Goal: Task Accomplishment & Management: Use online tool/utility

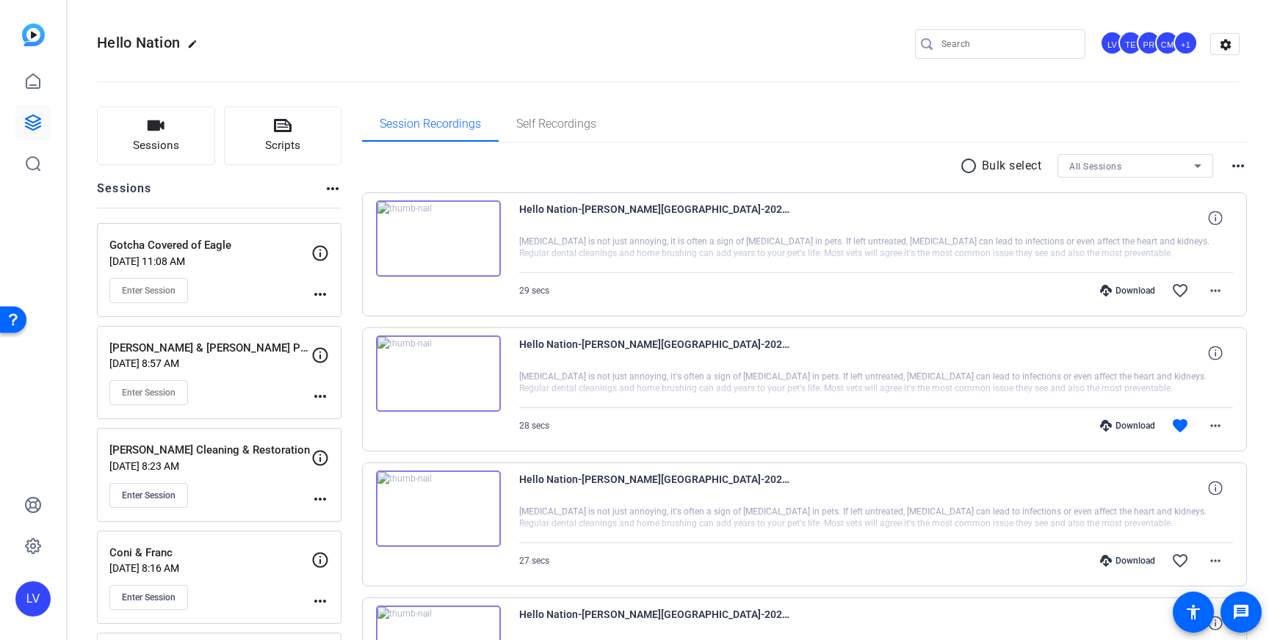
click at [964, 45] on input "Search" at bounding box center [1007, 44] width 132 height 18
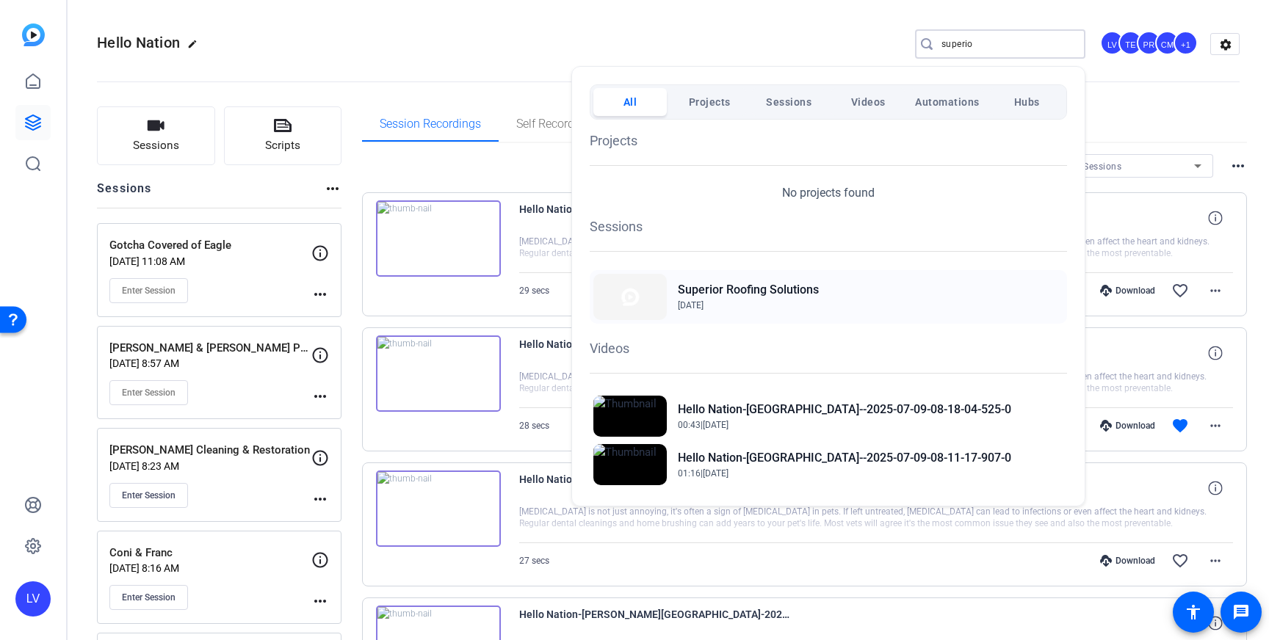
type input "superio"
click at [646, 299] on img at bounding box center [629, 297] width 73 height 46
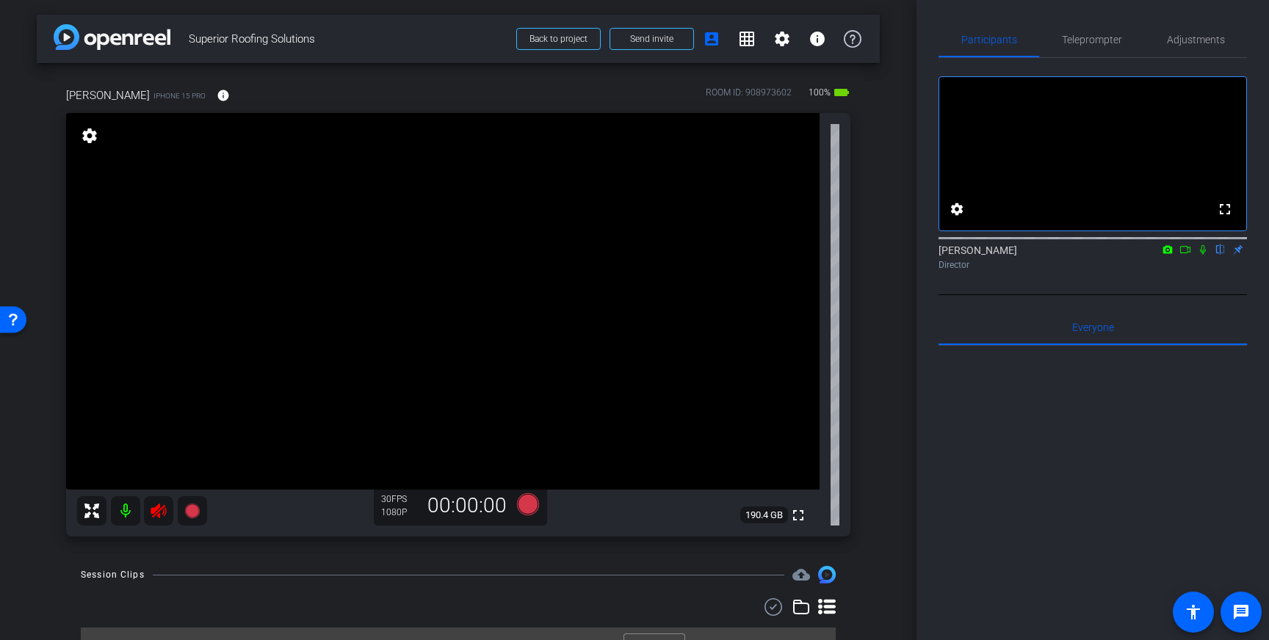
drag, startPoint x: 480, startPoint y: 243, endPoint x: 371, endPoint y: 352, distance: 154.2
click at [480, 244] on video at bounding box center [442, 301] width 753 height 377
click at [152, 507] on icon at bounding box center [159, 511] width 18 height 18
click at [1201, 44] on span "Adjustments" at bounding box center [1195, 40] width 58 height 10
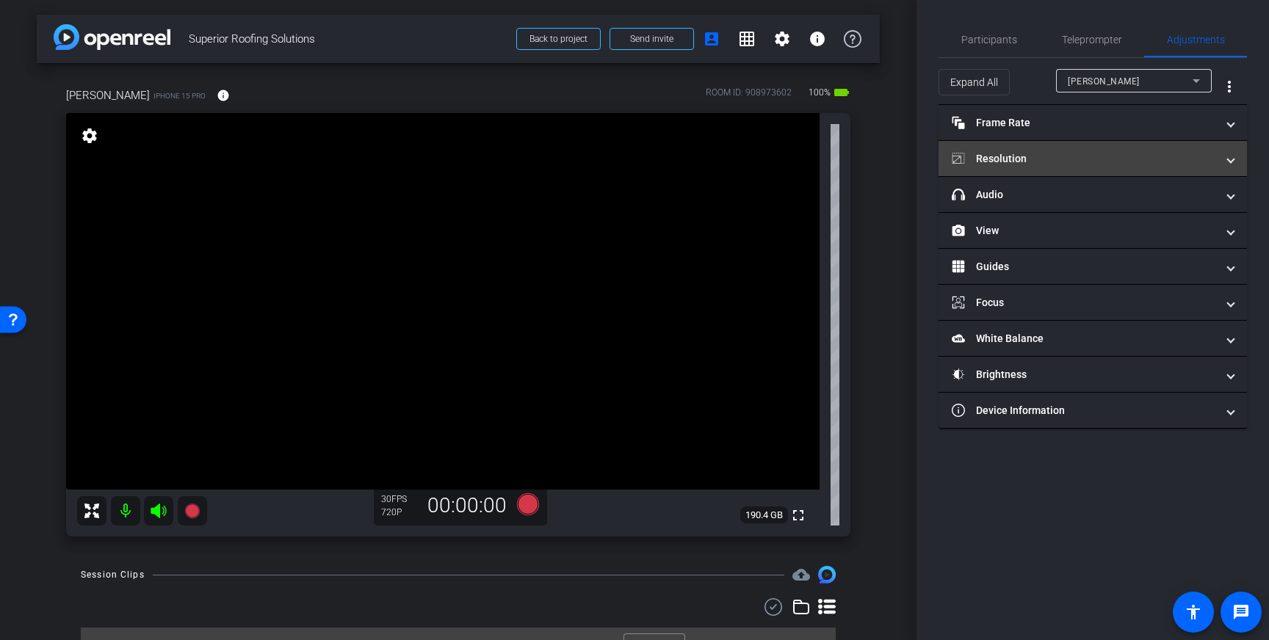
click at [1154, 161] on mat-panel-title "Resolution" at bounding box center [1083, 158] width 264 height 15
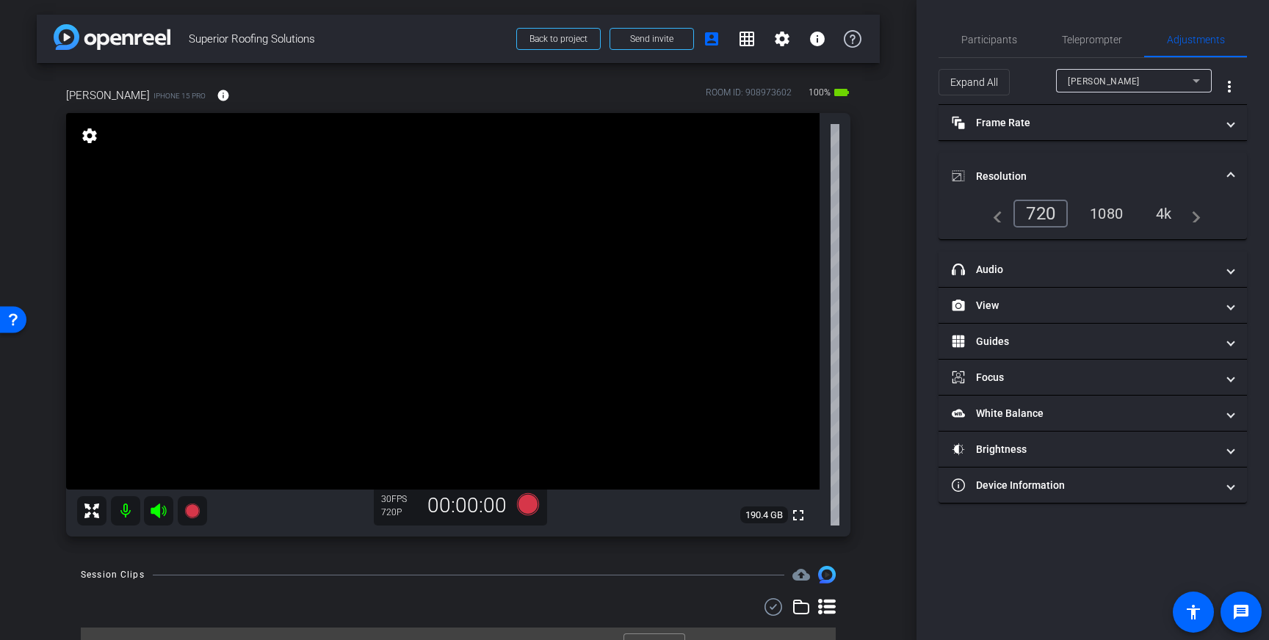
click at [1172, 208] on div "4k" at bounding box center [1163, 213] width 38 height 25
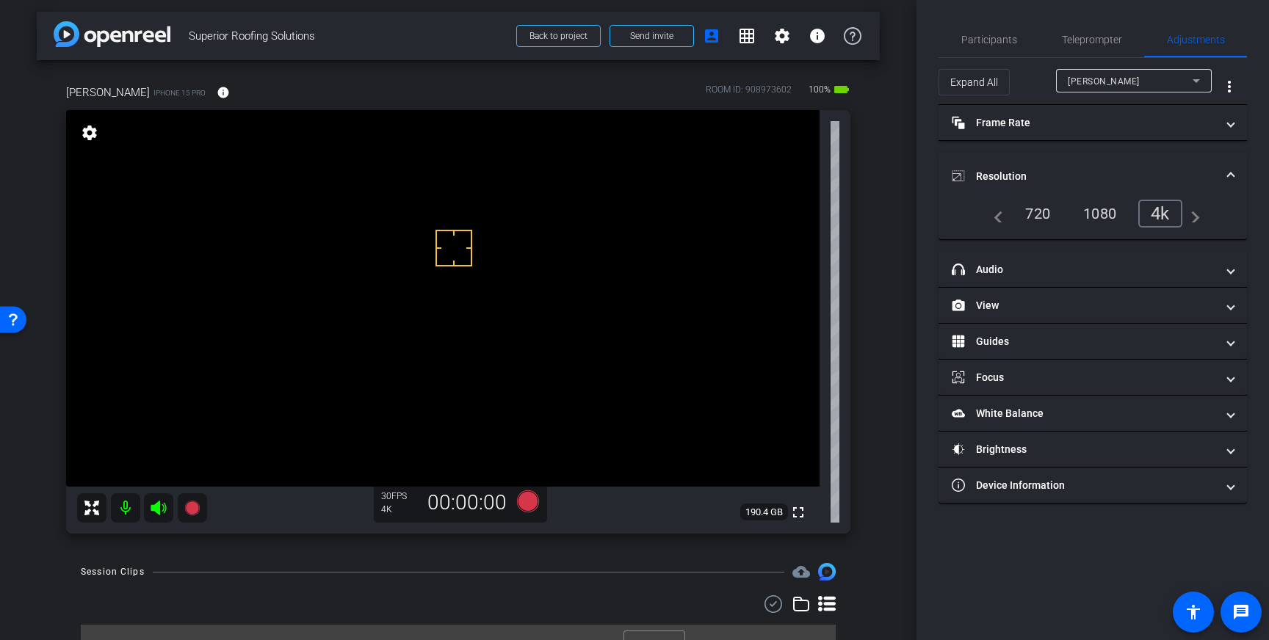
drag, startPoint x: 454, startPoint y: 248, endPoint x: 443, endPoint y: 261, distance: 16.7
drag, startPoint x: 1100, startPoint y: 35, endPoint x: 1105, endPoint y: 54, distance: 20.3
click at [1100, 35] on span "Teleprompter" at bounding box center [1092, 40] width 60 height 10
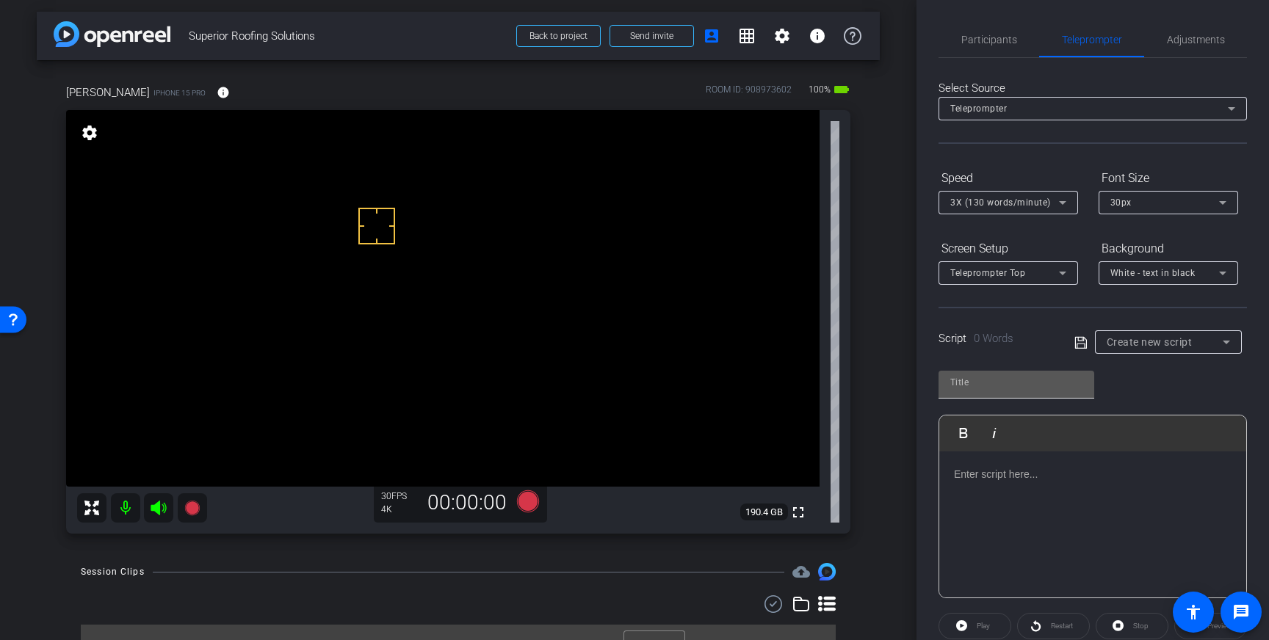
click at [977, 393] on div at bounding box center [1016, 385] width 156 height 28
type input "superior"
click at [1005, 43] on span "Participants" at bounding box center [989, 40] width 56 height 10
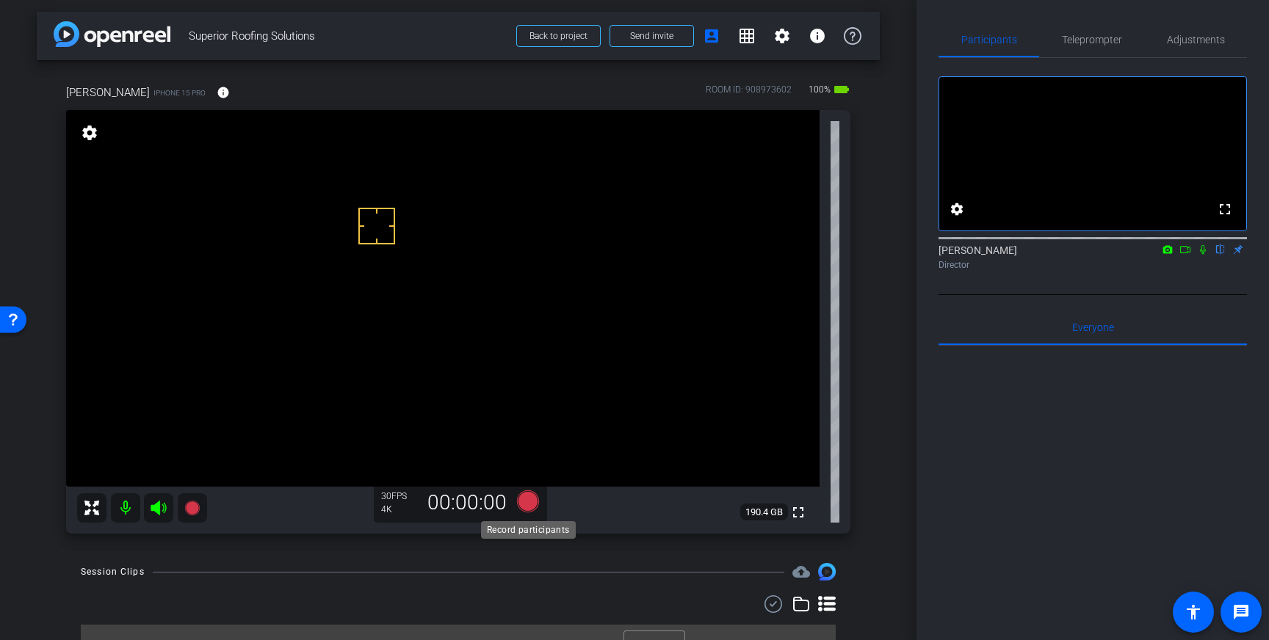
click at [518, 500] on icon at bounding box center [528, 501] width 22 height 22
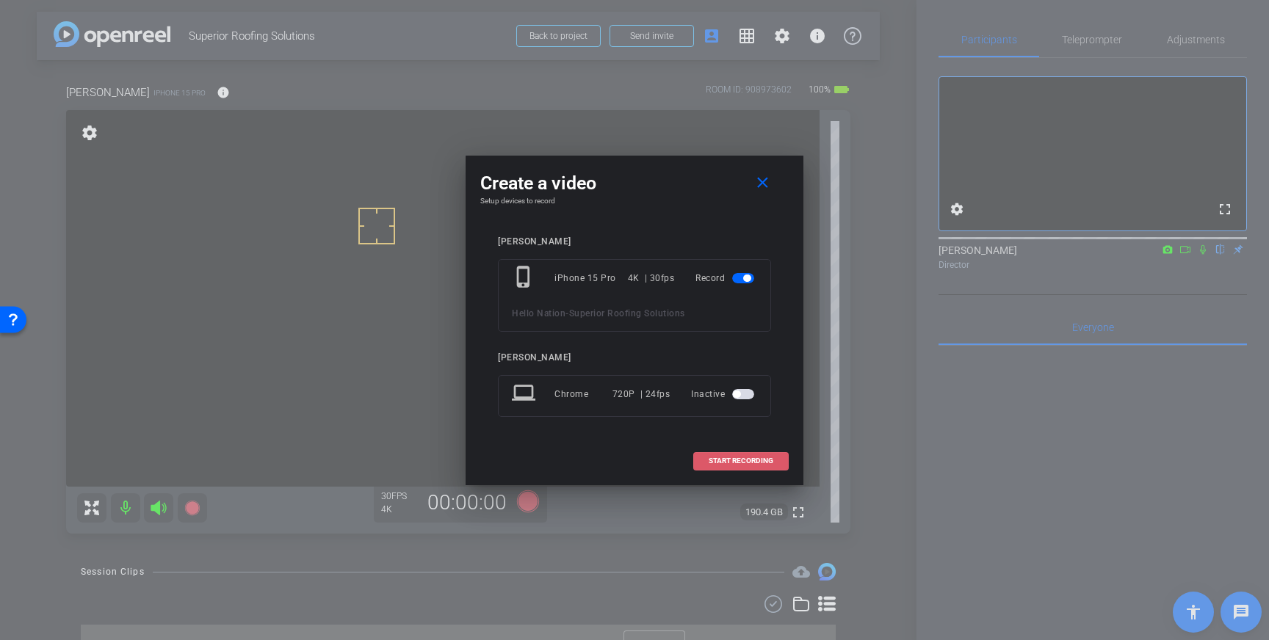
click at [760, 457] on span "START RECORDING" at bounding box center [740, 460] width 65 height 7
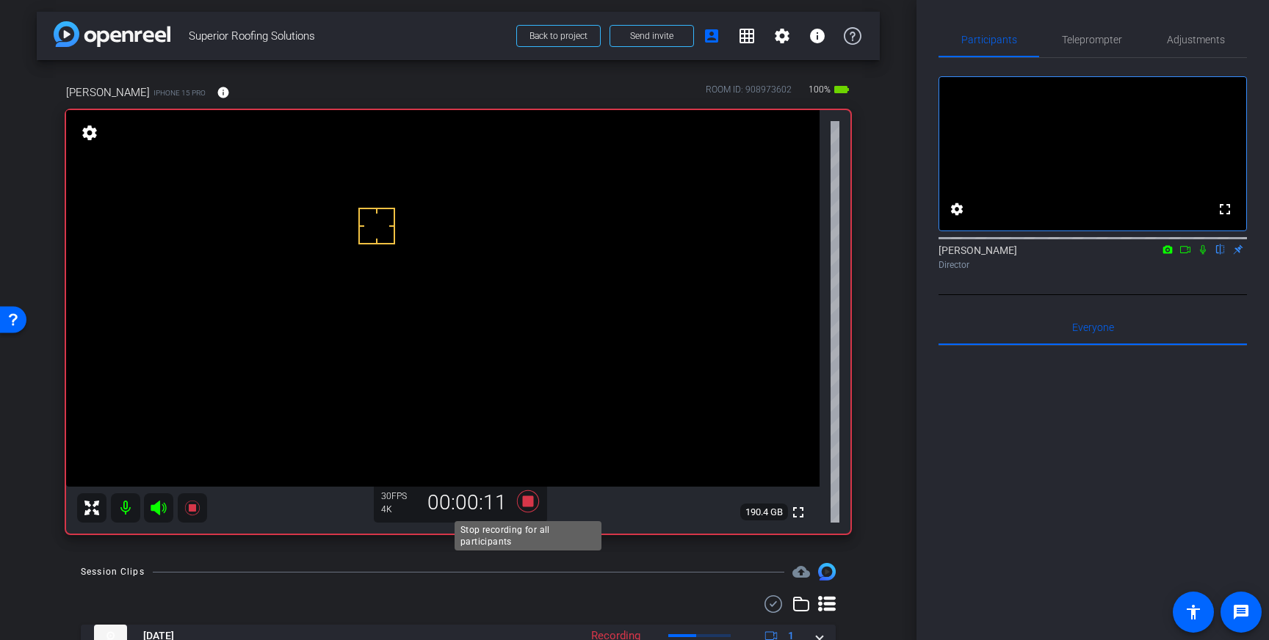
click at [531, 506] on icon at bounding box center [528, 501] width 22 height 22
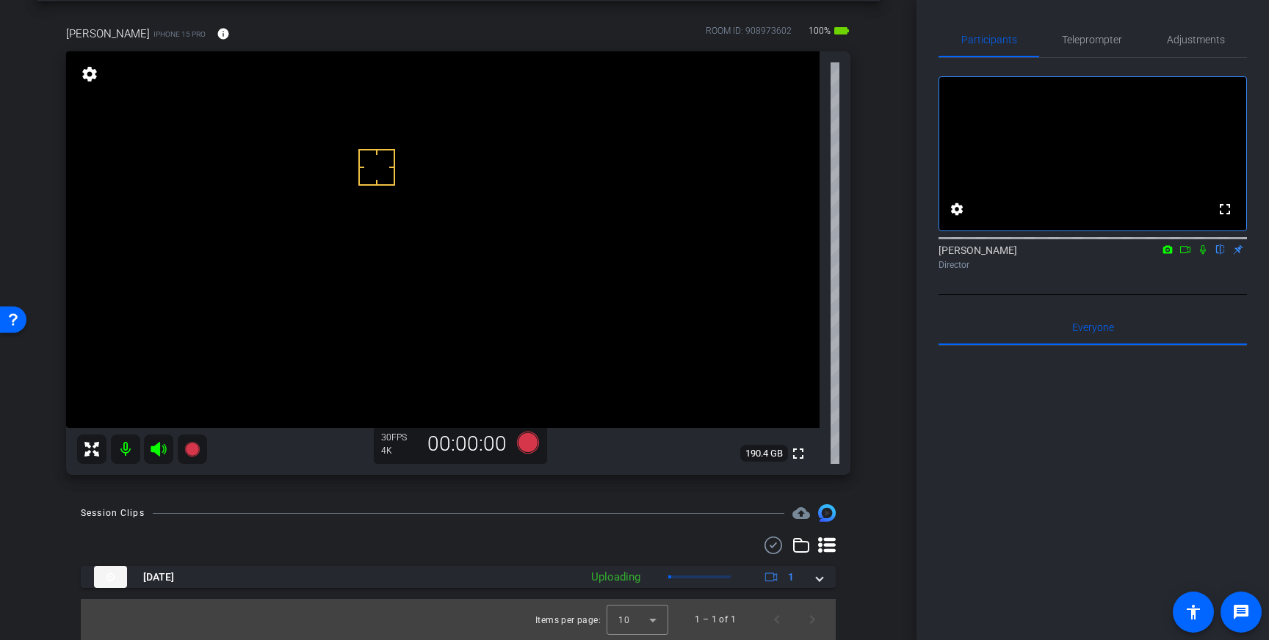
scroll to position [0, 0]
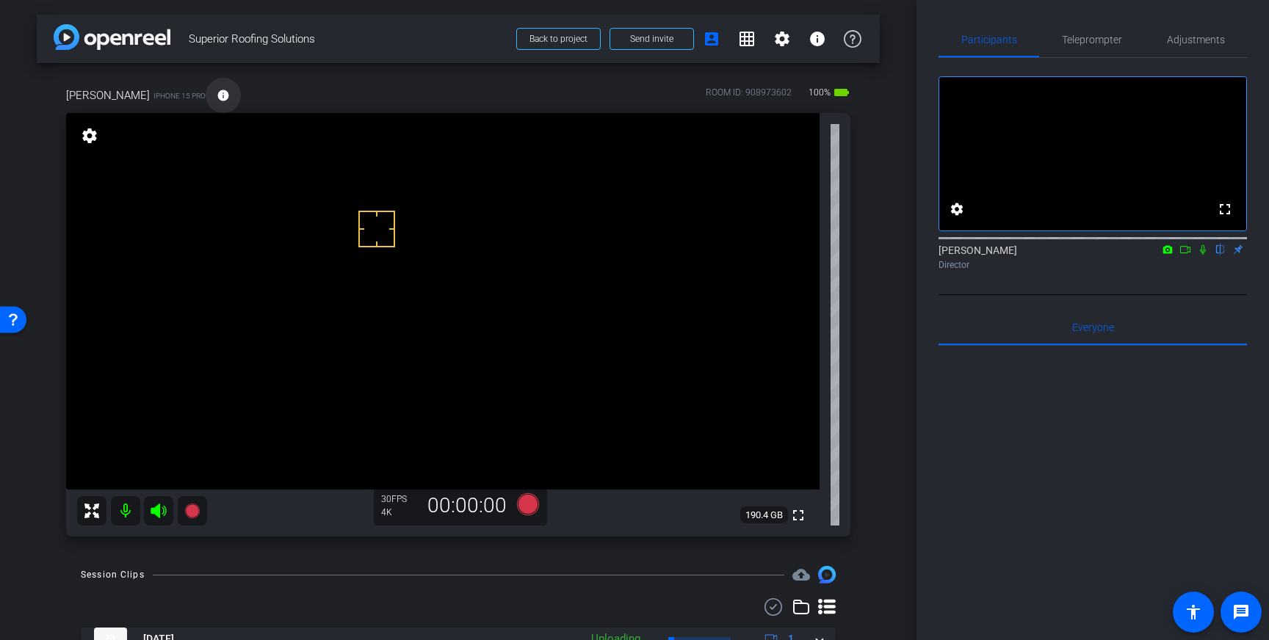
click at [217, 96] on mat-icon "info" at bounding box center [223, 95] width 13 height 13
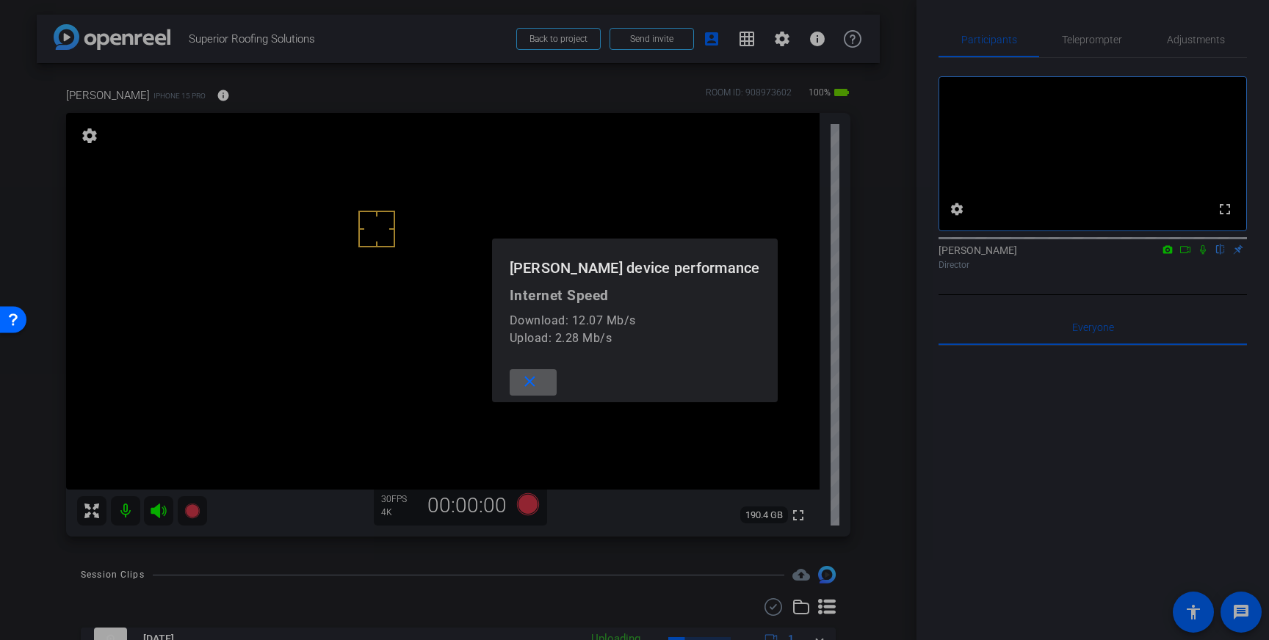
click at [569, 104] on div at bounding box center [634, 320] width 1269 height 640
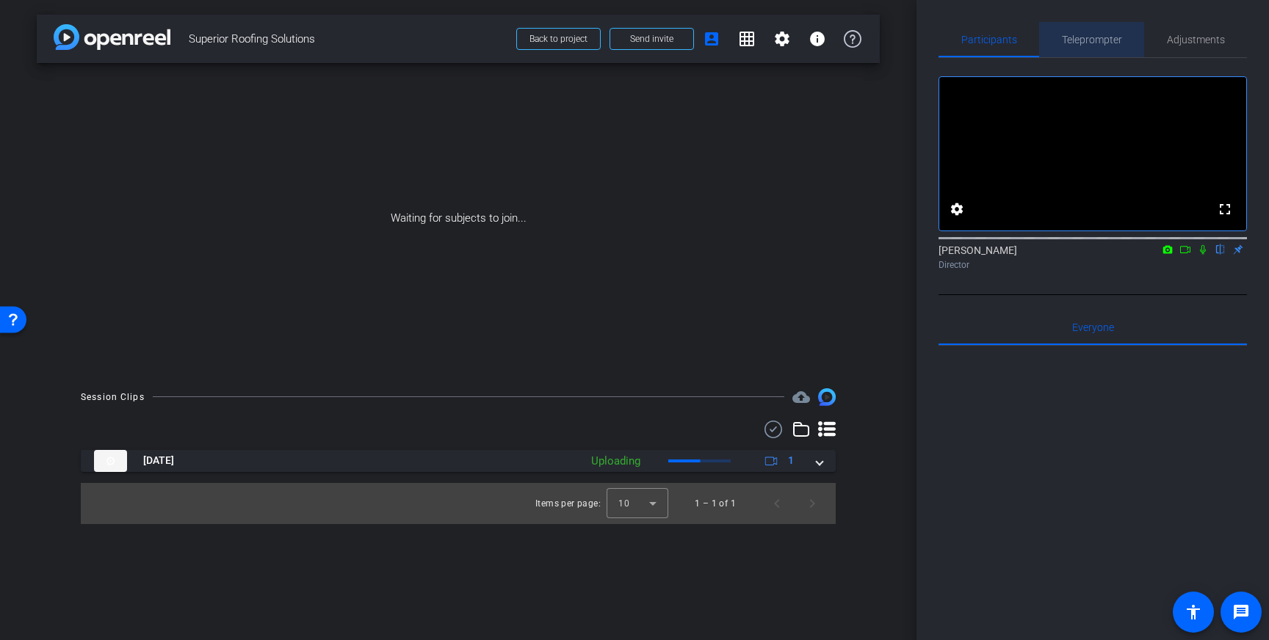
click at [1092, 37] on span "Teleprompter" at bounding box center [1092, 40] width 60 height 10
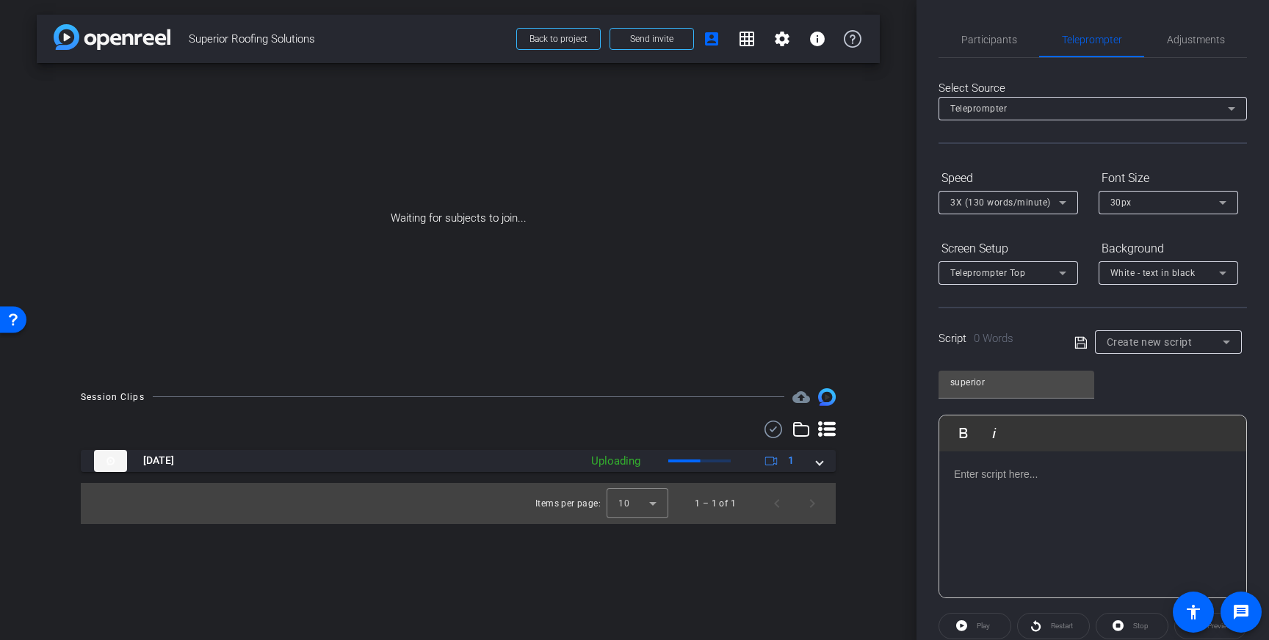
click at [1009, 474] on p at bounding box center [1092, 474] width 277 height 16
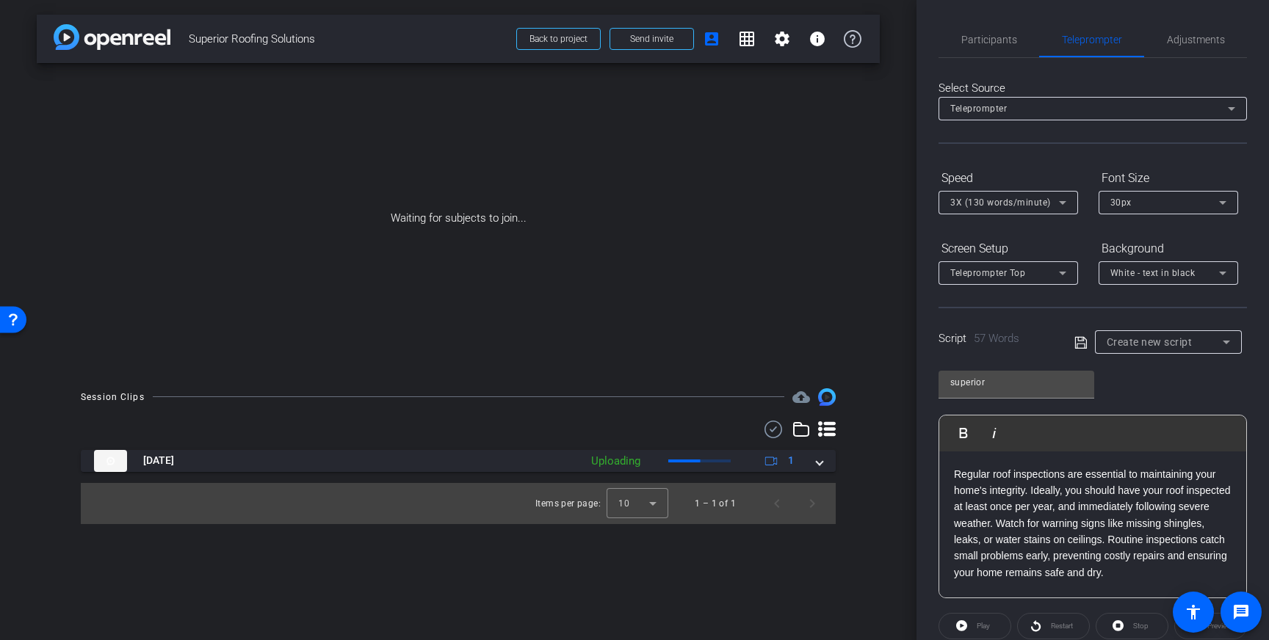
click at [1074, 345] on icon at bounding box center [1080, 343] width 13 height 18
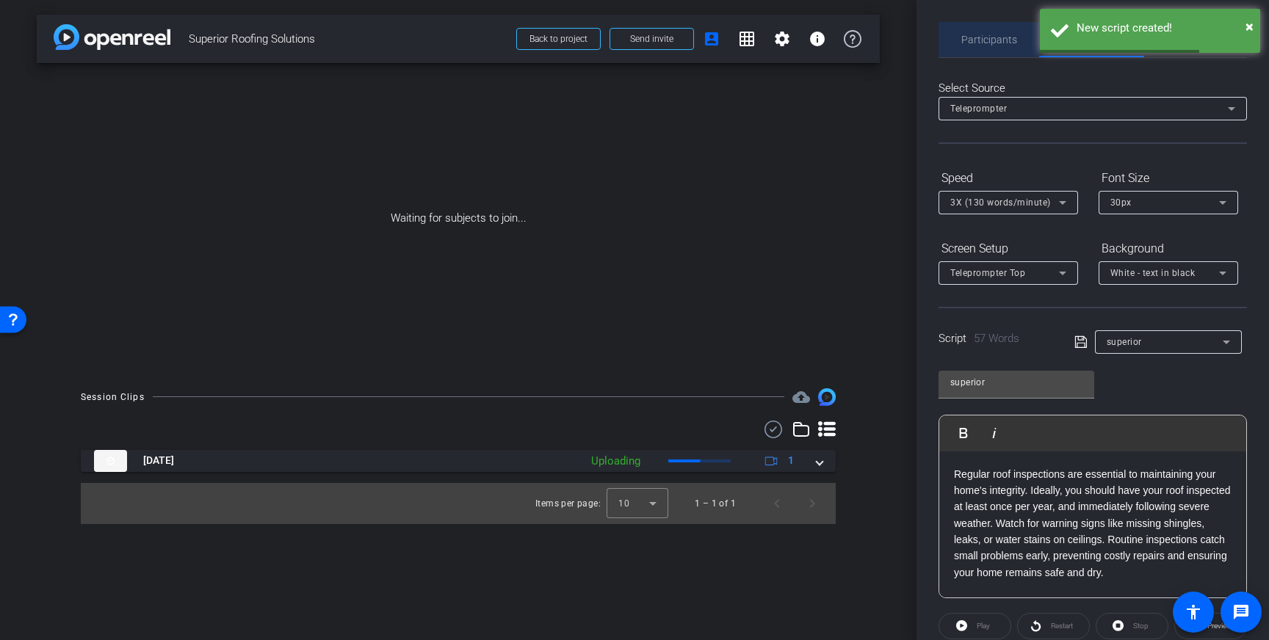
click at [990, 47] on span "Participants" at bounding box center [989, 39] width 56 height 35
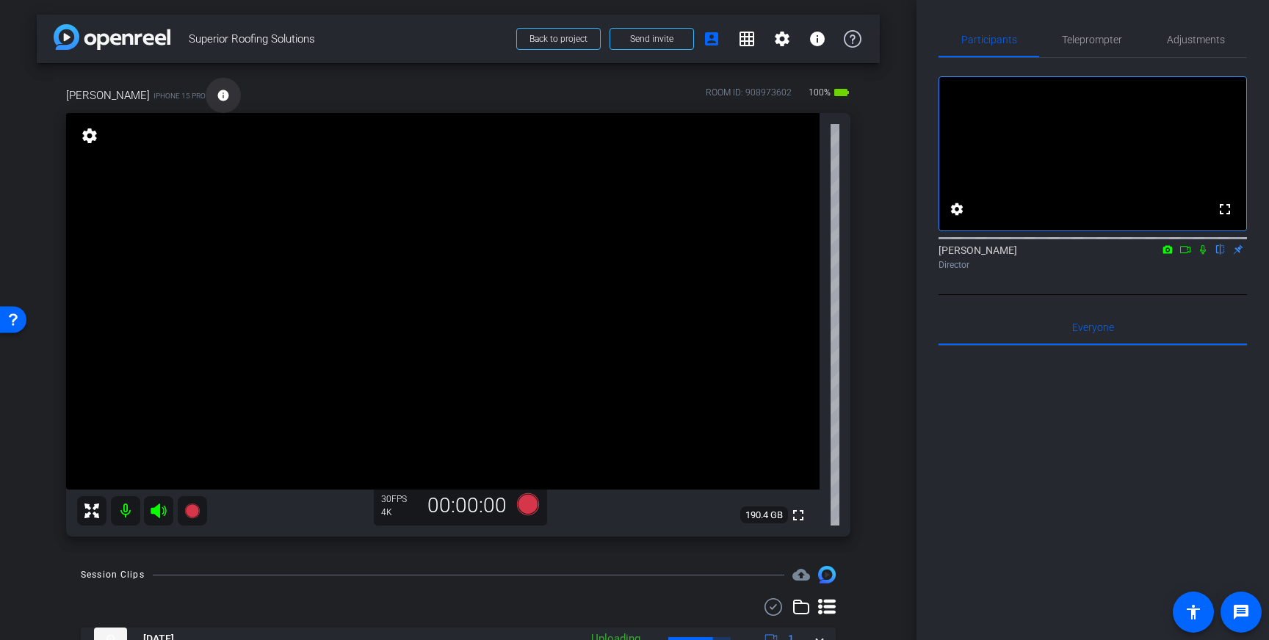
click at [217, 93] on mat-icon "info" at bounding box center [223, 95] width 13 height 13
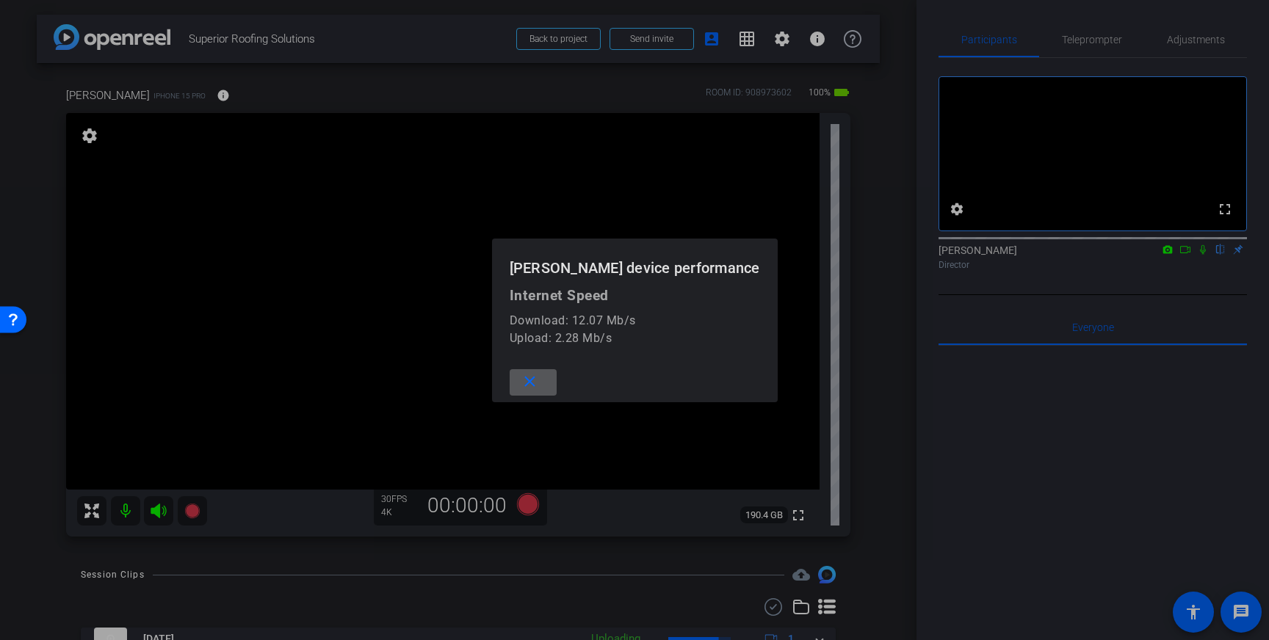
click at [482, 99] on div at bounding box center [634, 320] width 1269 height 640
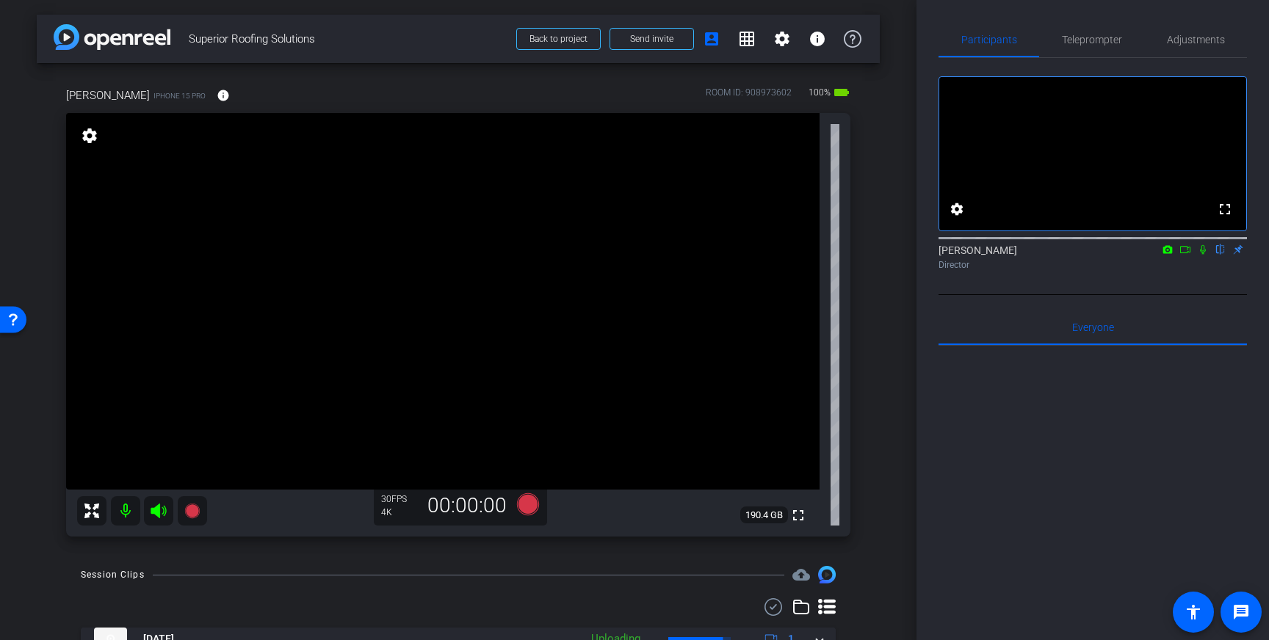
scroll to position [13, 0]
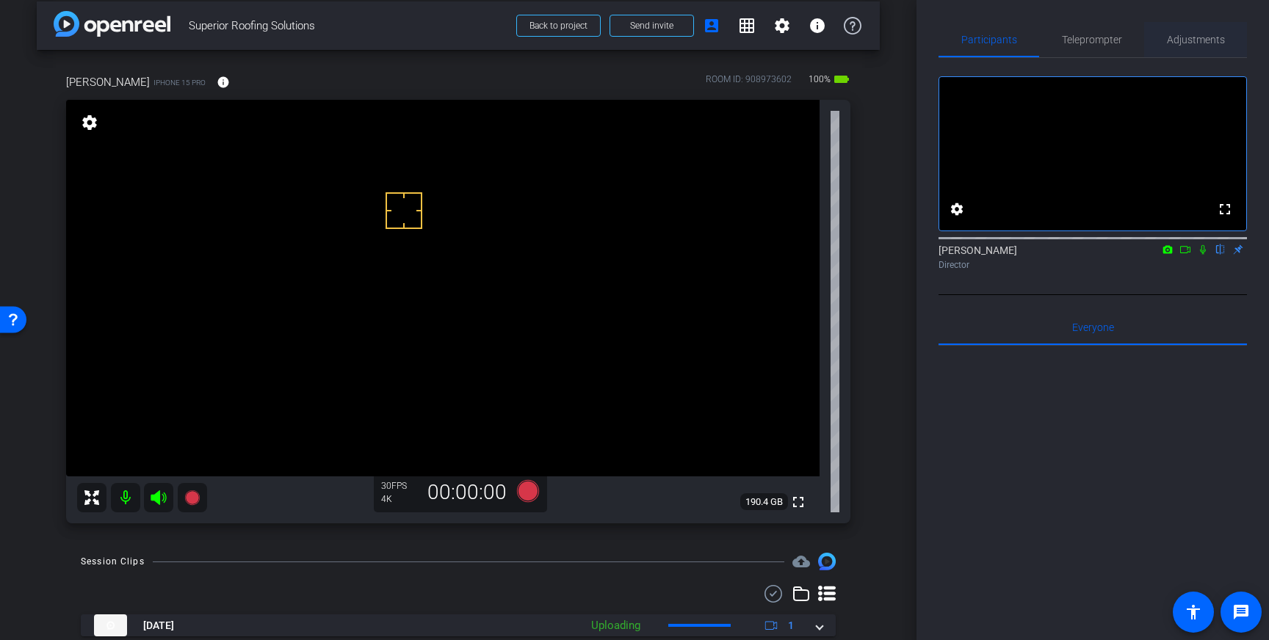
click at [1202, 43] on span "Adjustments" at bounding box center [1195, 40] width 58 height 10
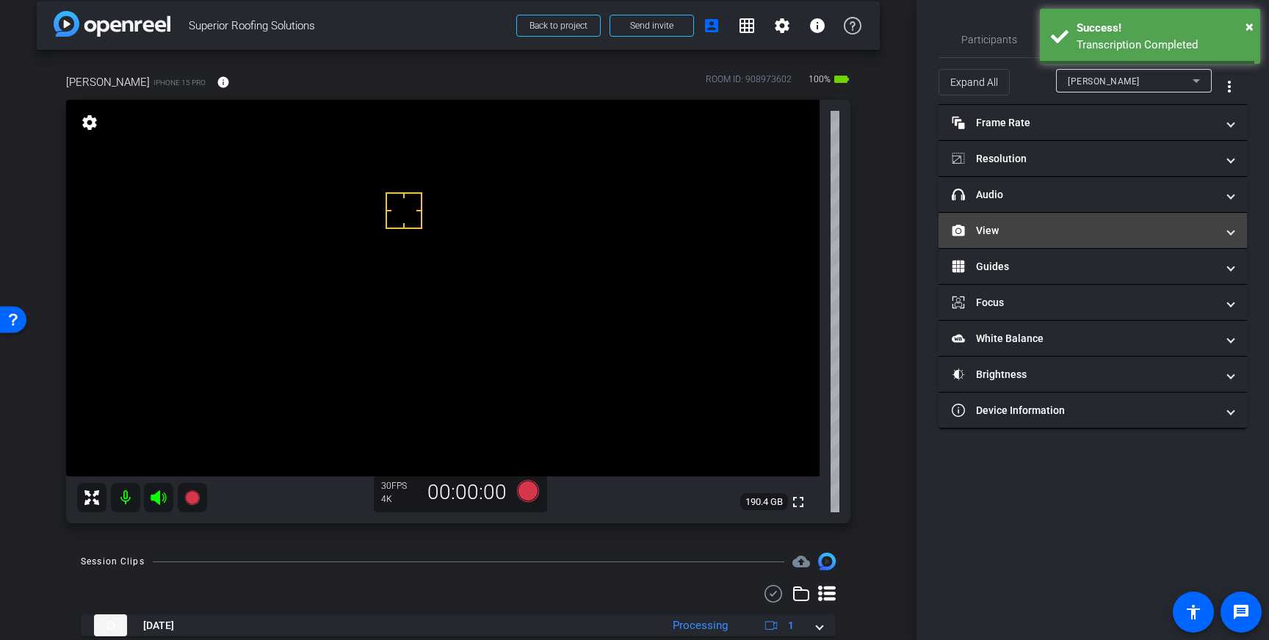
drag, startPoint x: 1162, startPoint y: 197, endPoint x: 1177, endPoint y: 217, distance: 25.1
click at [1162, 197] on mat-panel-title "headphone icon Audio" at bounding box center [1083, 194] width 264 height 15
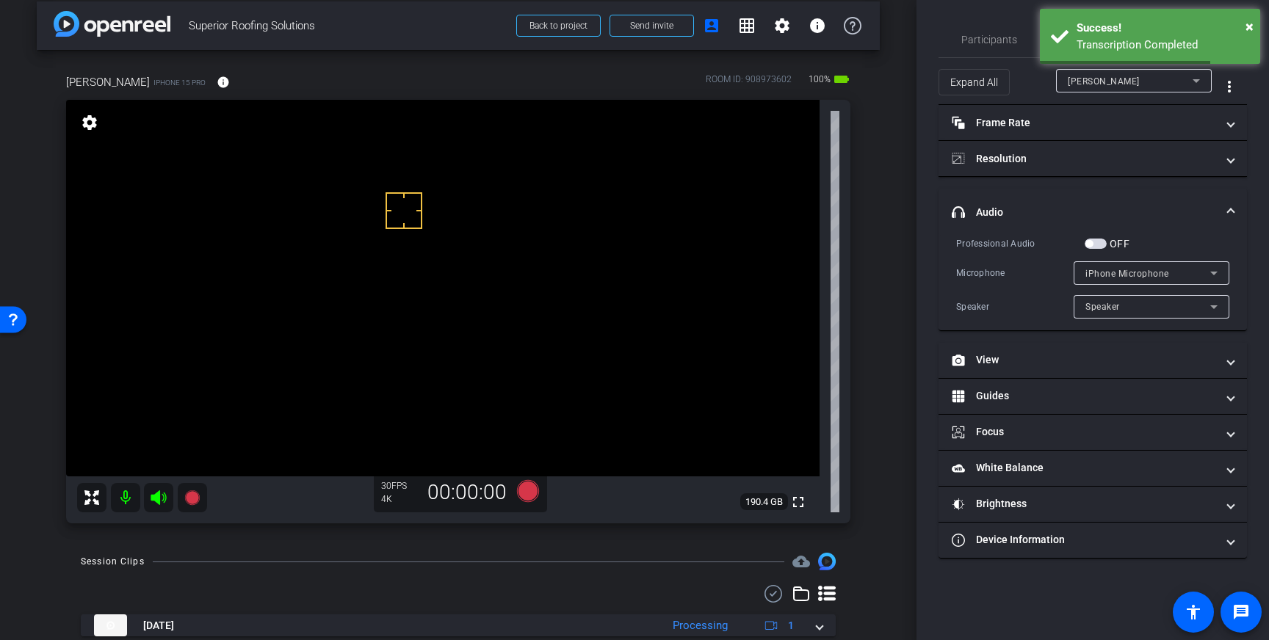
drag, startPoint x: 1092, startPoint y: 244, endPoint x: 1105, endPoint y: 268, distance: 26.6
click at [1092, 247] on button "OFF" at bounding box center [1095, 244] width 22 height 10
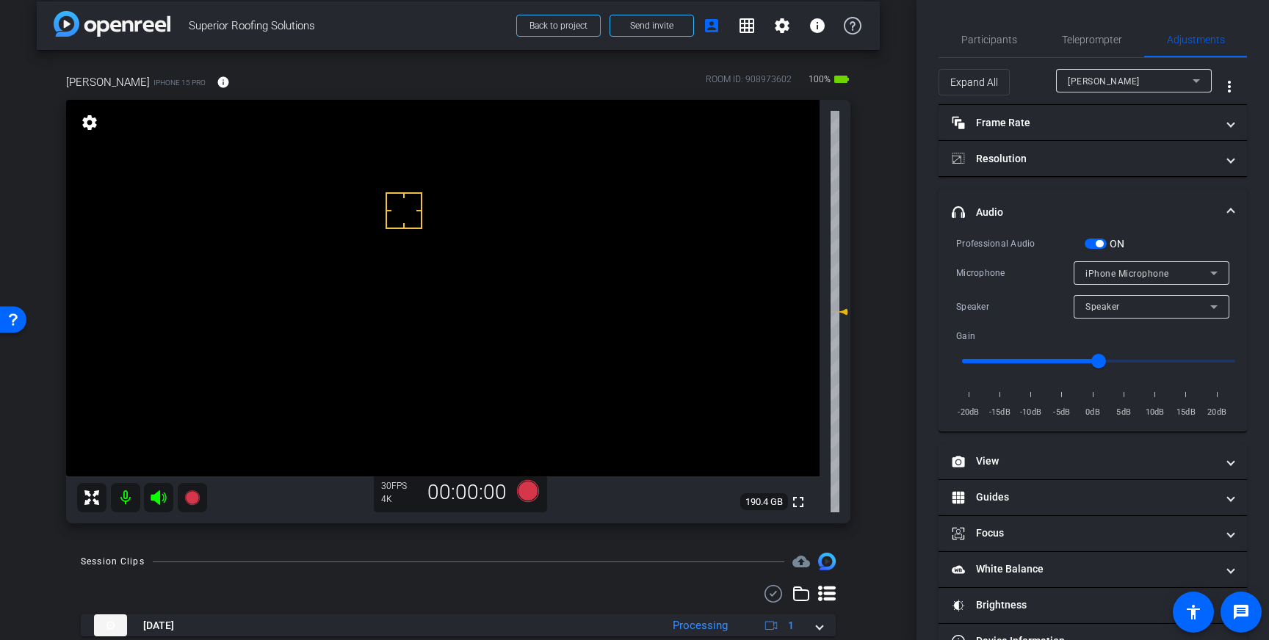
drag, startPoint x: 430, startPoint y: 181, endPoint x: 425, endPoint y: 190, distance: 10.8
click at [993, 39] on span "Participants" at bounding box center [989, 40] width 56 height 10
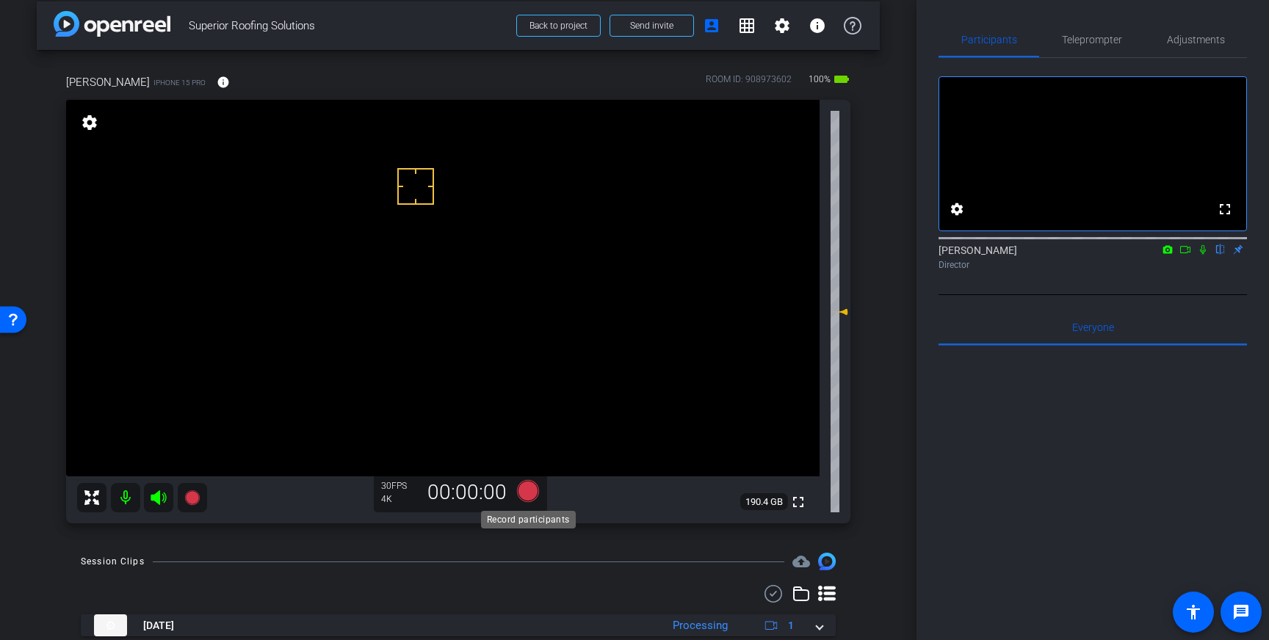
click at [531, 495] on icon at bounding box center [528, 491] width 22 height 22
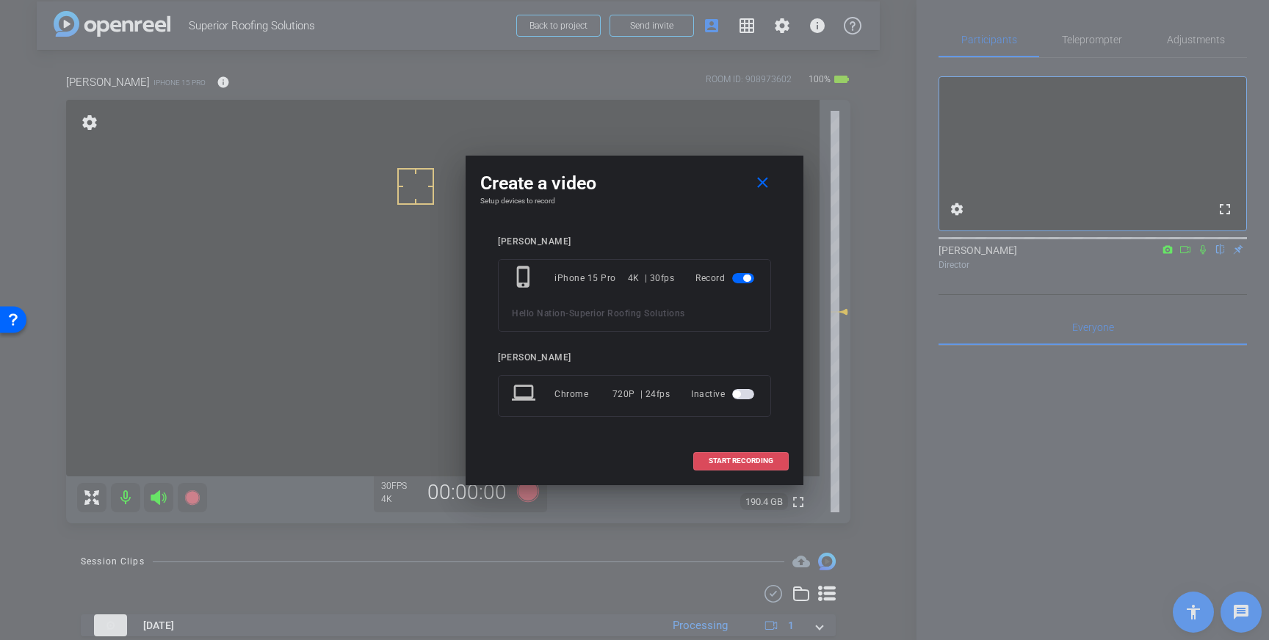
click at [755, 462] on span "START RECORDING" at bounding box center [740, 460] width 65 height 7
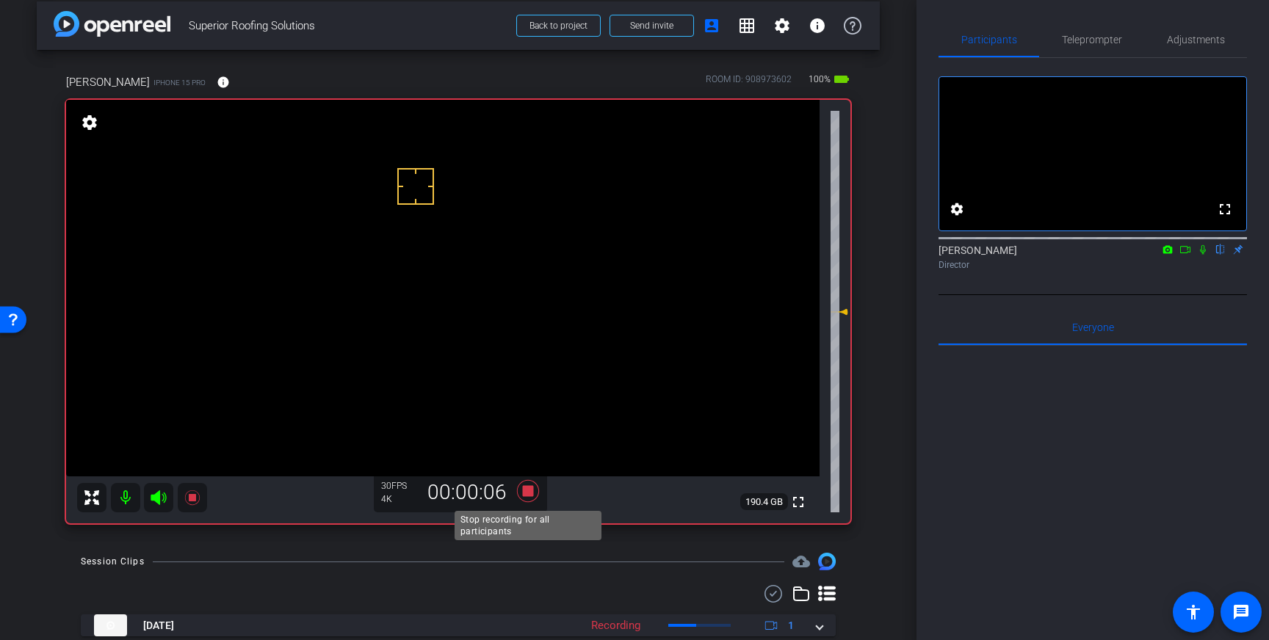
click at [531, 492] on icon at bounding box center [528, 491] width 22 height 22
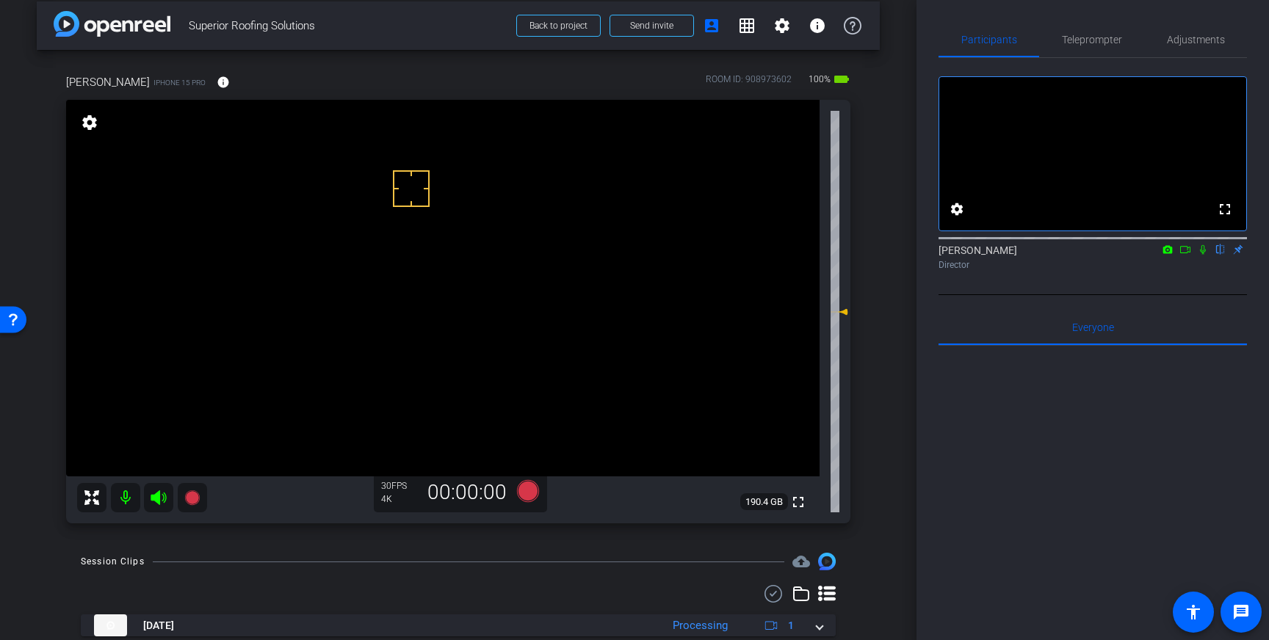
drag, startPoint x: 400, startPoint y: 246, endPoint x: 377, endPoint y: 239, distance: 24.4
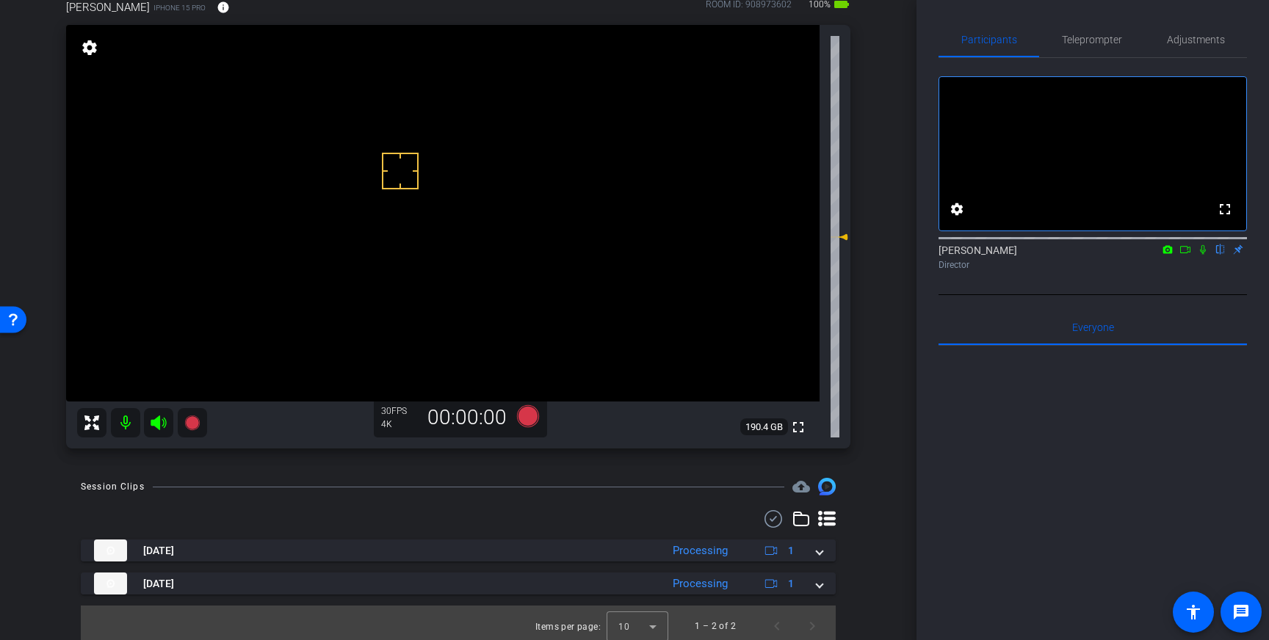
scroll to position [95, 0]
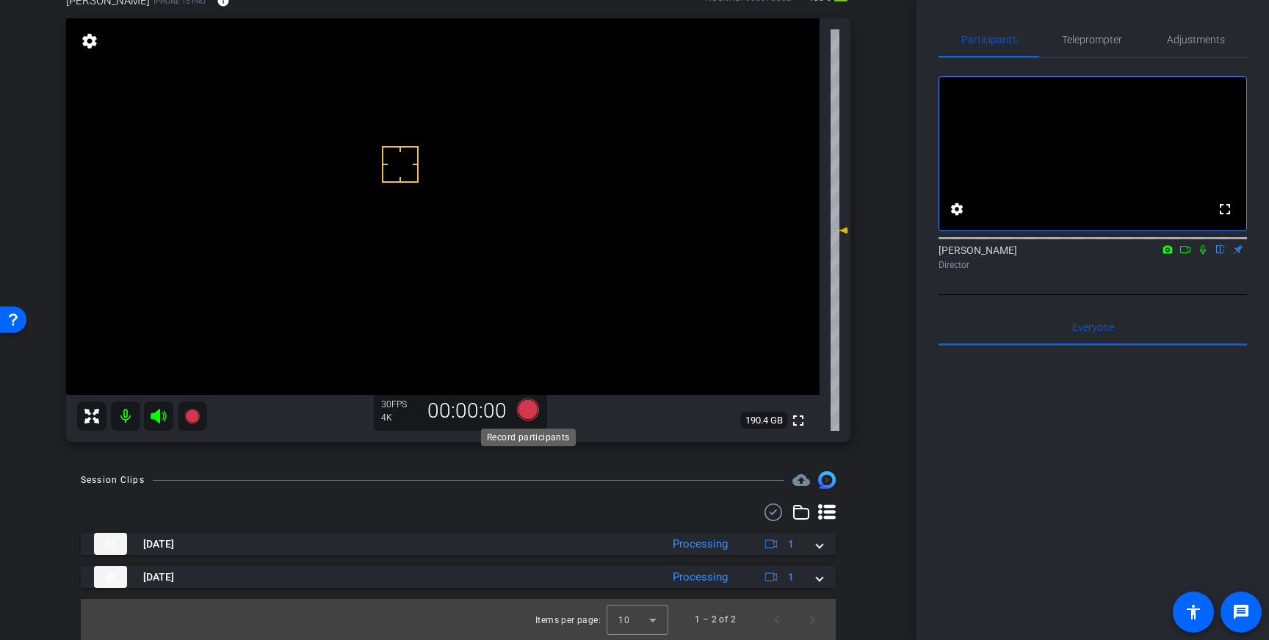
click at [530, 407] on icon at bounding box center [528, 410] width 22 height 22
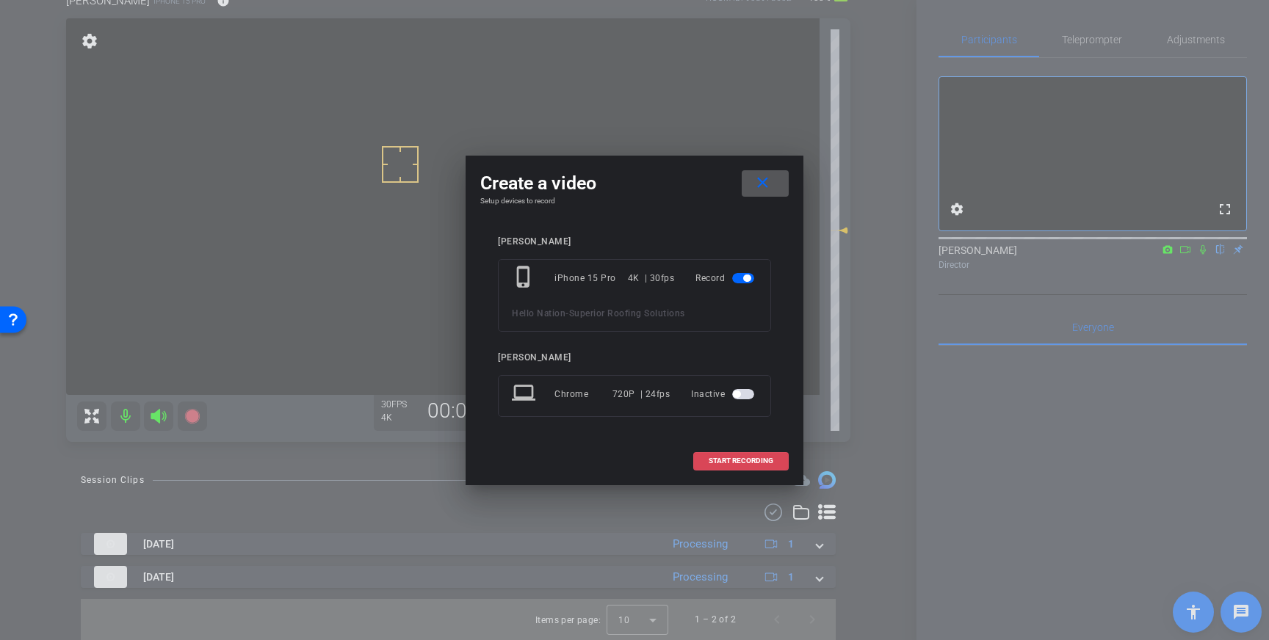
click at [739, 465] on span at bounding box center [741, 460] width 94 height 35
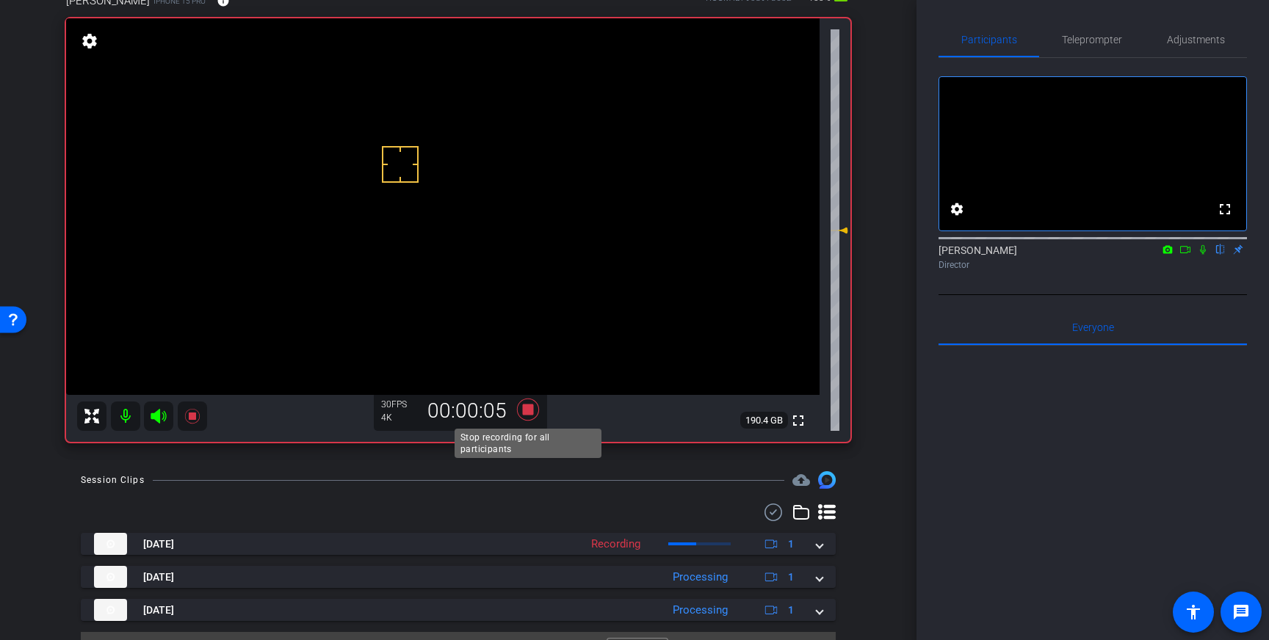
click at [530, 415] on icon at bounding box center [528, 410] width 22 height 22
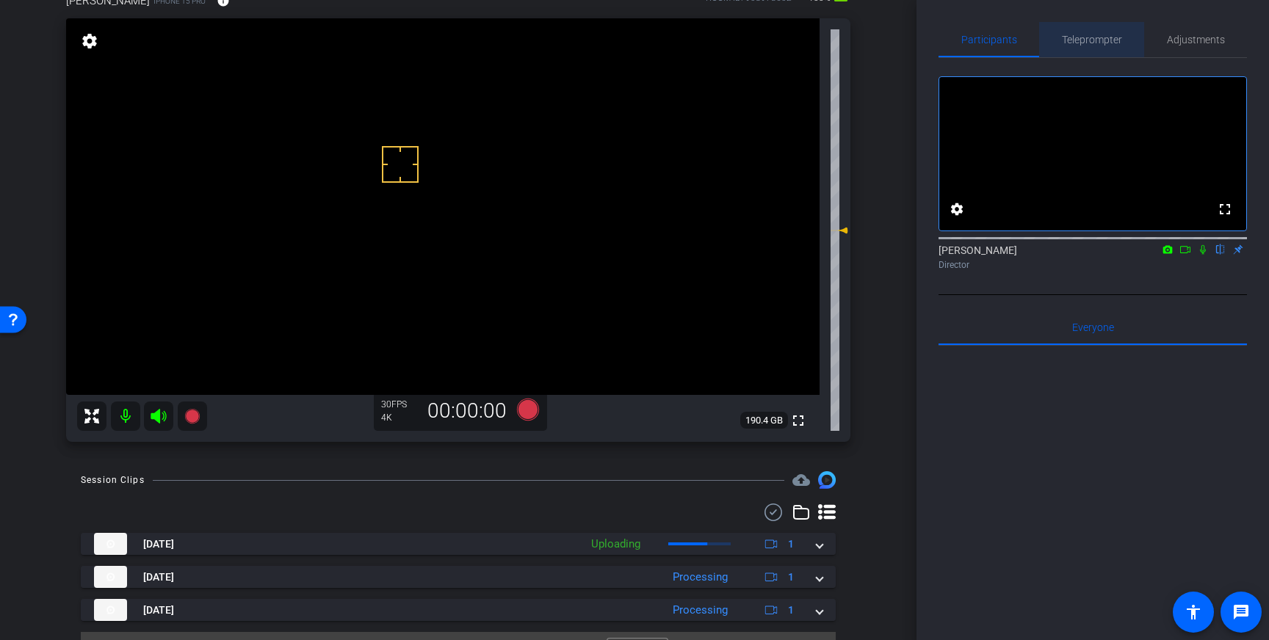
drag, startPoint x: 1075, startPoint y: 41, endPoint x: 1079, endPoint y: 66, distance: 25.2
click at [1075, 41] on span "Teleprompter" at bounding box center [1092, 40] width 60 height 10
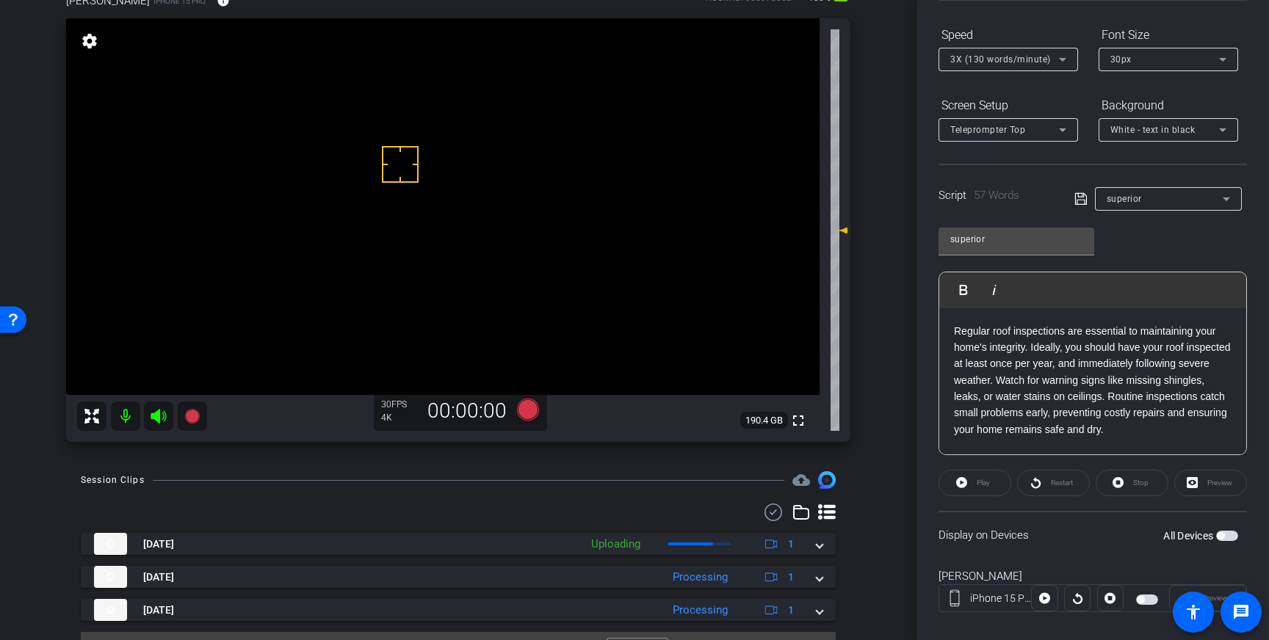
scroll to position [162, 0]
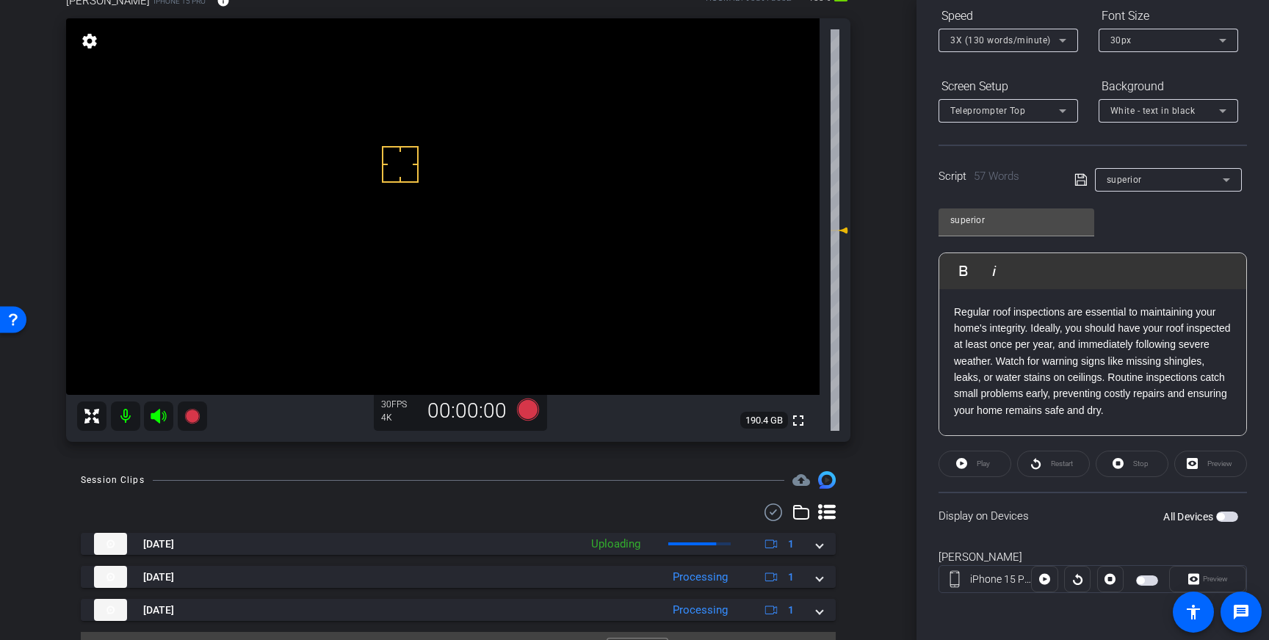
click at [1222, 517] on span "button" at bounding box center [1219, 516] width 7 height 7
click at [524, 414] on icon at bounding box center [528, 410] width 22 height 22
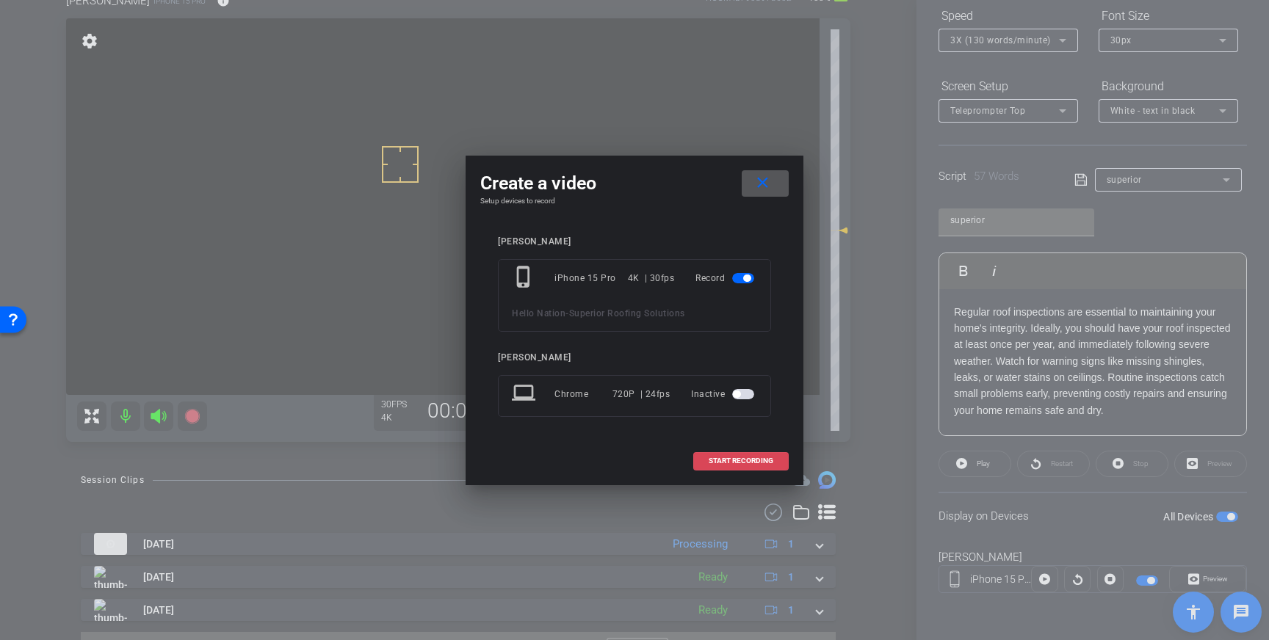
click at [719, 457] on span "START RECORDING" at bounding box center [740, 460] width 65 height 7
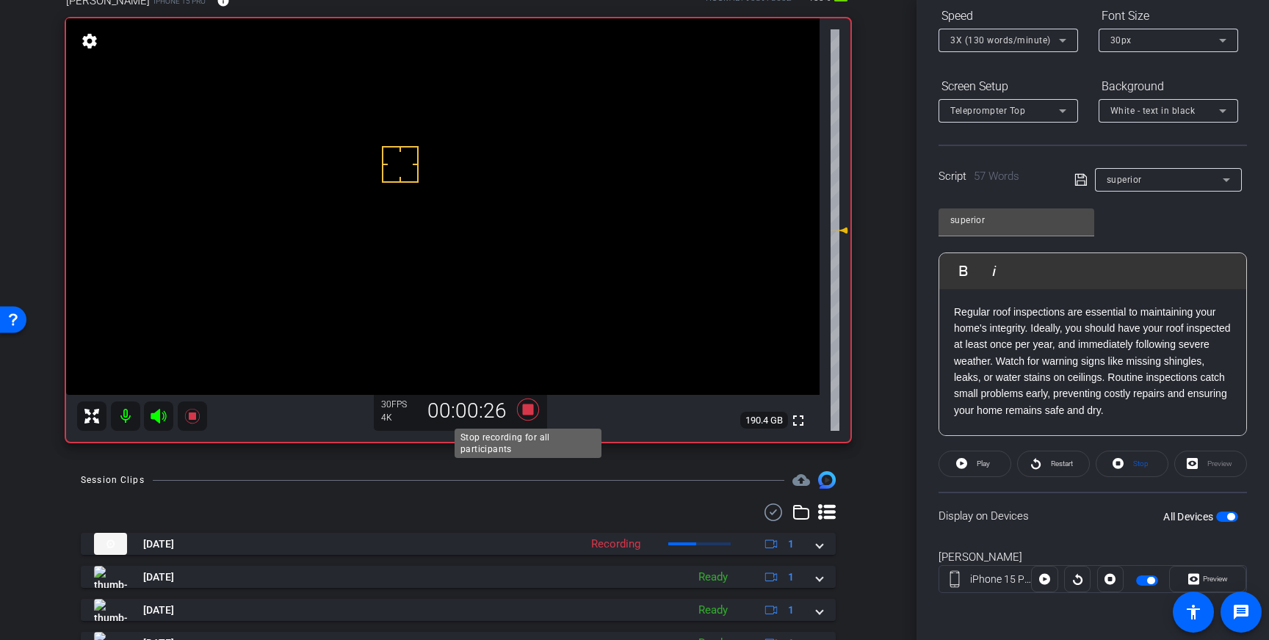
click at [526, 410] on icon at bounding box center [528, 410] width 22 height 22
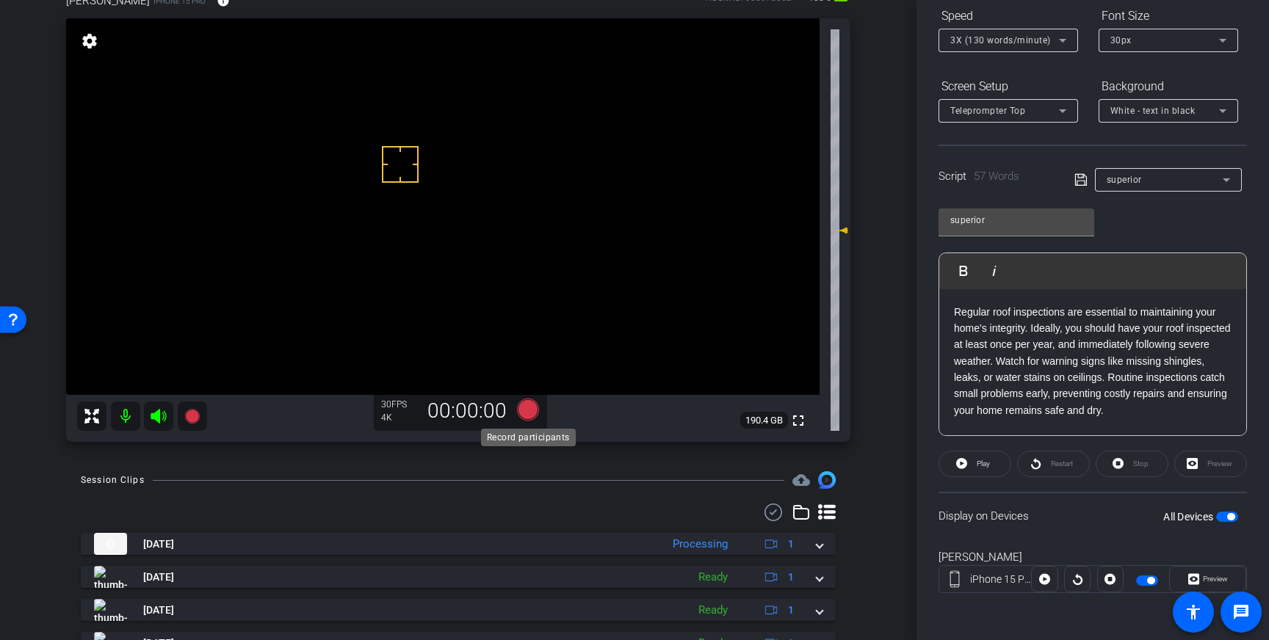
click at [529, 408] on icon at bounding box center [528, 410] width 22 height 22
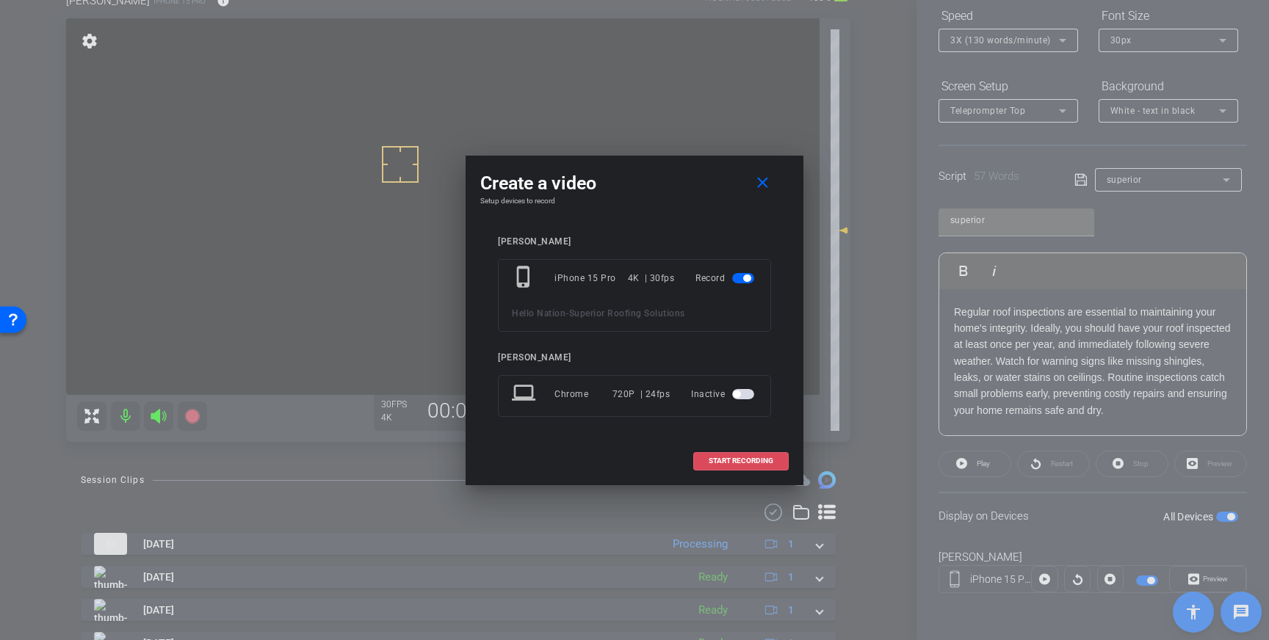
drag, startPoint x: 730, startPoint y: 460, endPoint x: 780, endPoint y: 422, distance: 62.8
click at [730, 460] on span "START RECORDING" at bounding box center [740, 460] width 65 height 7
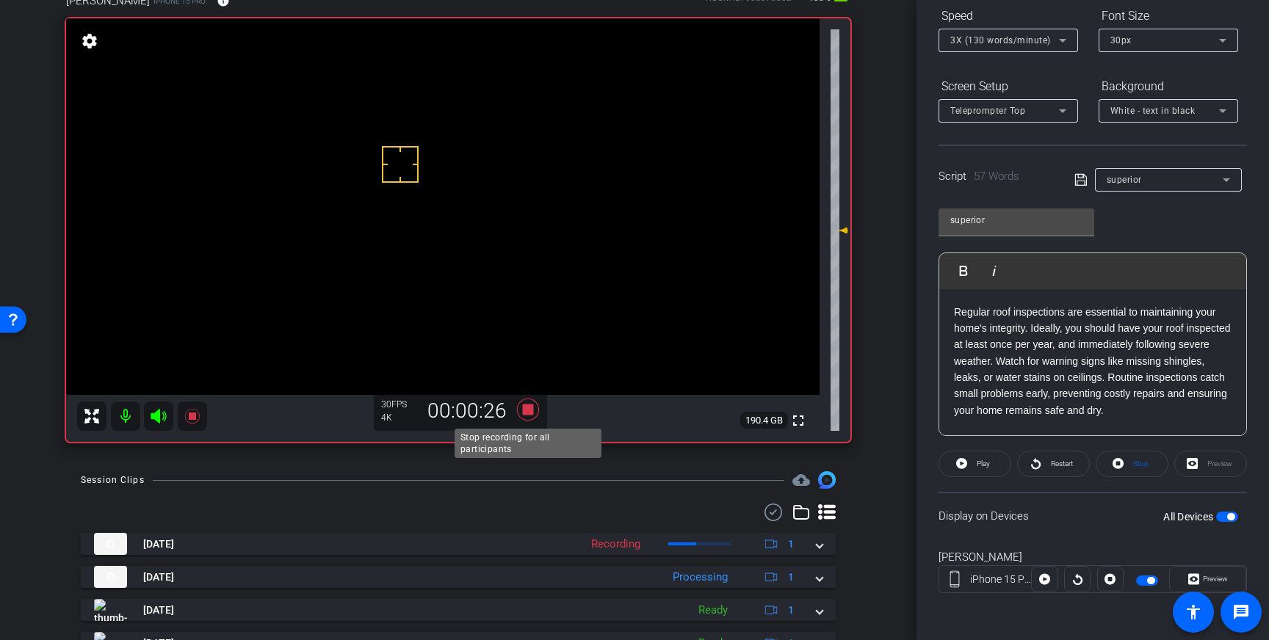
click at [525, 410] on icon at bounding box center [528, 410] width 22 height 22
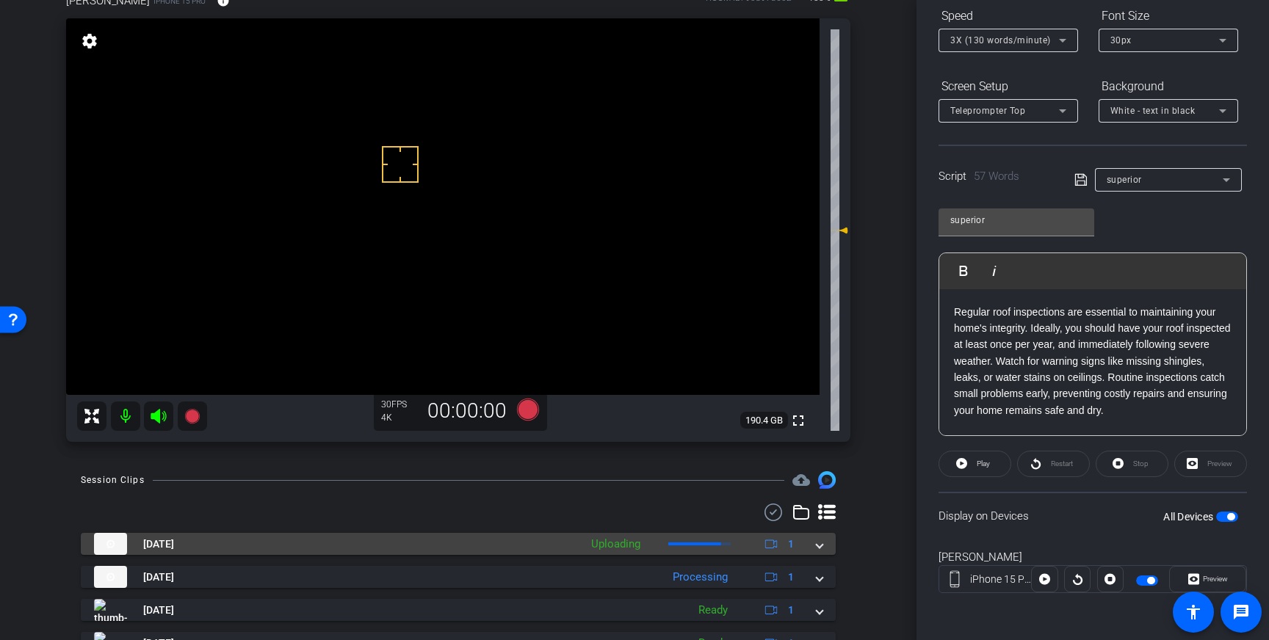
click at [817, 549] on span at bounding box center [819, 544] width 6 height 15
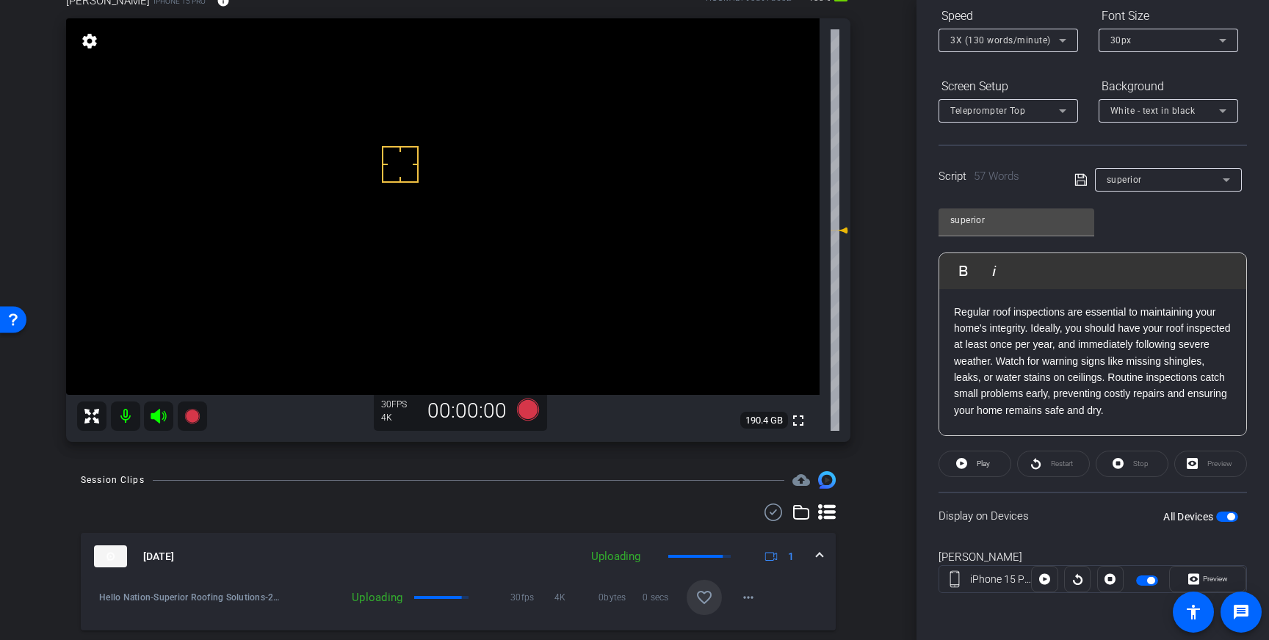
click at [691, 600] on span at bounding box center [703, 597] width 35 height 35
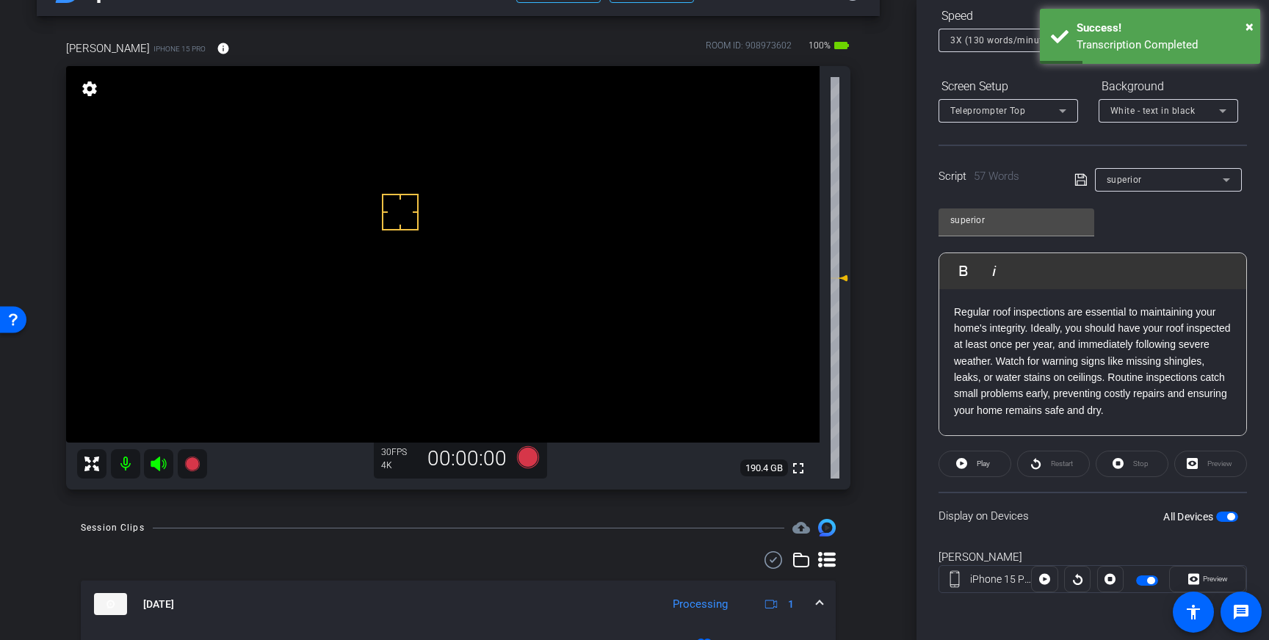
scroll to position [51, 0]
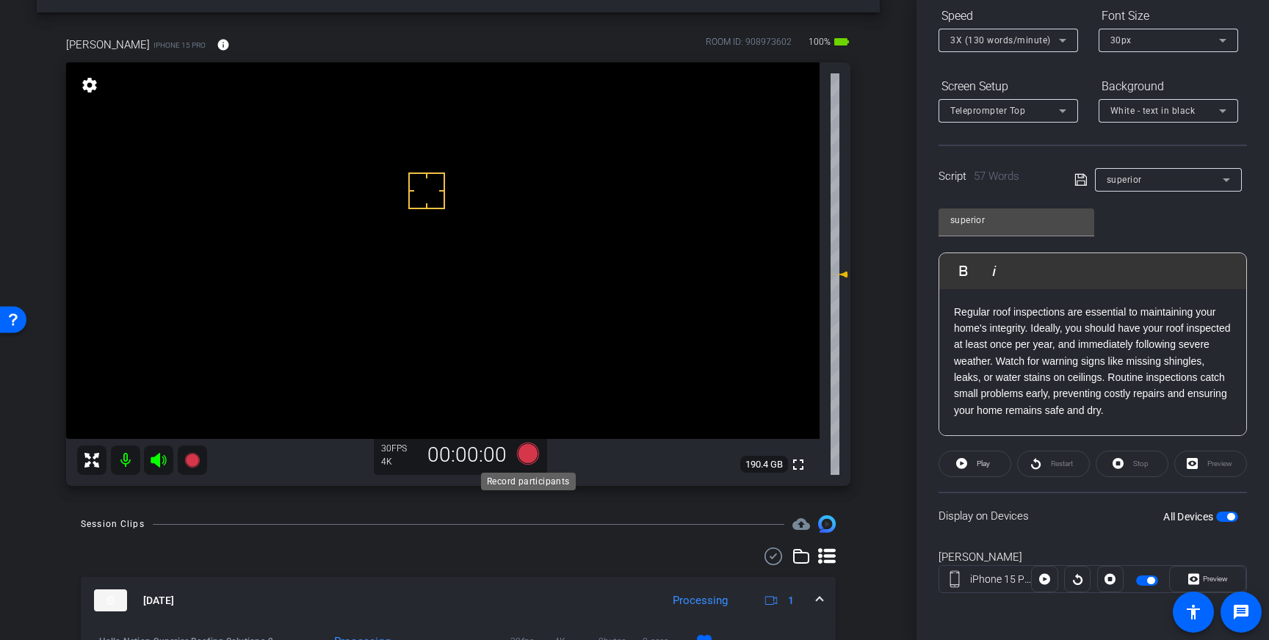
click at [532, 450] on icon at bounding box center [528, 454] width 22 height 22
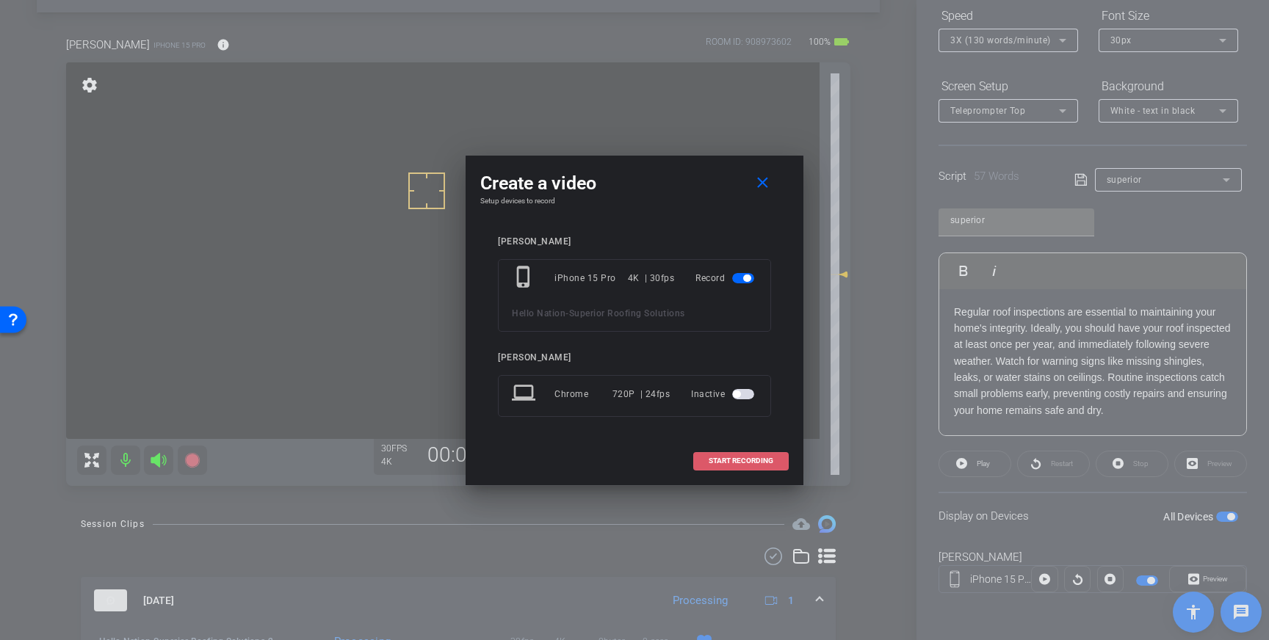
click at [760, 462] on span "START RECORDING" at bounding box center [740, 460] width 65 height 7
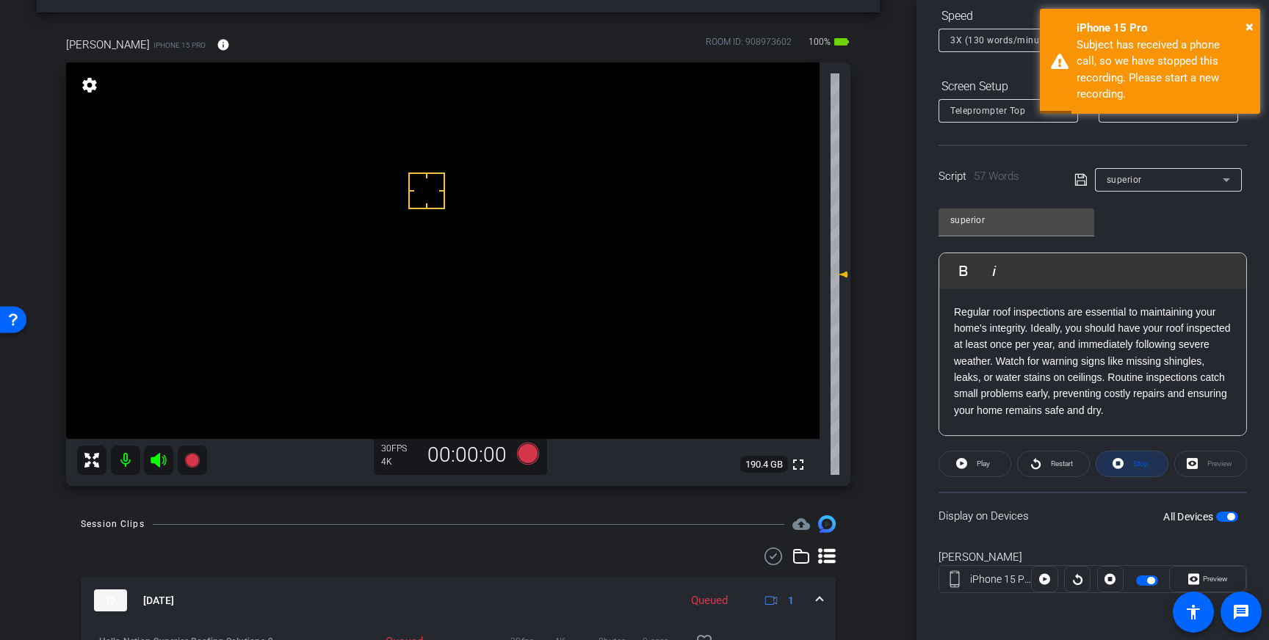
click at [1133, 465] on span "Stop" at bounding box center [1140, 464] width 15 height 8
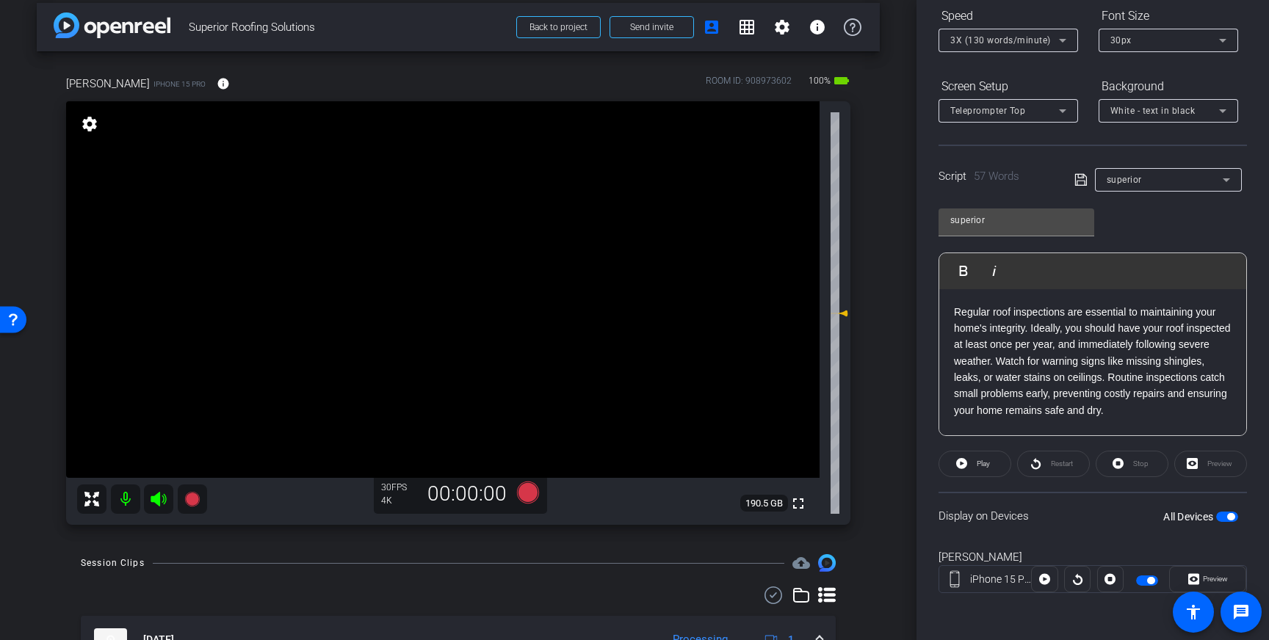
scroll to position [13, 0]
click at [527, 490] on icon at bounding box center [528, 491] width 22 height 22
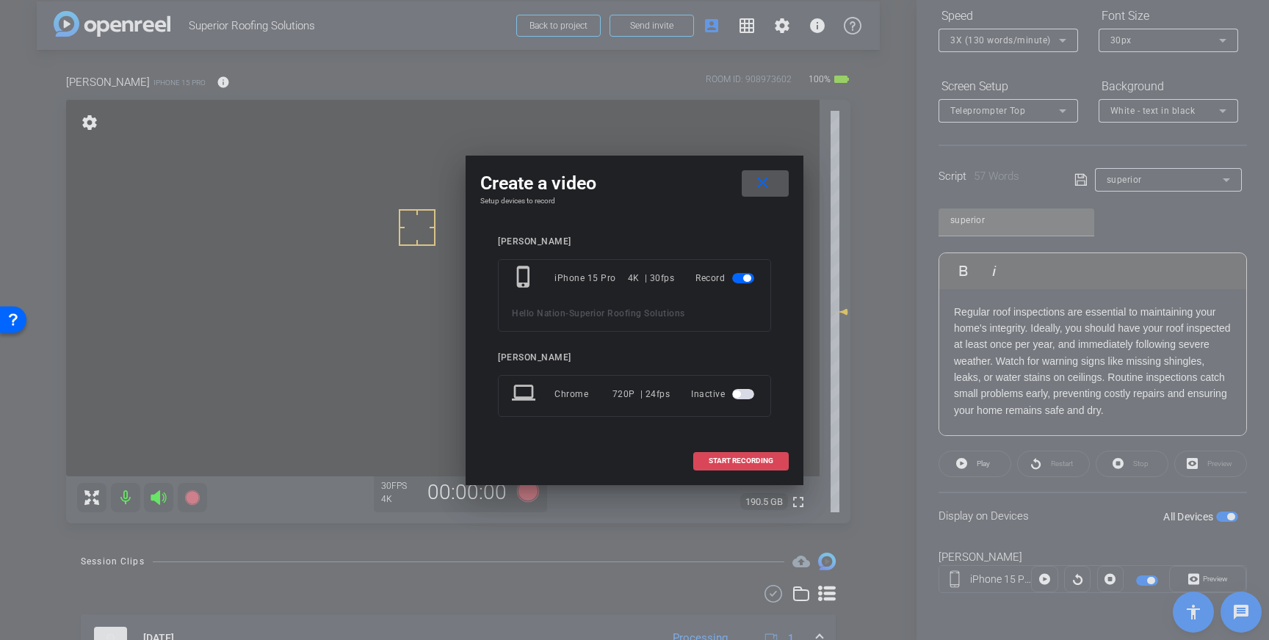
click at [740, 461] on span "START RECORDING" at bounding box center [740, 460] width 65 height 7
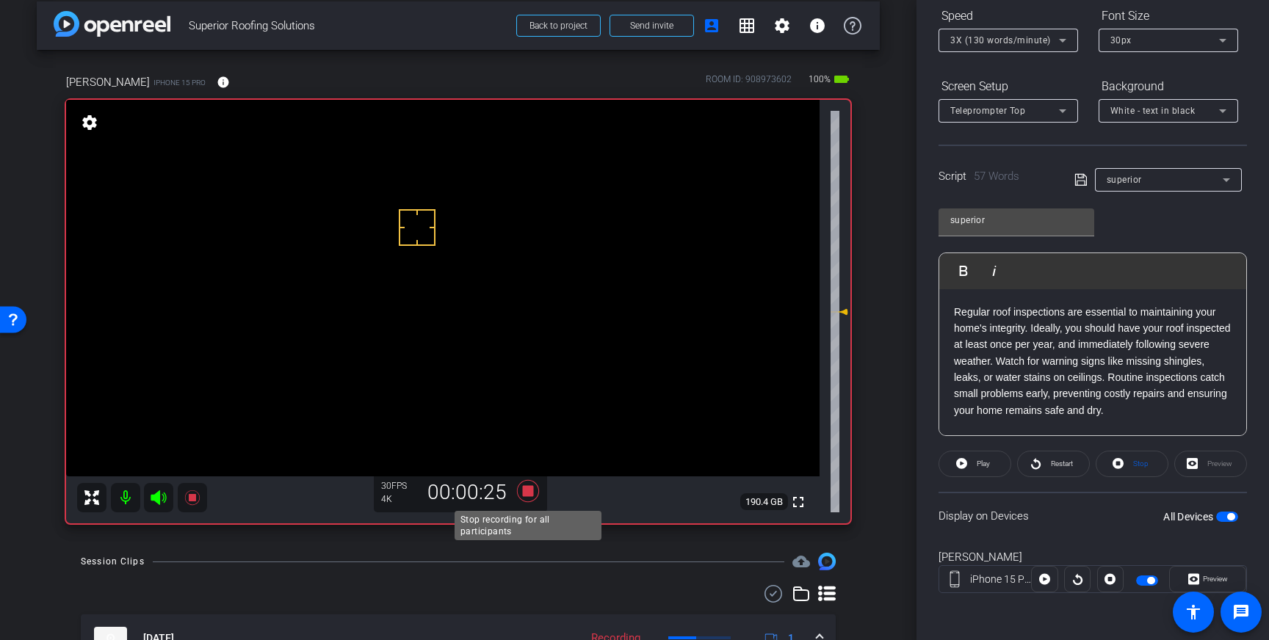
click at [526, 496] on icon at bounding box center [528, 491] width 22 height 22
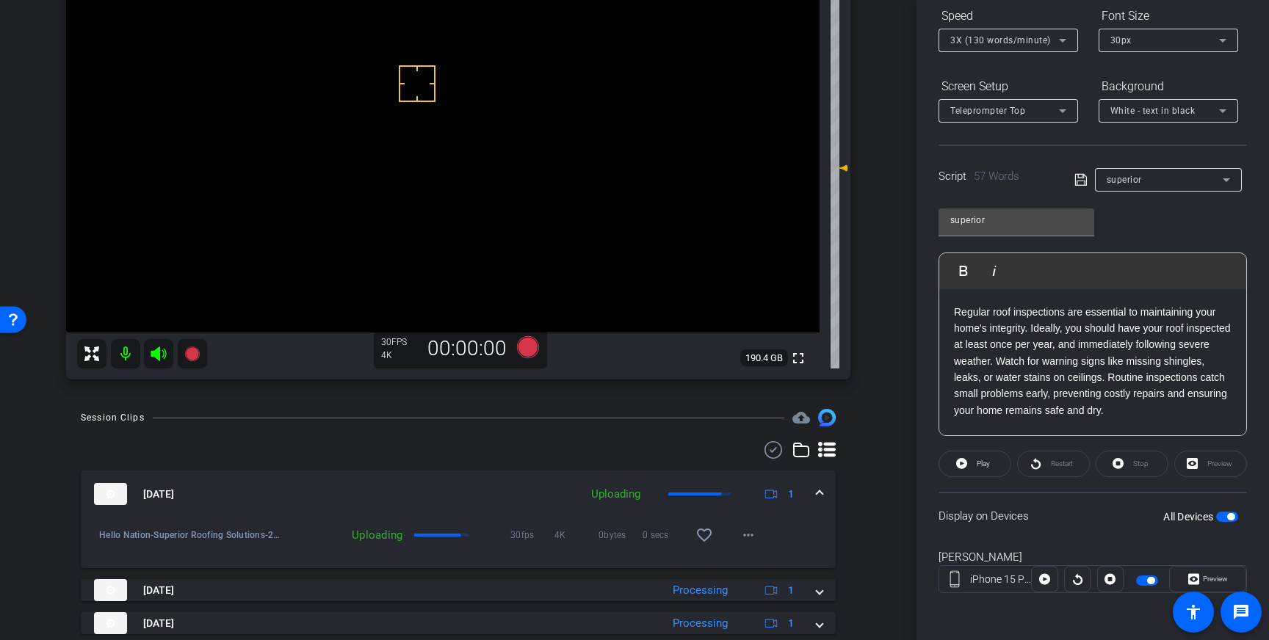
scroll to position [239, 0]
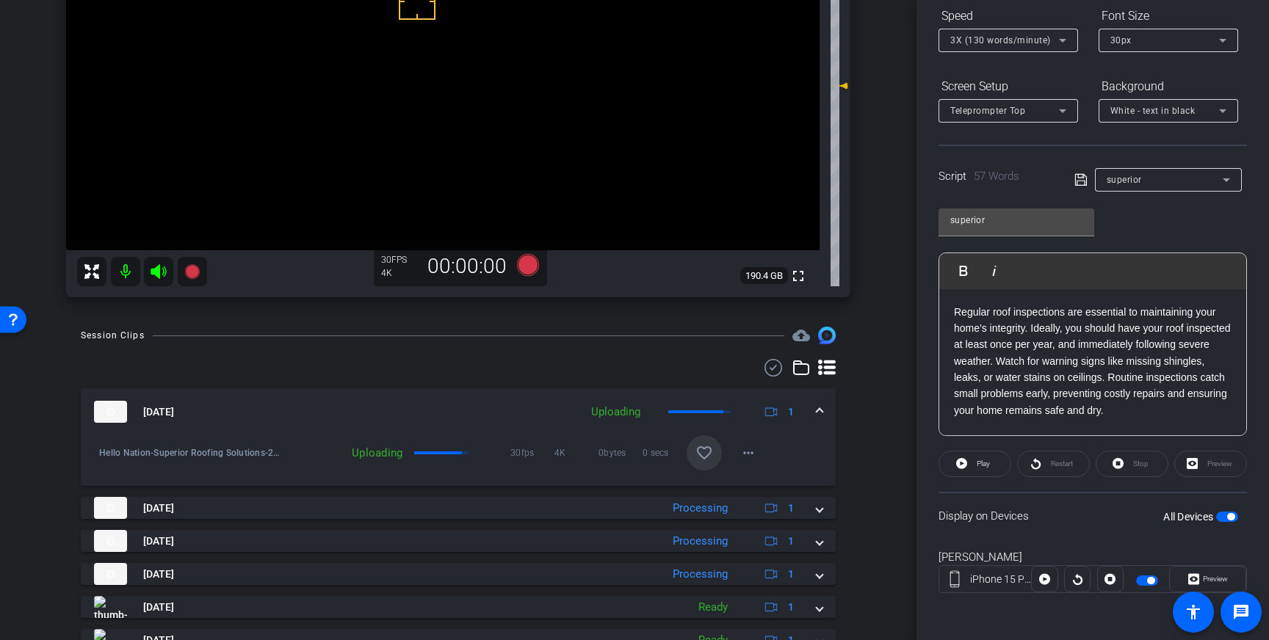
click at [711, 449] on mat-icon "favorite_border" at bounding box center [704, 453] width 18 height 18
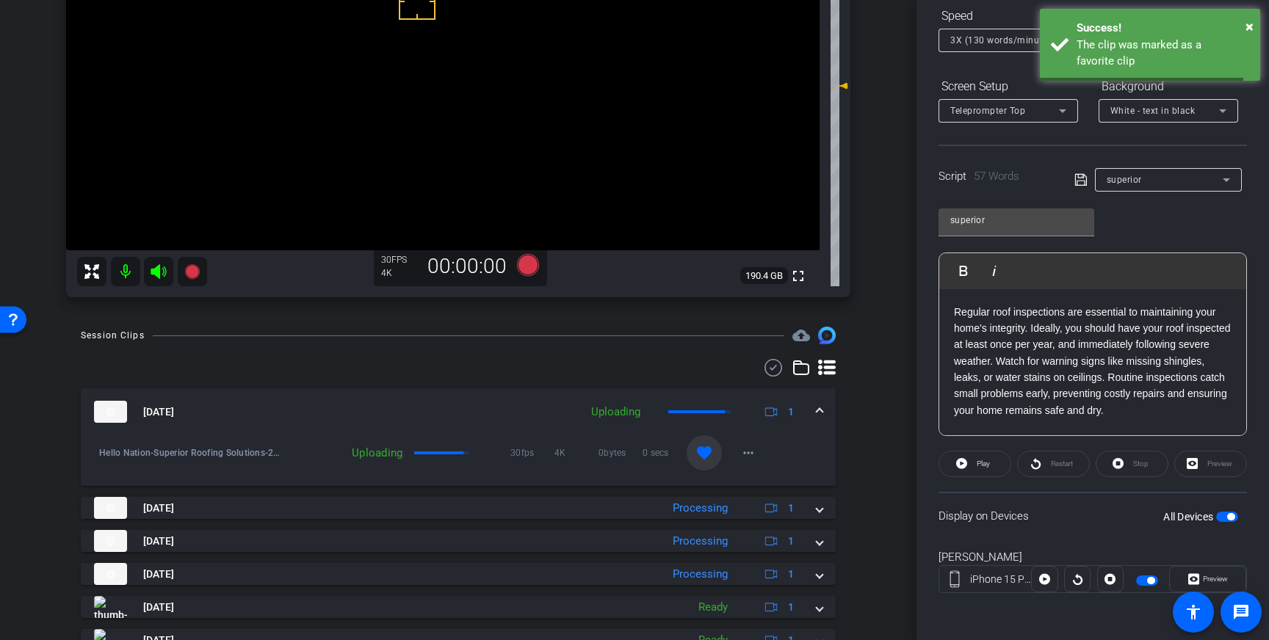
click at [821, 409] on span at bounding box center [819, 411] width 6 height 15
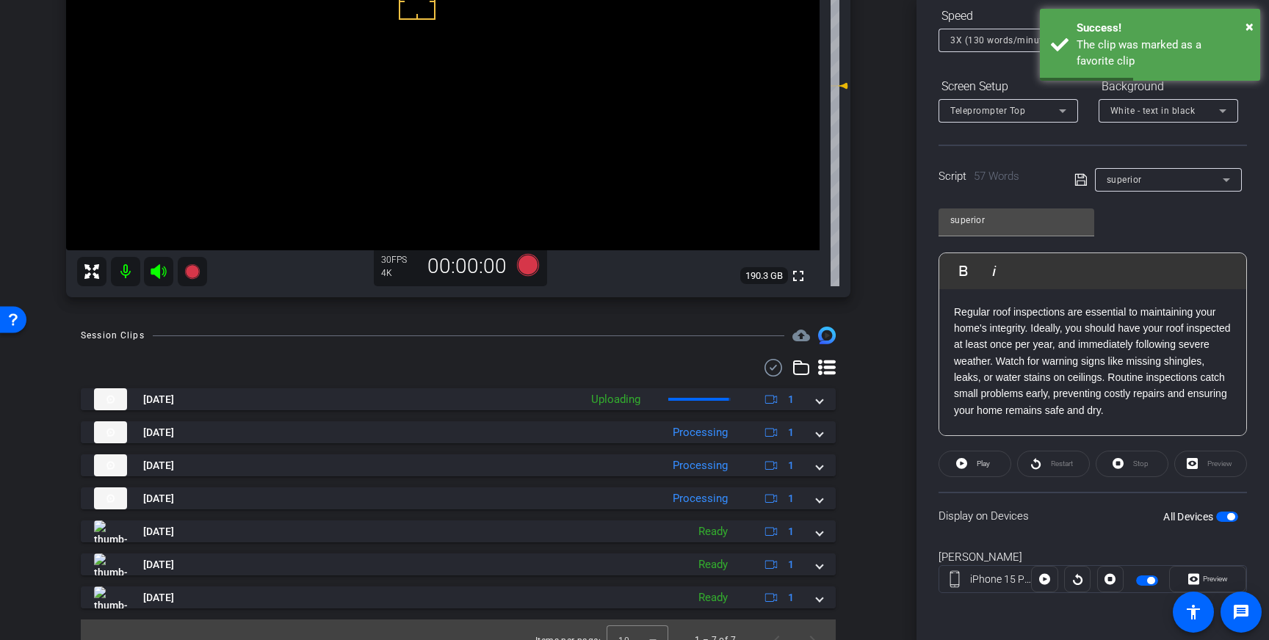
drag, startPoint x: 1222, startPoint y: 514, endPoint x: 1237, endPoint y: 505, distance: 17.8
click at [1222, 514] on span "button" at bounding box center [1227, 517] width 22 height 10
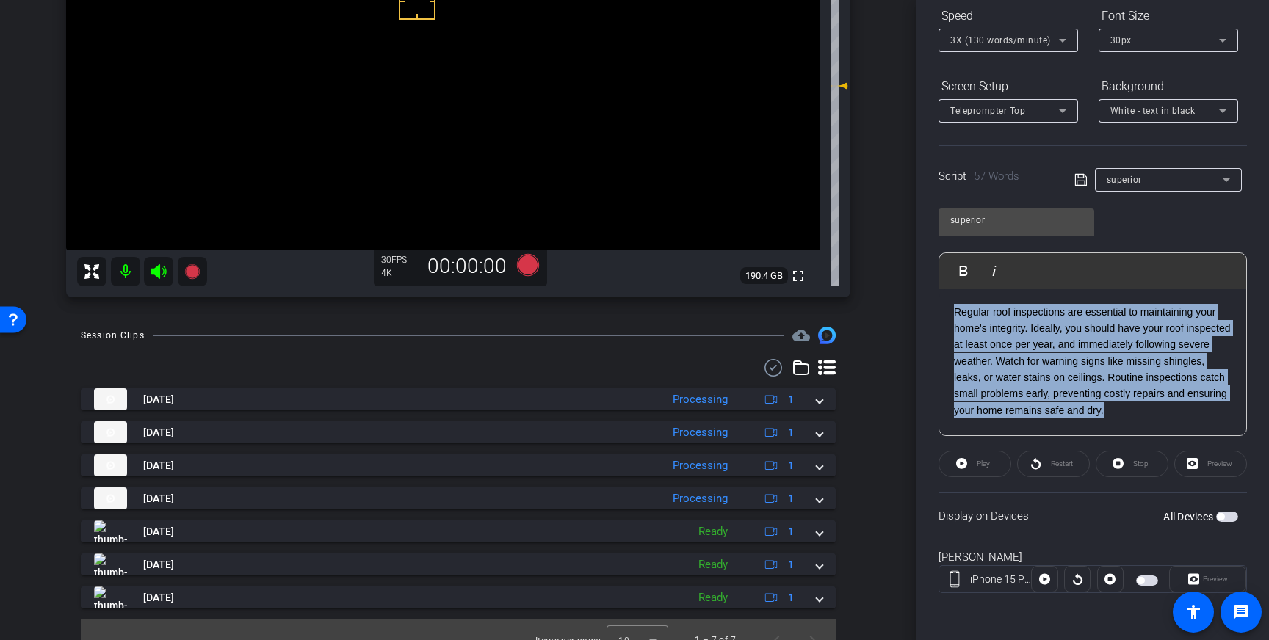
drag, startPoint x: 1219, startPoint y: 415, endPoint x: 940, endPoint y: 305, distance: 299.0
click at [940, 305] on div "Regular roof inspections are essential to maintaining your home's integrity. Id…" at bounding box center [1092, 362] width 307 height 147
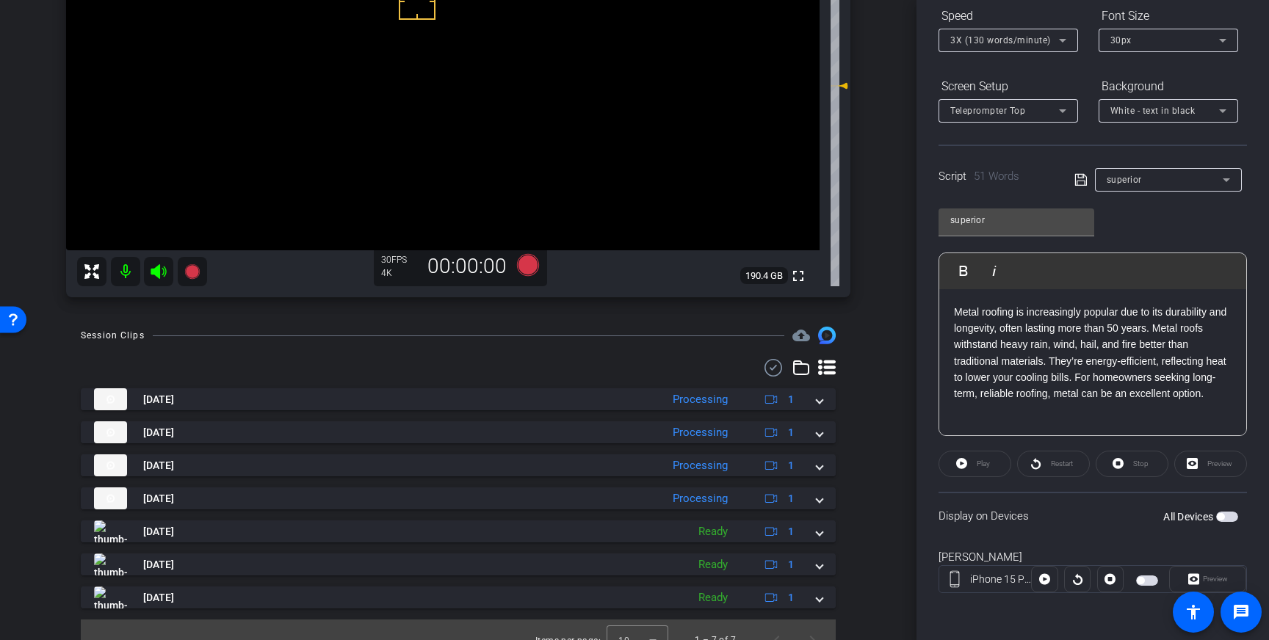
drag, startPoint x: 1078, startPoint y: 181, endPoint x: 1112, endPoint y: 243, distance: 70.7
click at [1078, 181] on icon at bounding box center [1080, 180] width 13 height 18
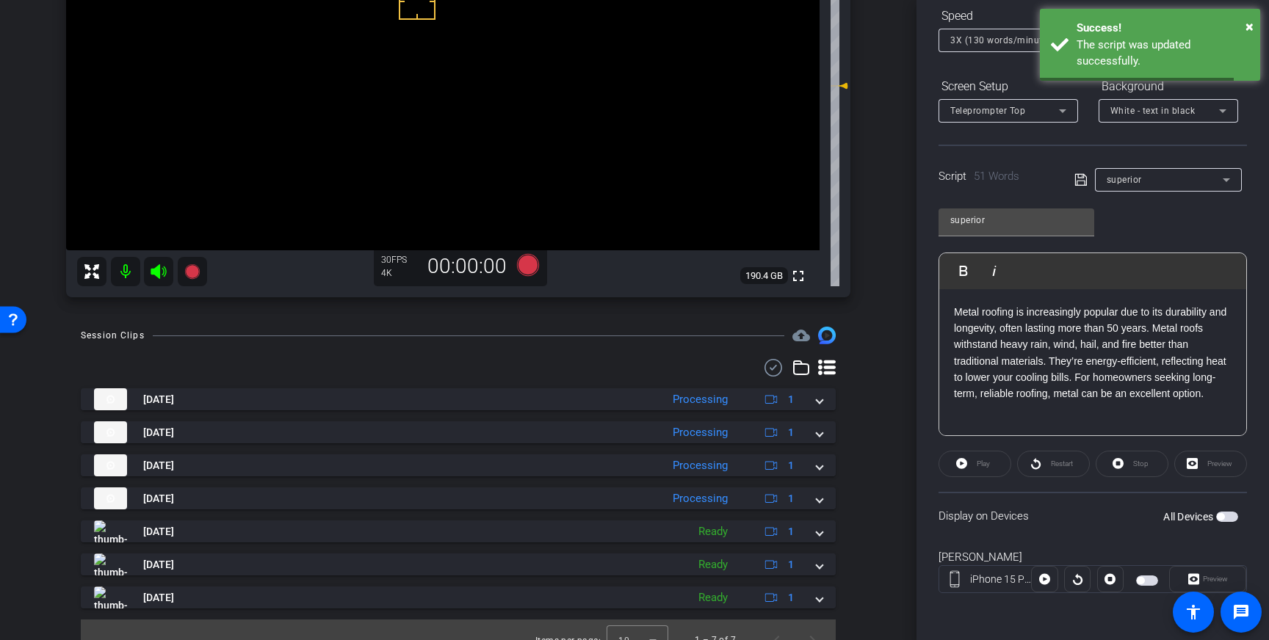
click at [1230, 520] on span "button" at bounding box center [1227, 517] width 22 height 10
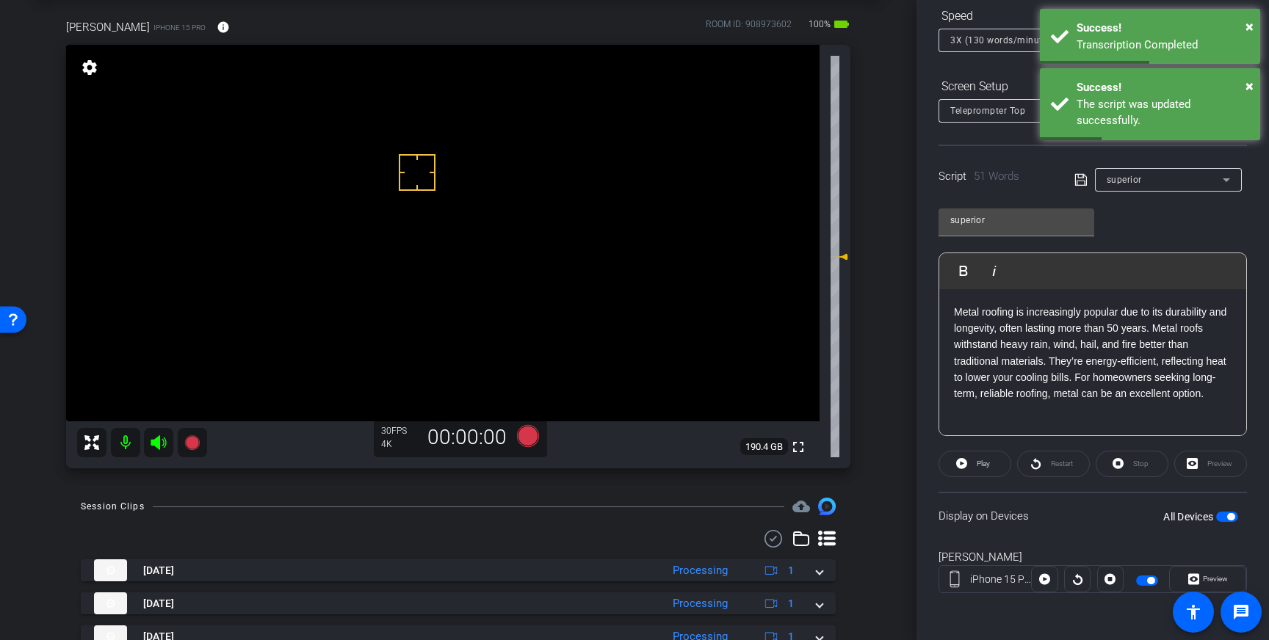
scroll to position [73, 0]
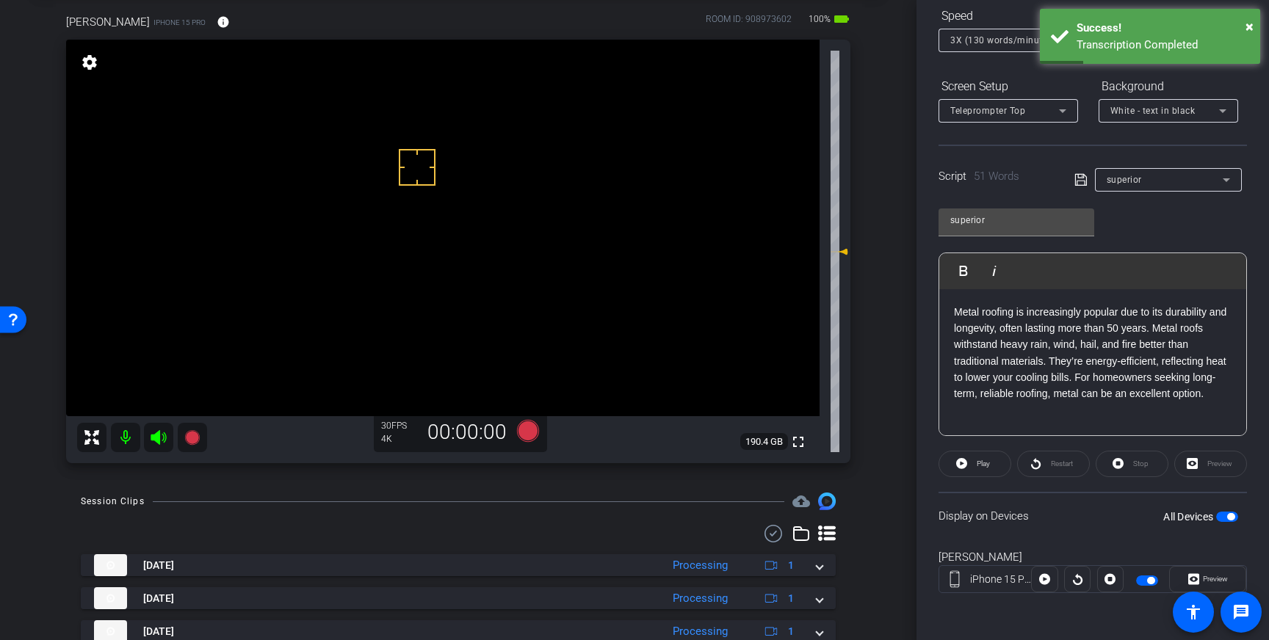
drag, startPoint x: 434, startPoint y: 214, endPoint x: 422, endPoint y: 191, distance: 26.3
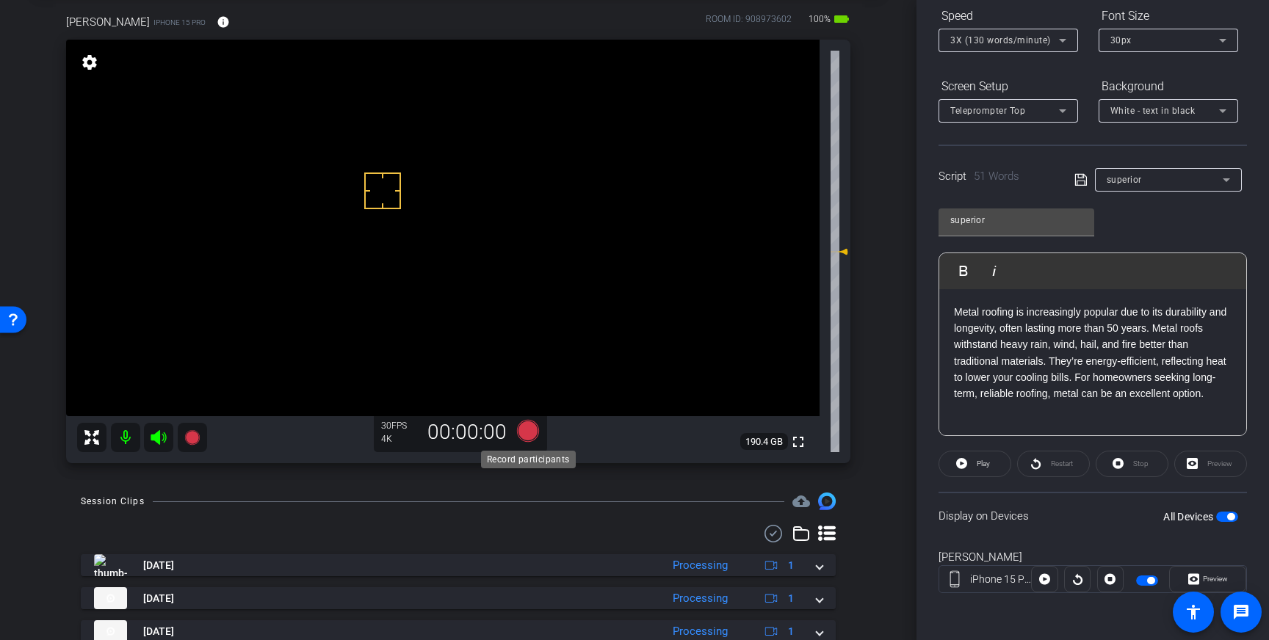
click at [529, 429] on icon at bounding box center [528, 431] width 22 height 22
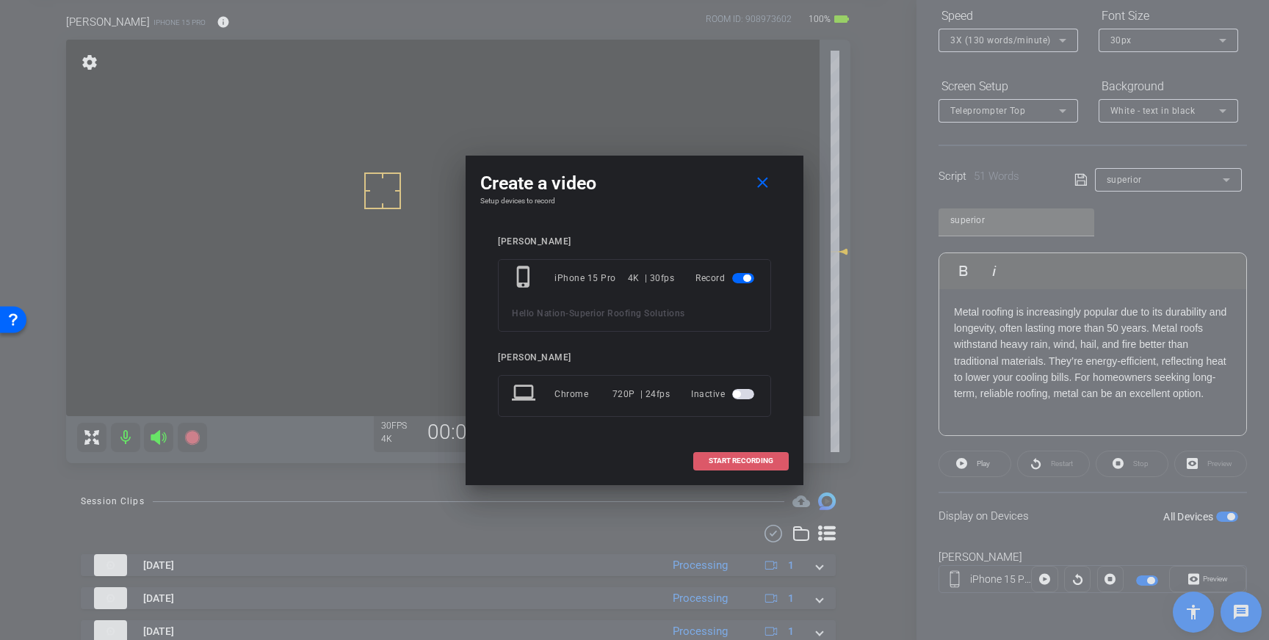
click at [730, 457] on span "START RECORDING" at bounding box center [740, 460] width 65 height 7
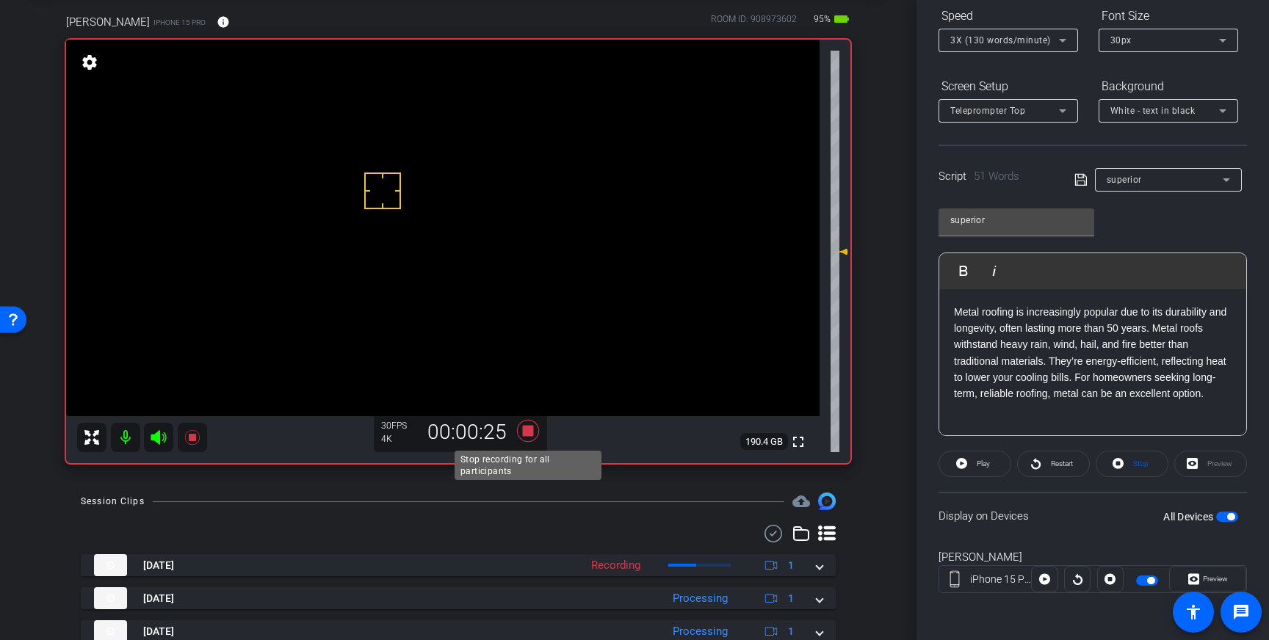
click at [530, 427] on icon at bounding box center [528, 431] width 22 height 22
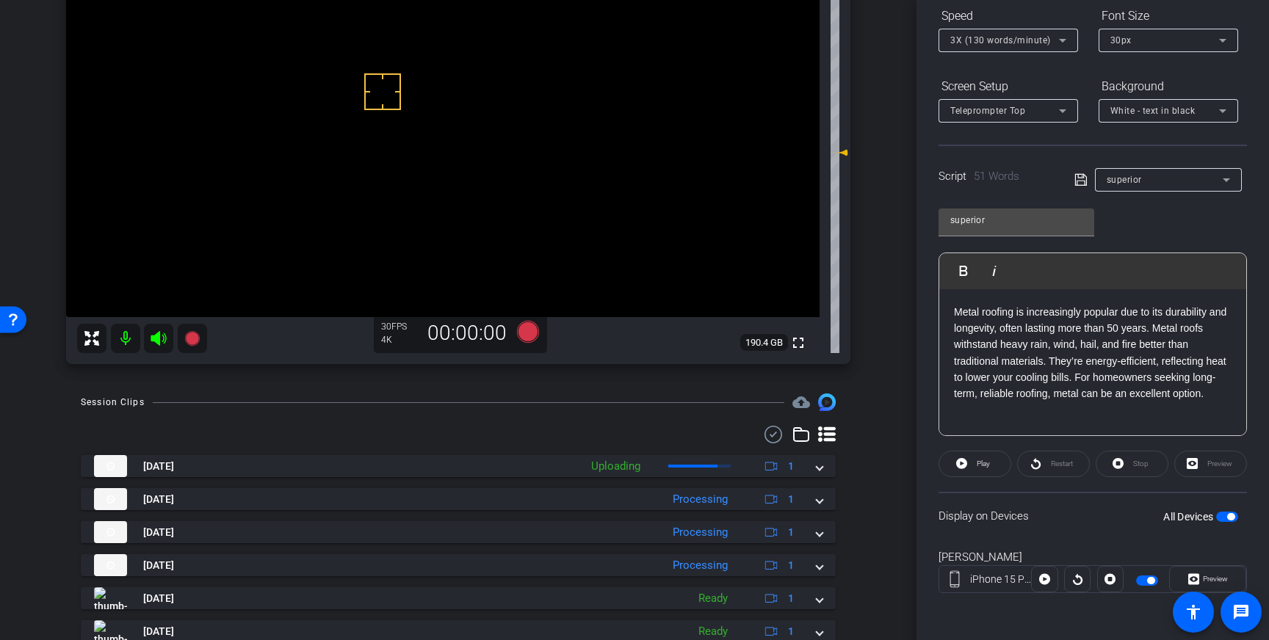
scroll to position [214, 0]
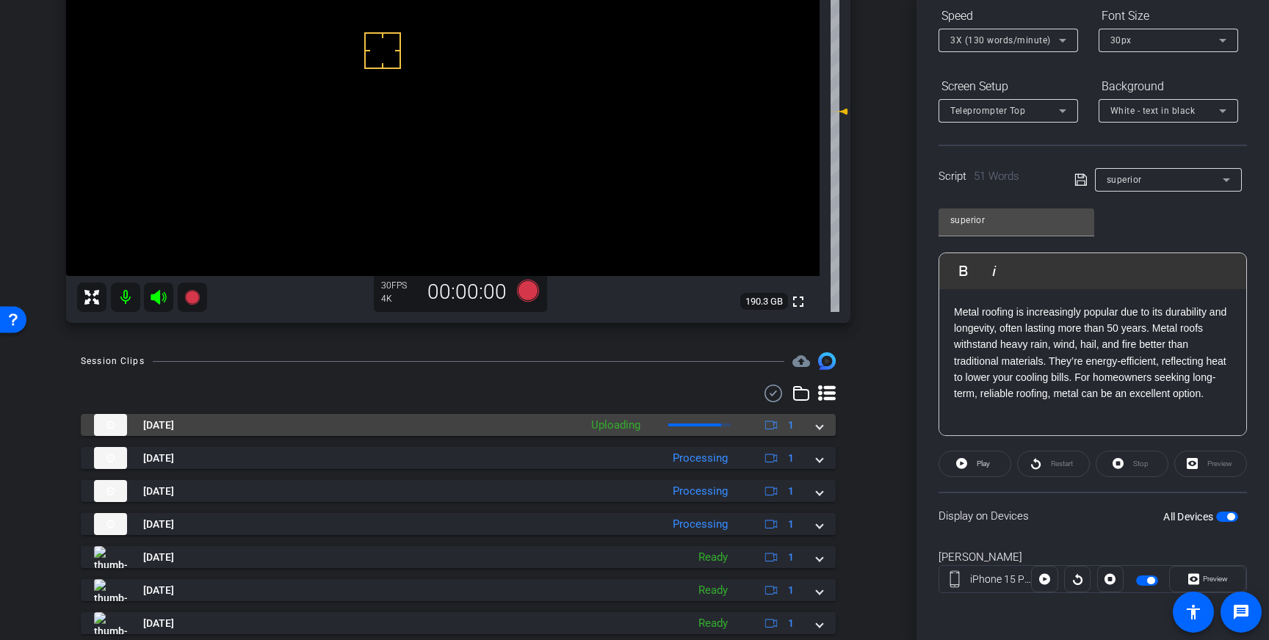
click at [819, 424] on span at bounding box center [819, 425] width 6 height 15
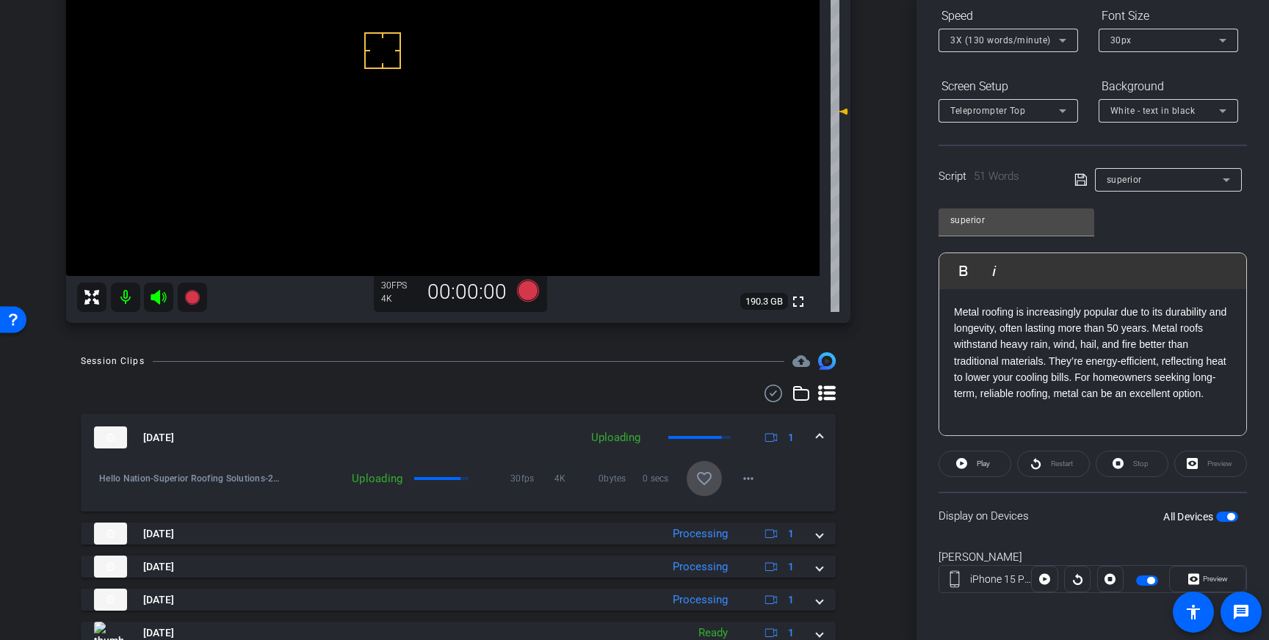
click at [694, 475] on span at bounding box center [703, 478] width 35 height 35
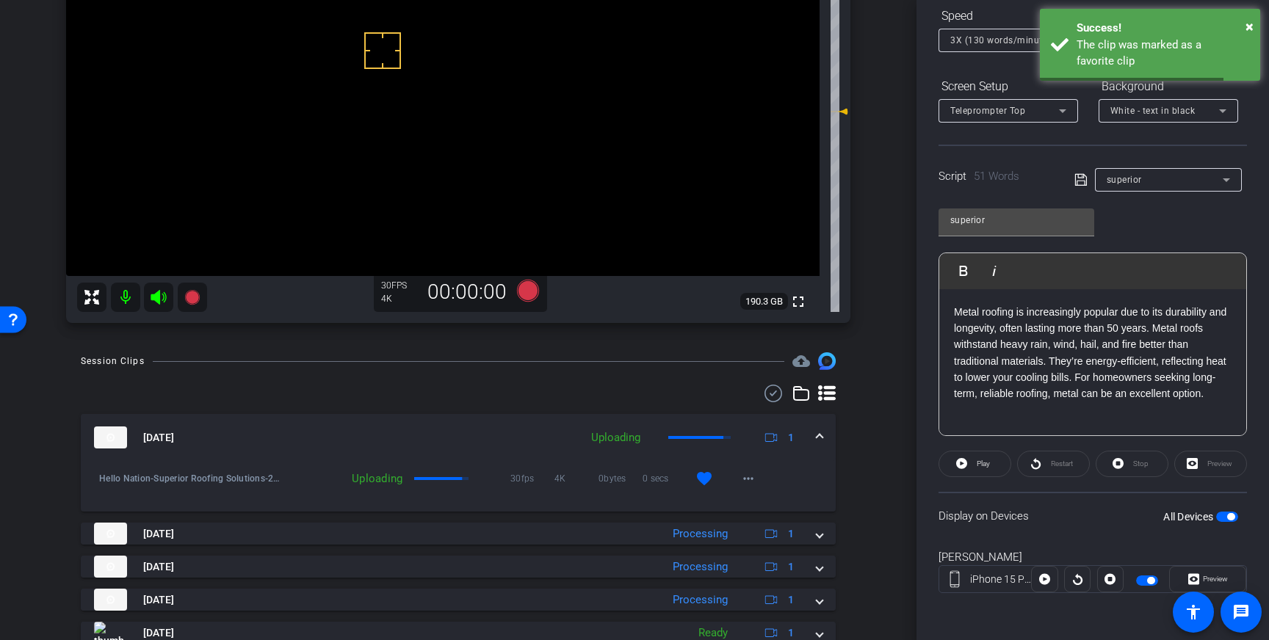
click at [816, 433] on span at bounding box center [819, 437] width 6 height 15
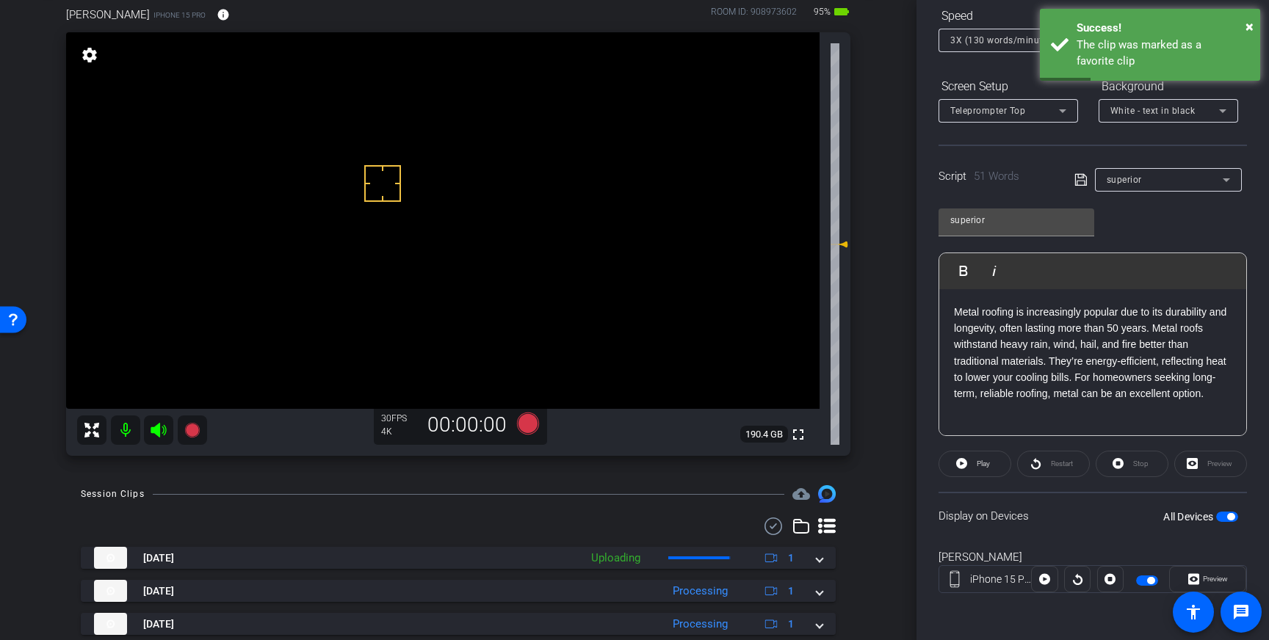
scroll to position [76, 0]
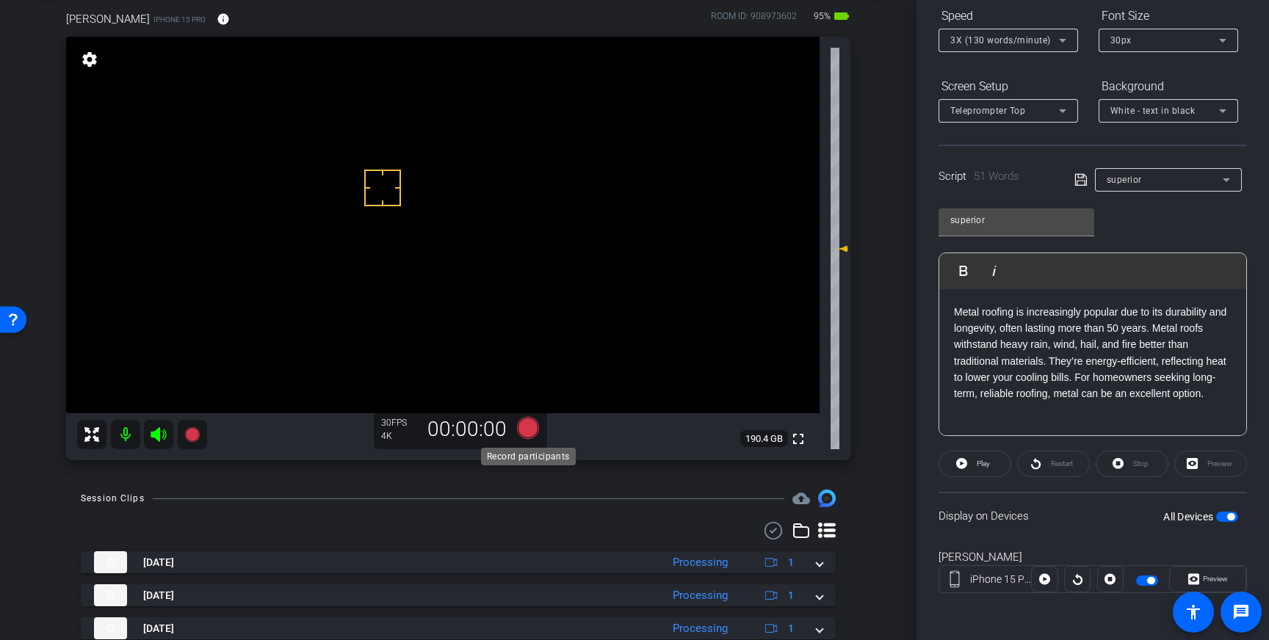
click at [528, 427] on icon at bounding box center [528, 428] width 22 height 22
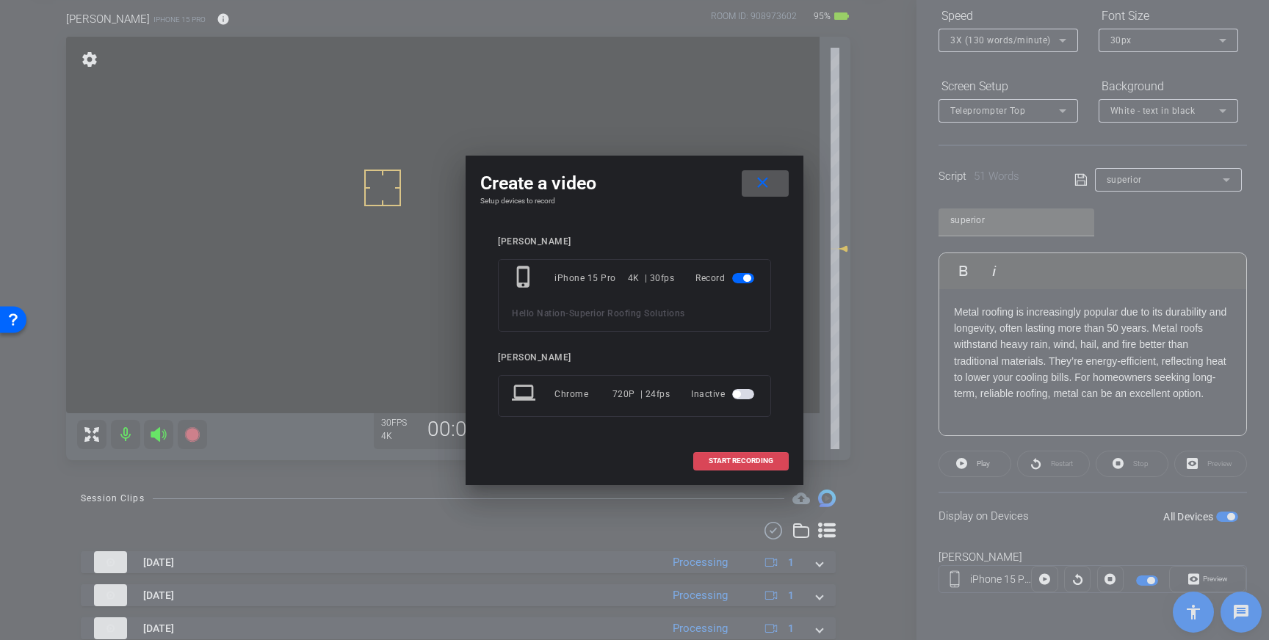
click at [734, 458] on span "START RECORDING" at bounding box center [740, 460] width 65 height 7
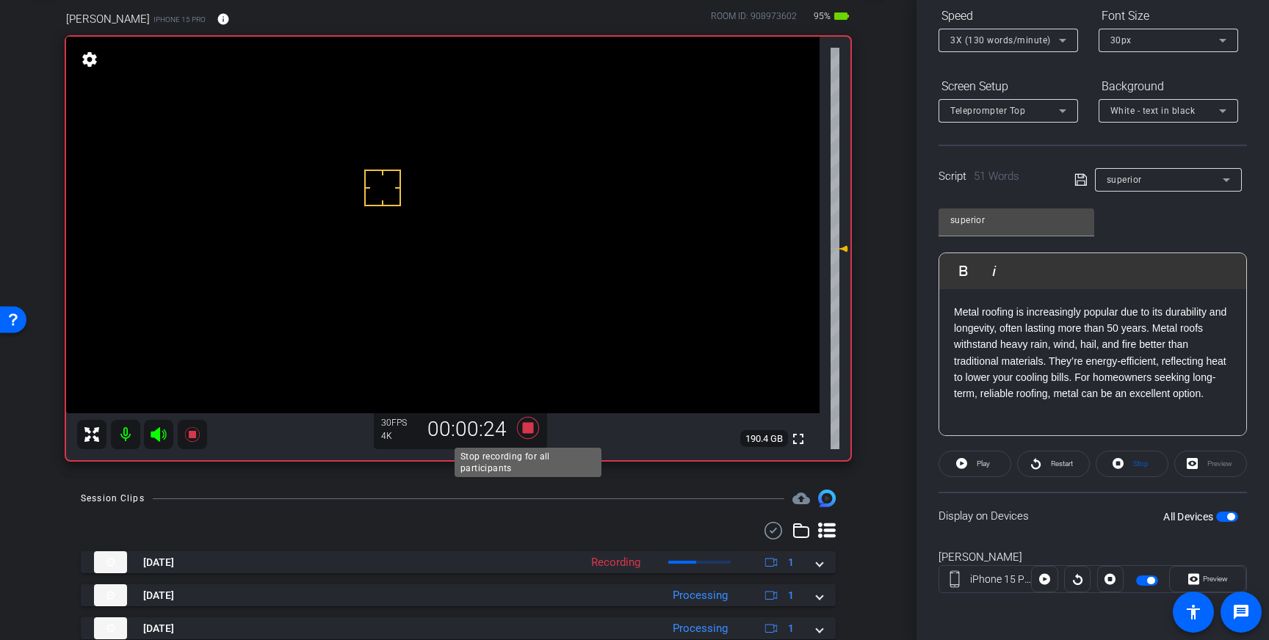
click at [529, 433] on icon at bounding box center [528, 428] width 22 height 22
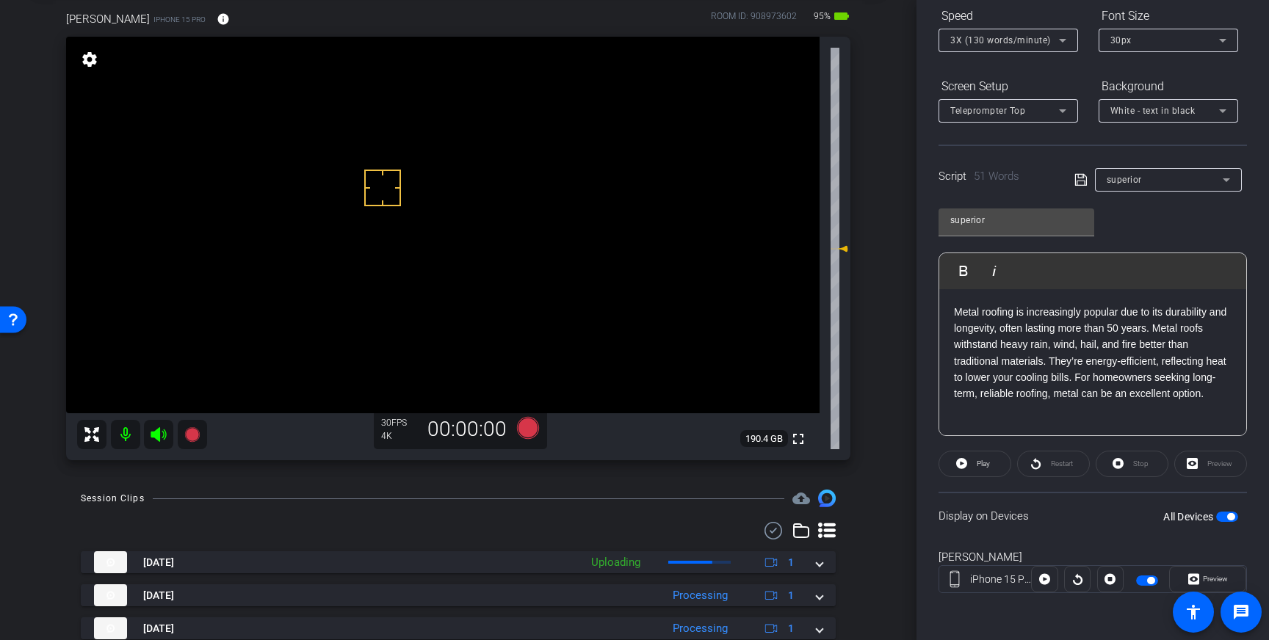
scroll to position [109, 0]
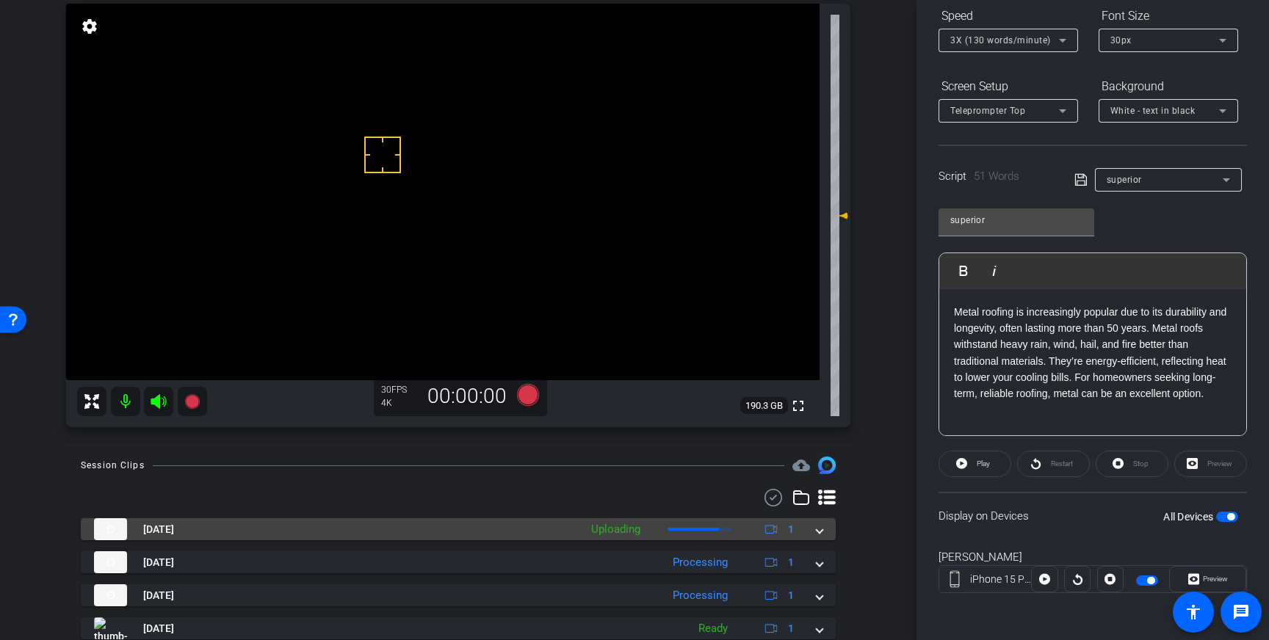
click at [825, 537] on mat-expansion-panel-header "[DATE] Uploading 1" at bounding box center [458, 529] width 755 height 22
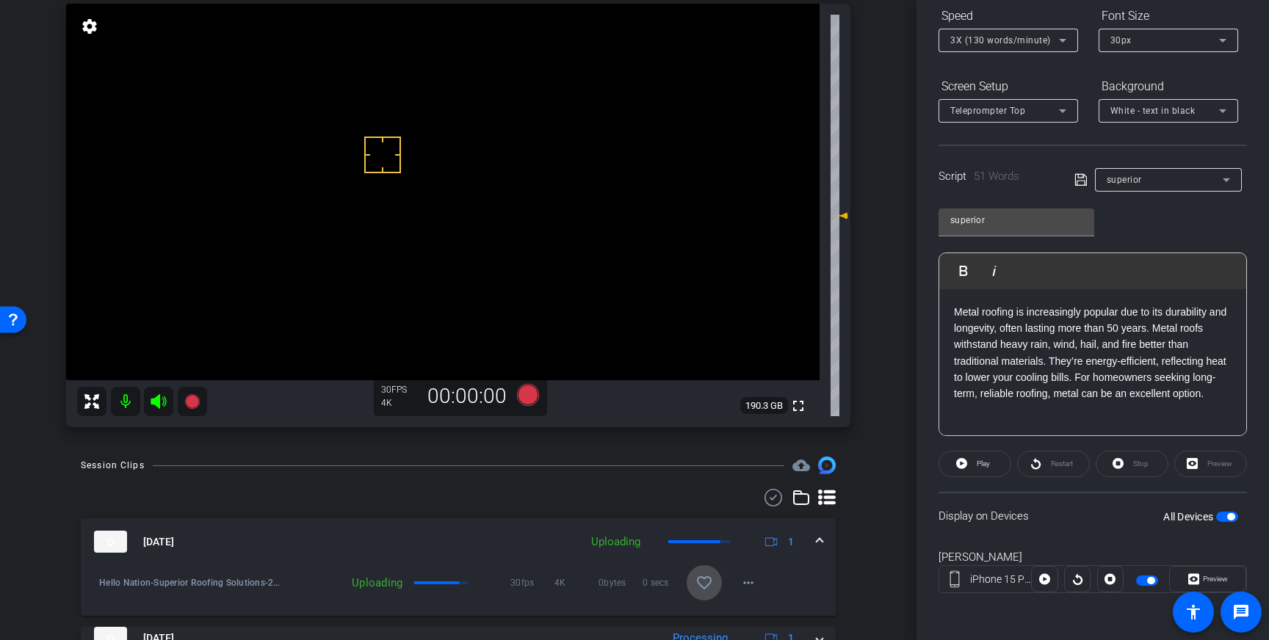
click at [687, 596] on span at bounding box center [703, 582] width 35 height 35
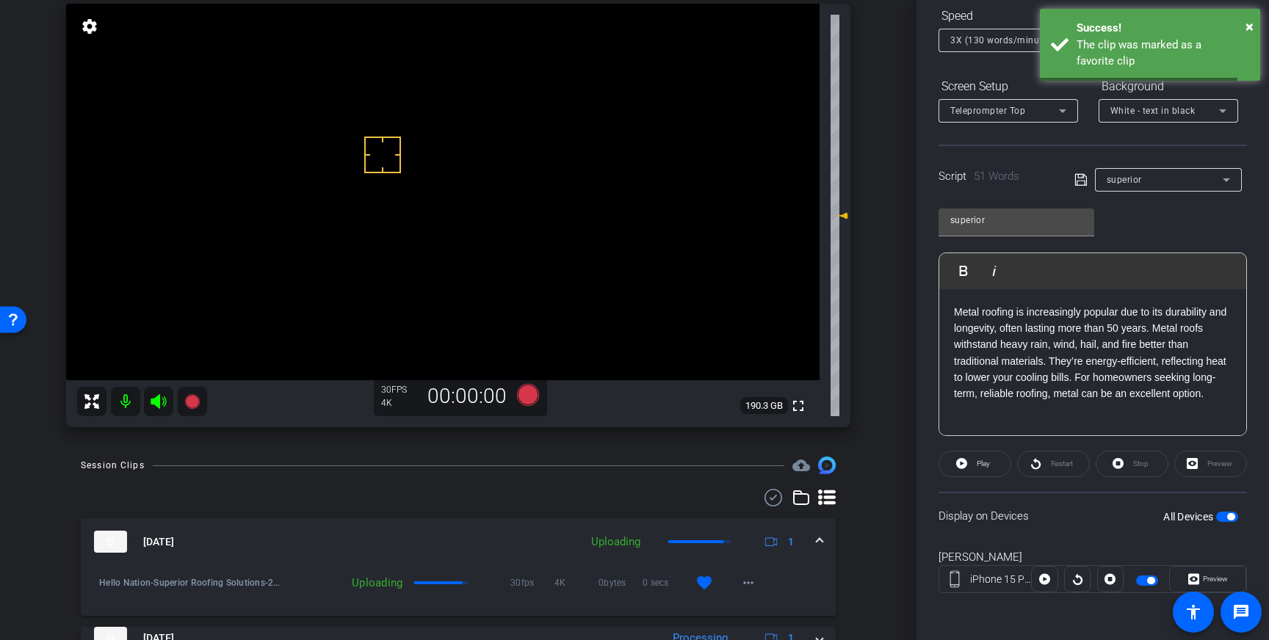
click at [818, 546] on span at bounding box center [819, 541] width 6 height 15
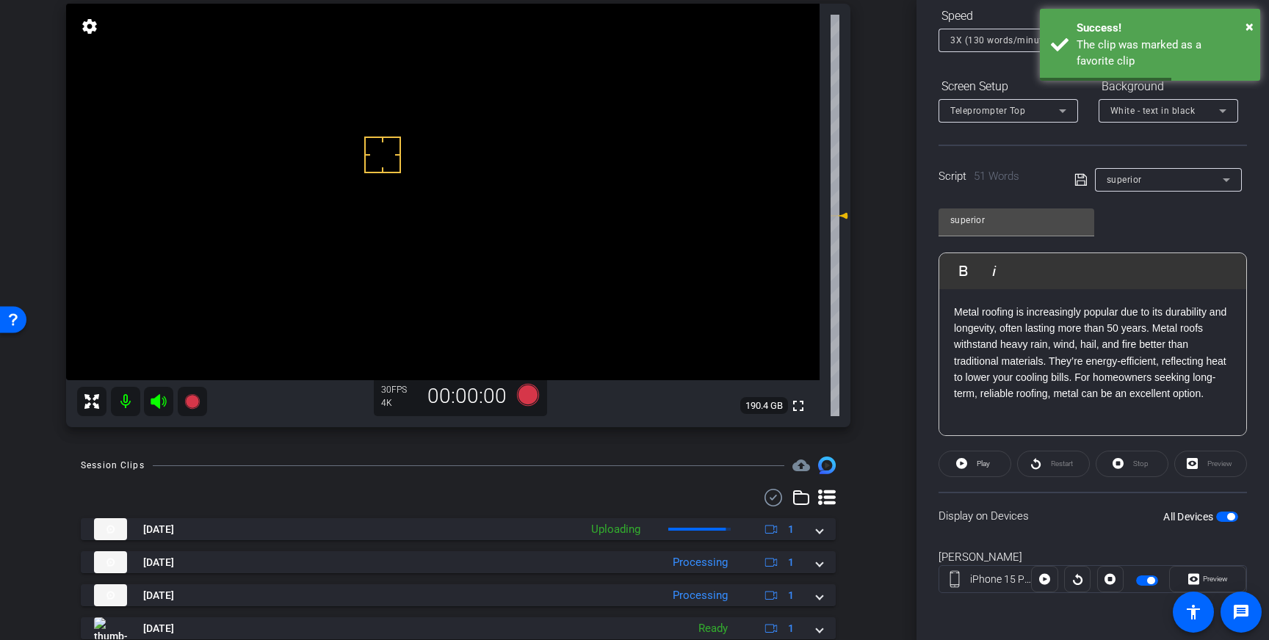
click at [1224, 516] on span "button" at bounding box center [1227, 517] width 22 height 10
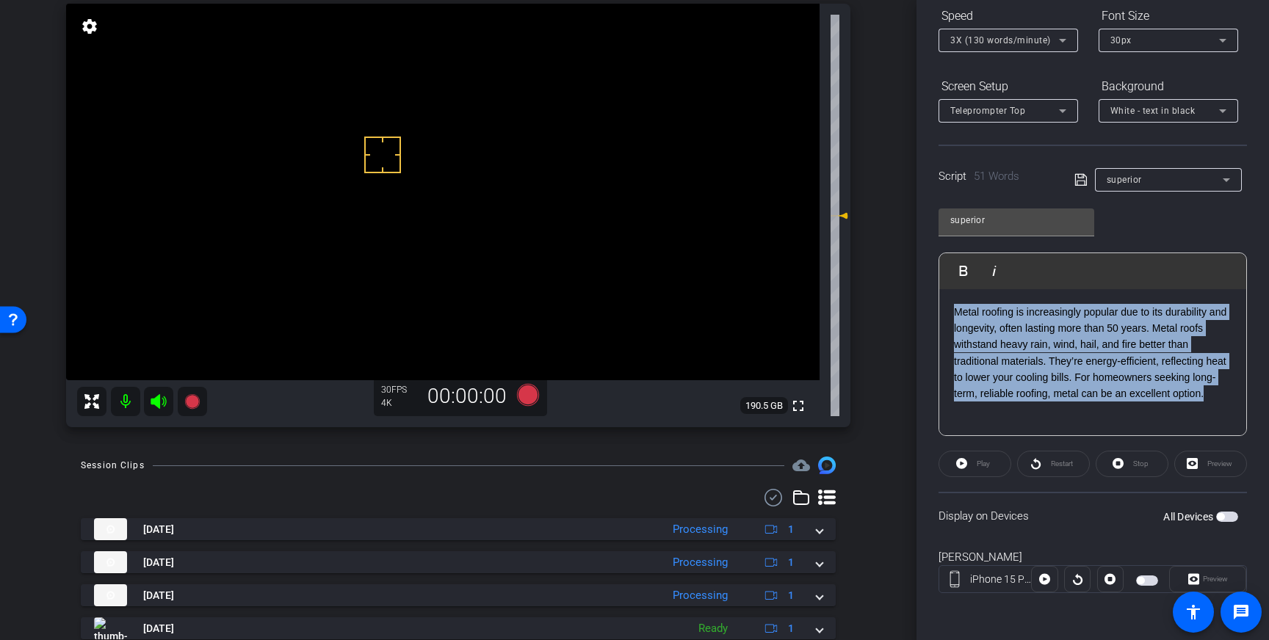
drag, startPoint x: 1216, startPoint y: 391, endPoint x: 948, endPoint y: 316, distance: 278.4
click at [948, 316] on div "Metal roofing is increasingly popular due to its durability and longevity, ofte…" at bounding box center [1092, 362] width 307 height 147
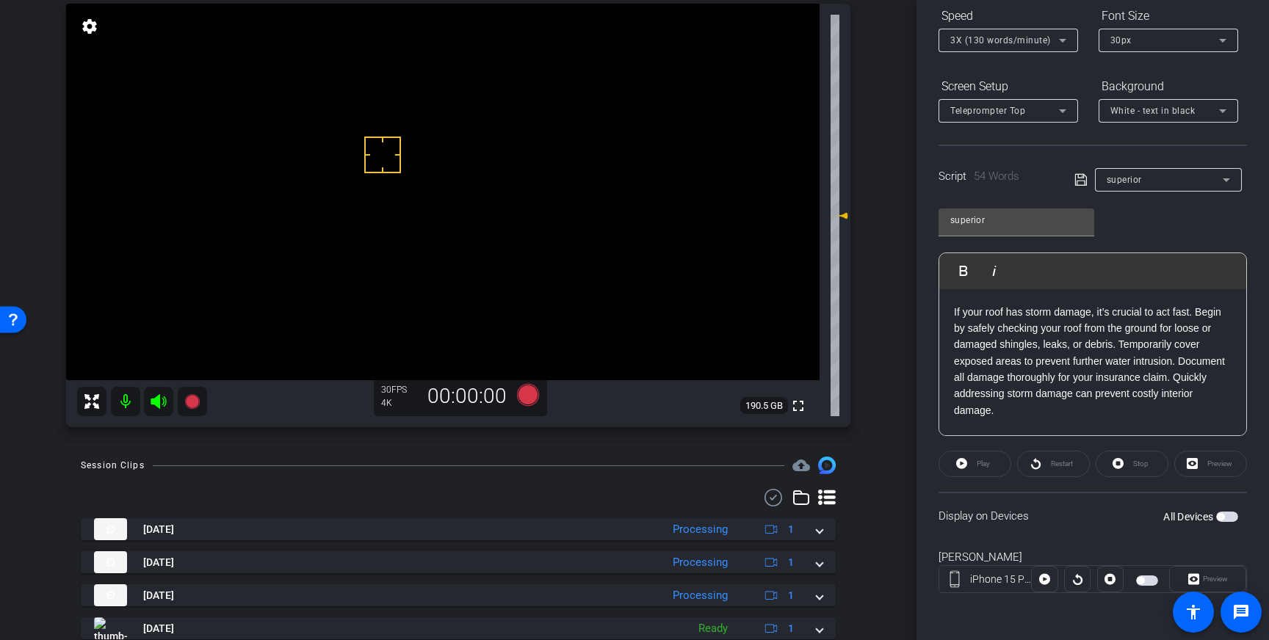
click at [1081, 178] on icon at bounding box center [1080, 180] width 13 height 18
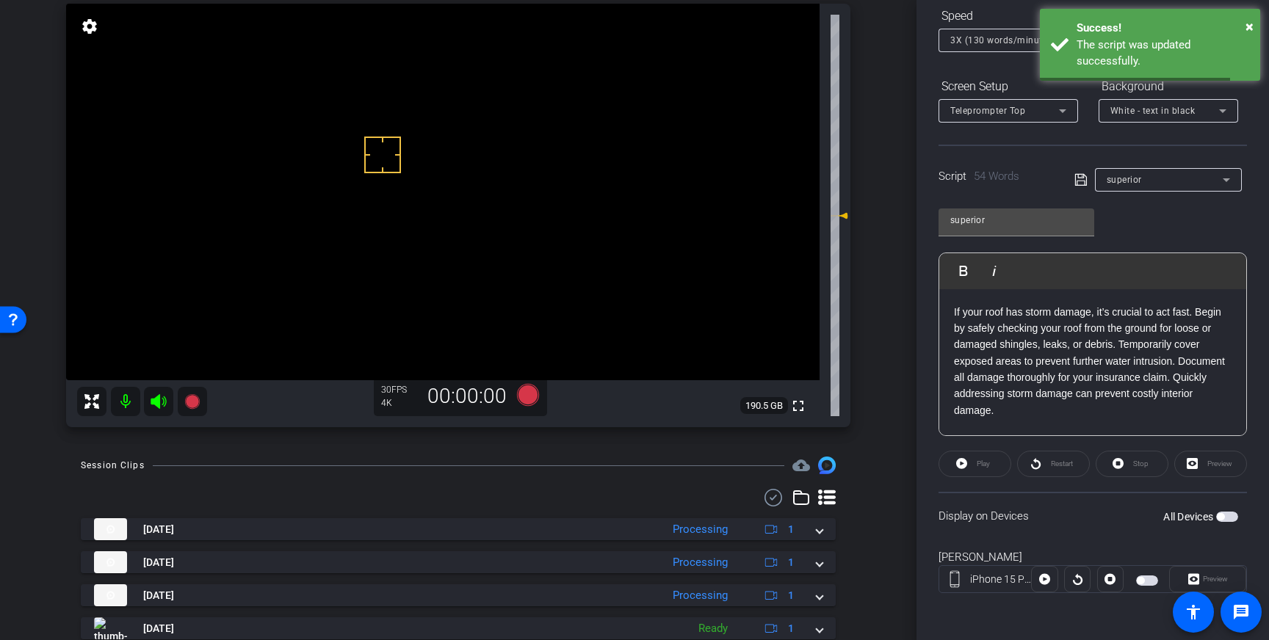
click at [1221, 512] on span "button" at bounding box center [1227, 517] width 22 height 10
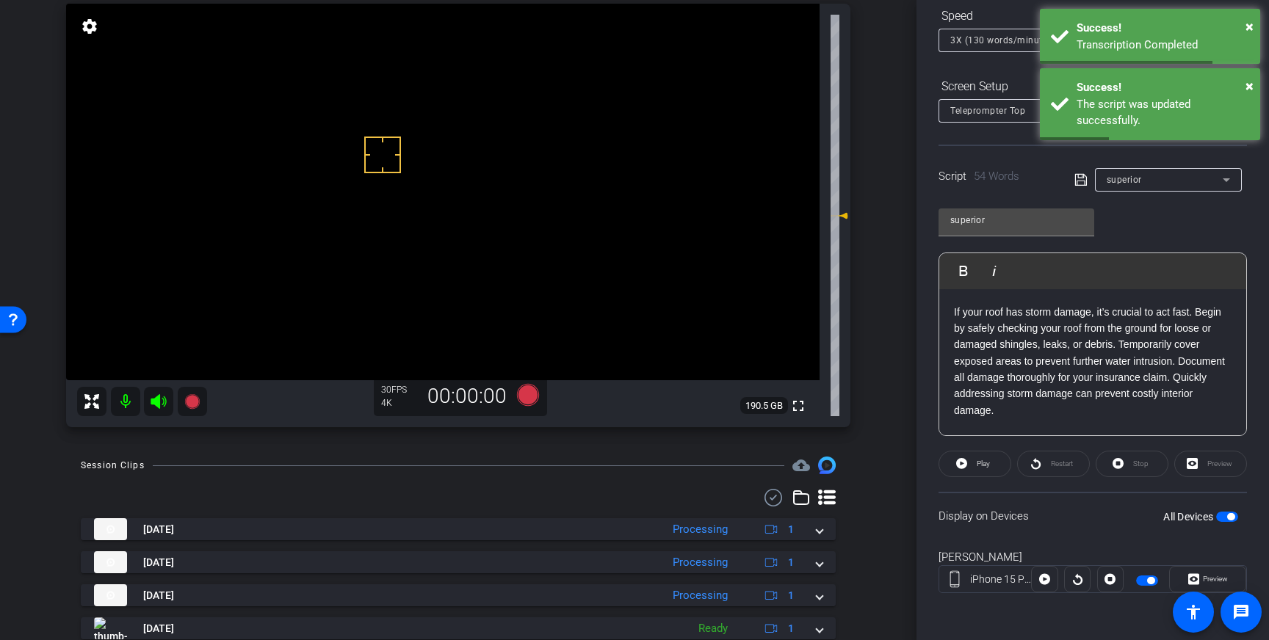
scroll to position [110, 0]
drag, startPoint x: 373, startPoint y: 186, endPoint x: 370, endPoint y: 178, distance: 7.9
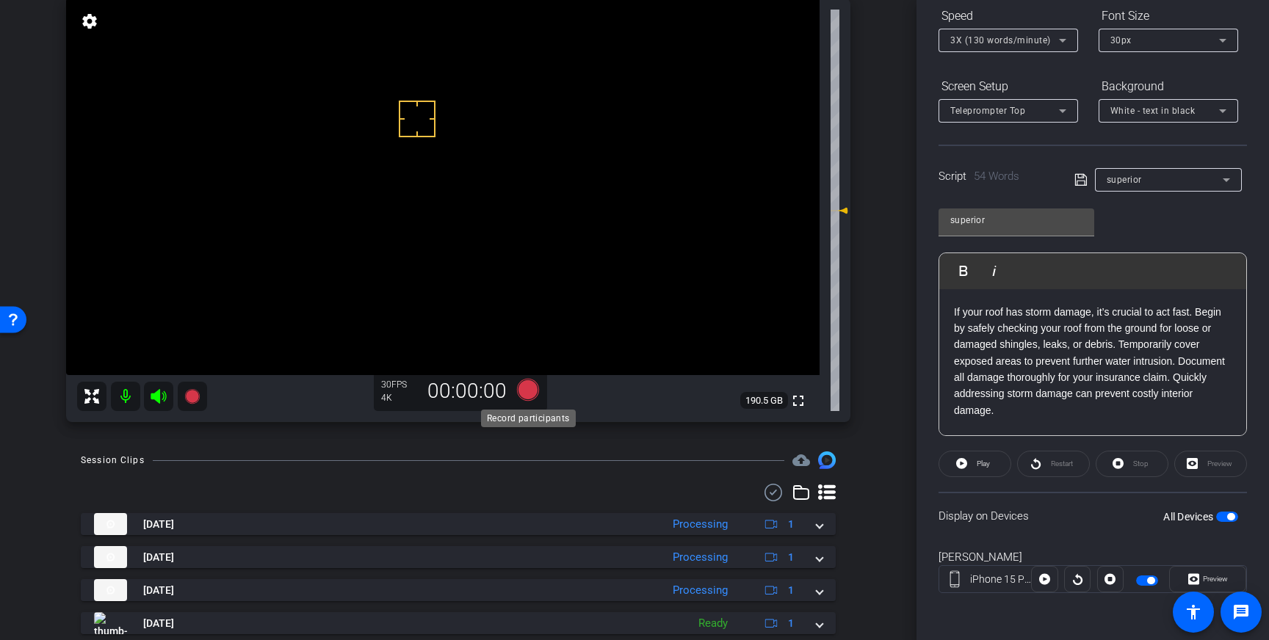
click at [527, 390] on icon at bounding box center [528, 390] width 22 height 22
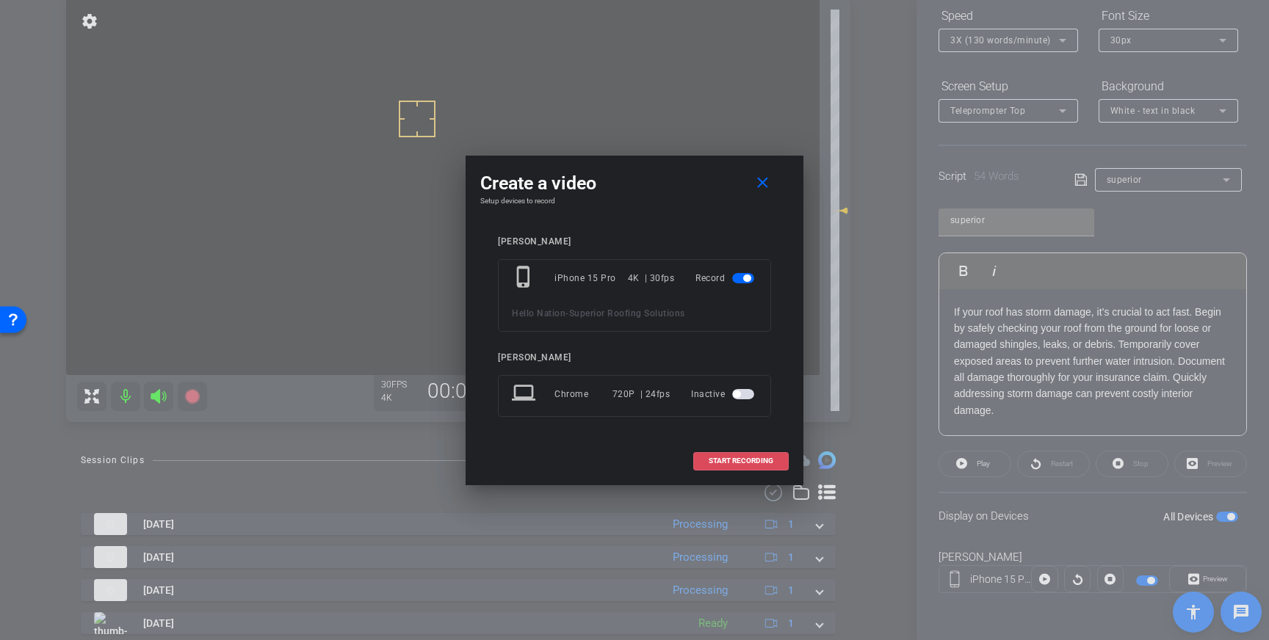
drag, startPoint x: 739, startPoint y: 460, endPoint x: 855, endPoint y: 338, distance: 168.7
click at [739, 460] on span "START RECORDING" at bounding box center [740, 460] width 65 height 7
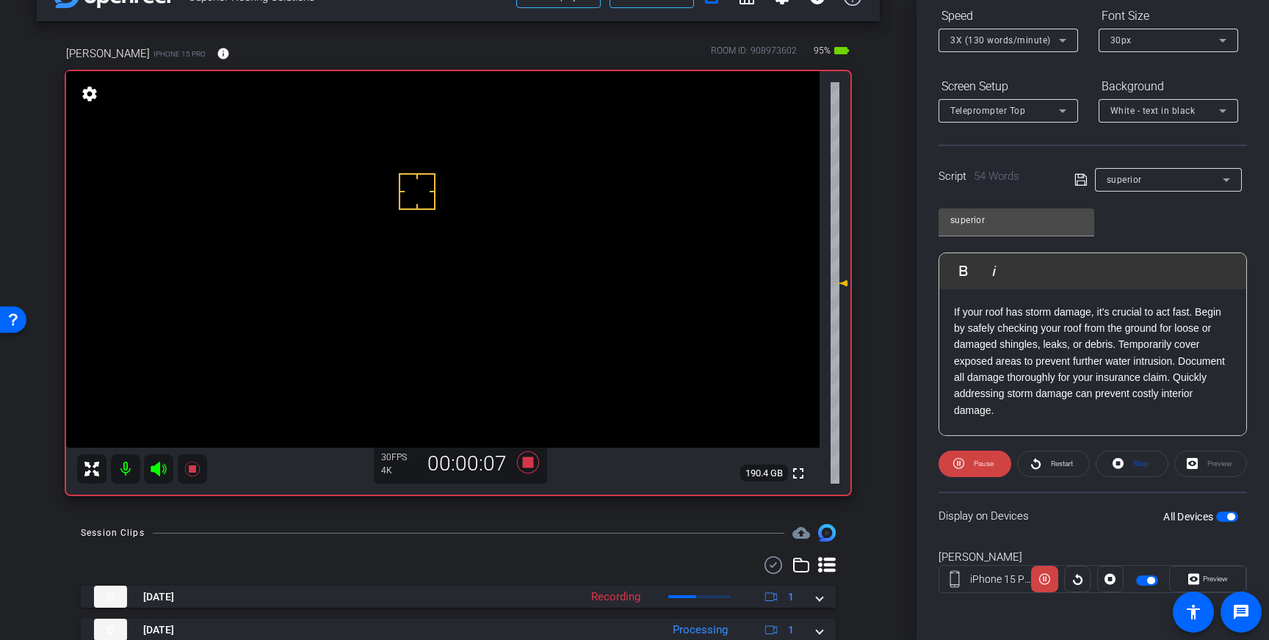
scroll to position [40, 0]
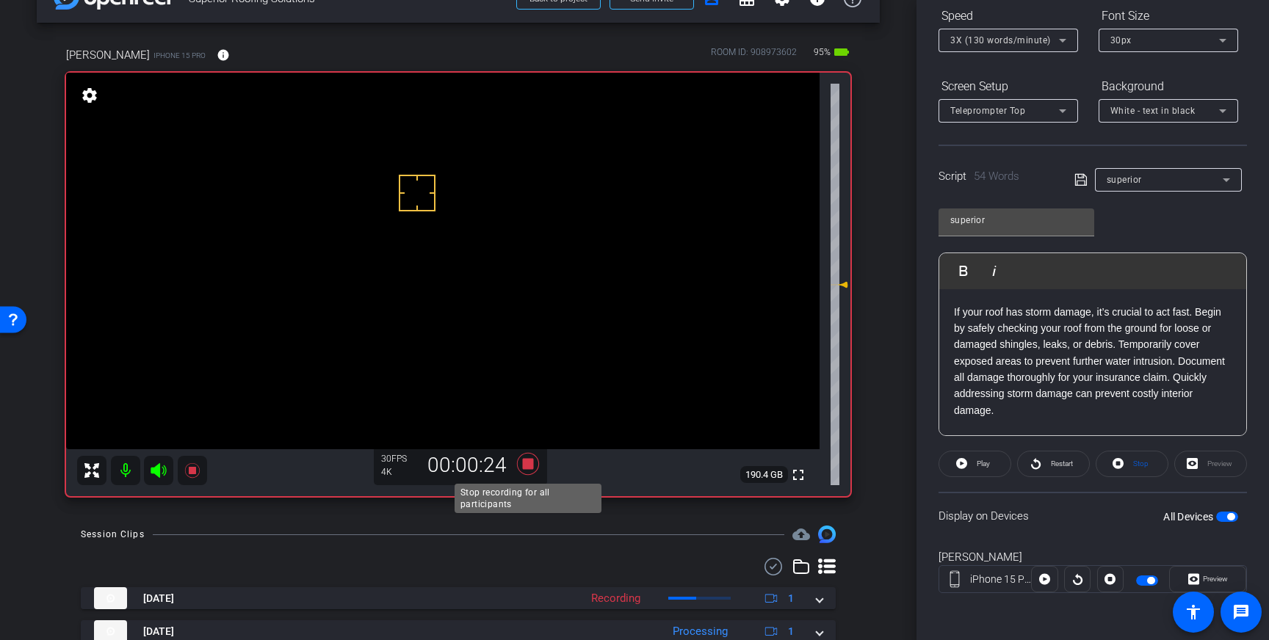
click at [531, 465] on icon at bounding box center [528, 464] width 22 height 22
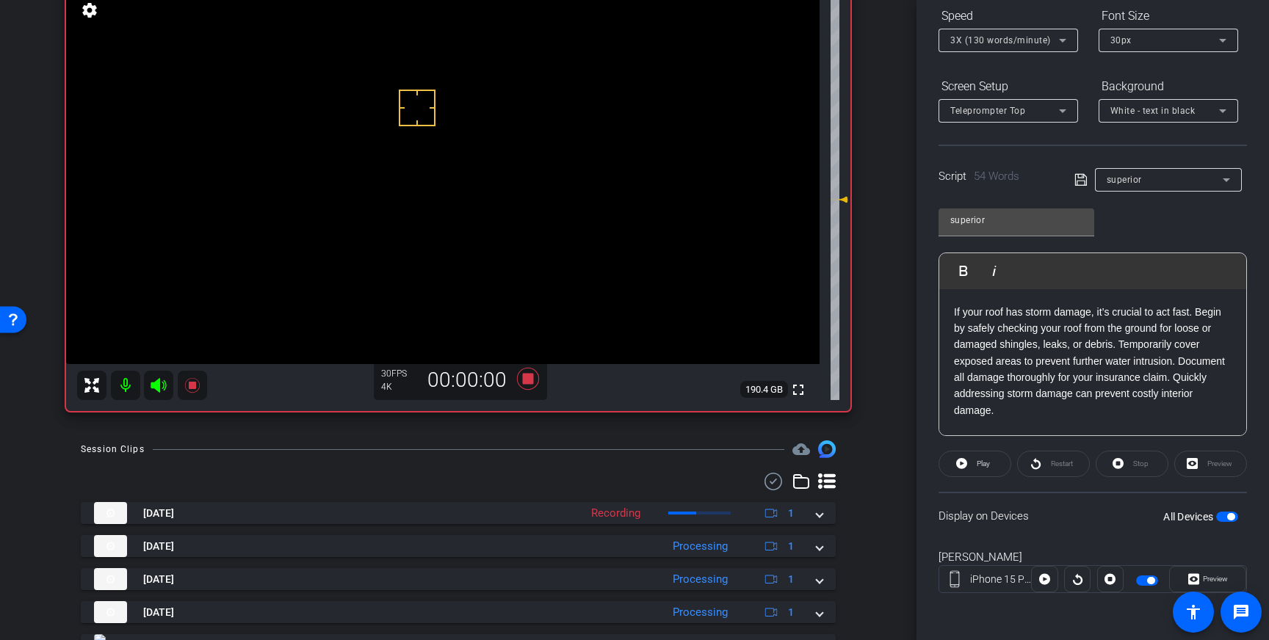
scroll to position [130, 0]
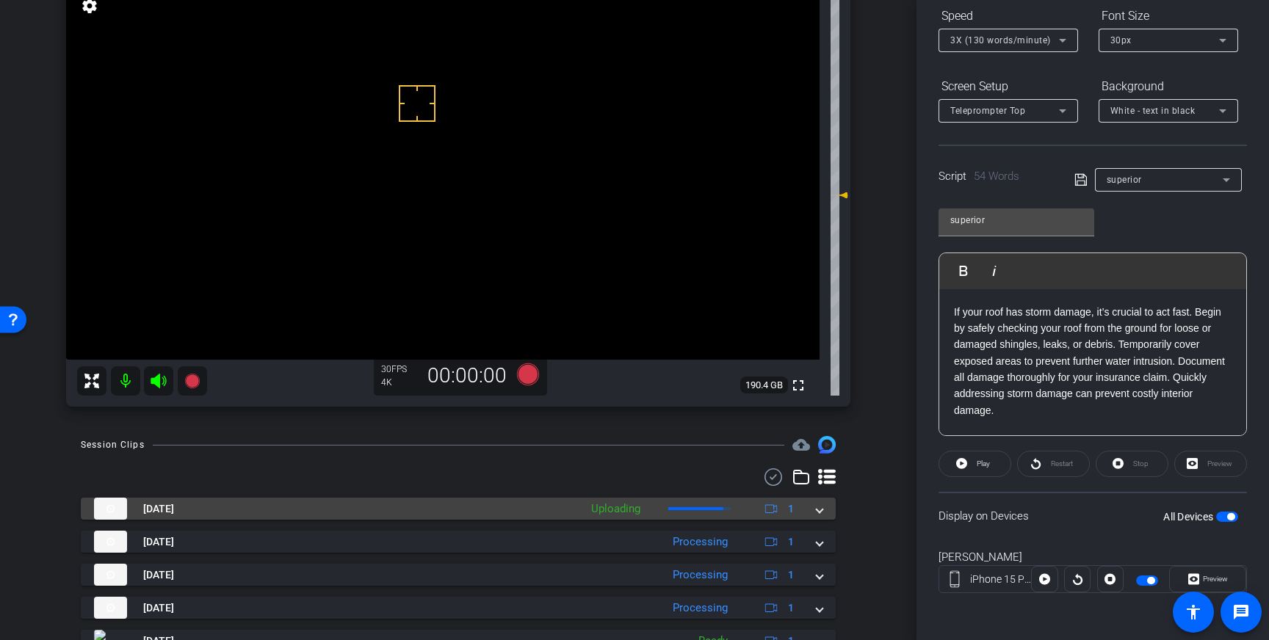
click at [819, 509] on span at bounding box center [819, 508] width 6 height 15
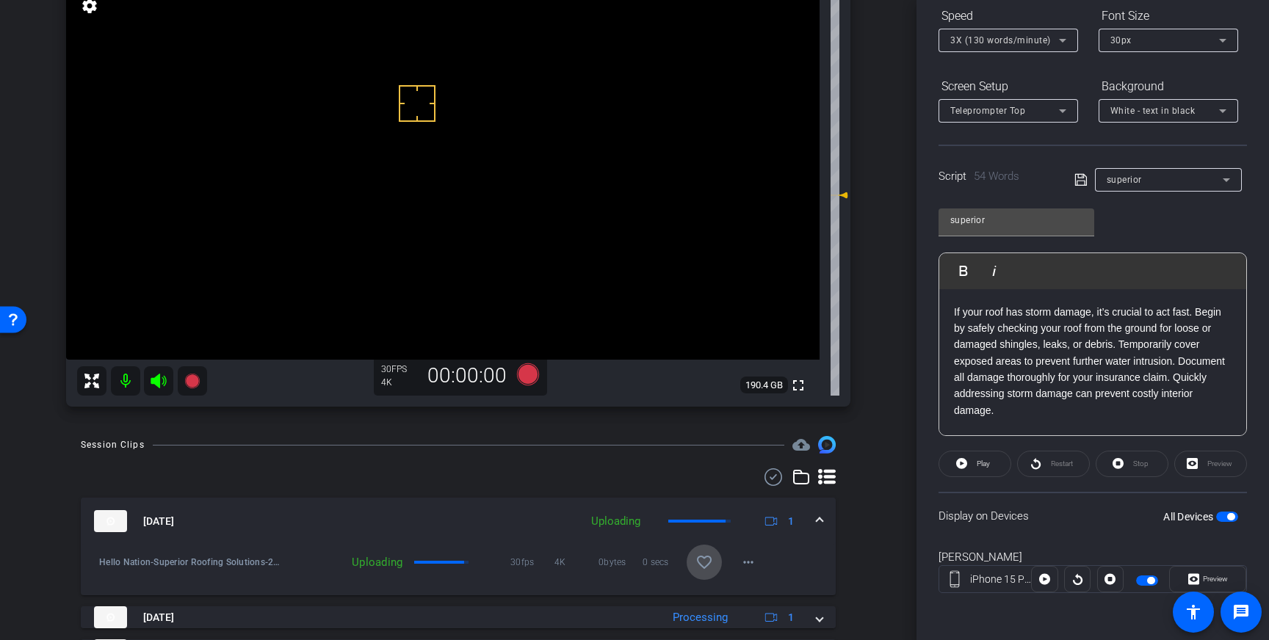
click at [712, 556] on mat-icon "favorite_border" at bounding box center [704, 563] width 18 height 18
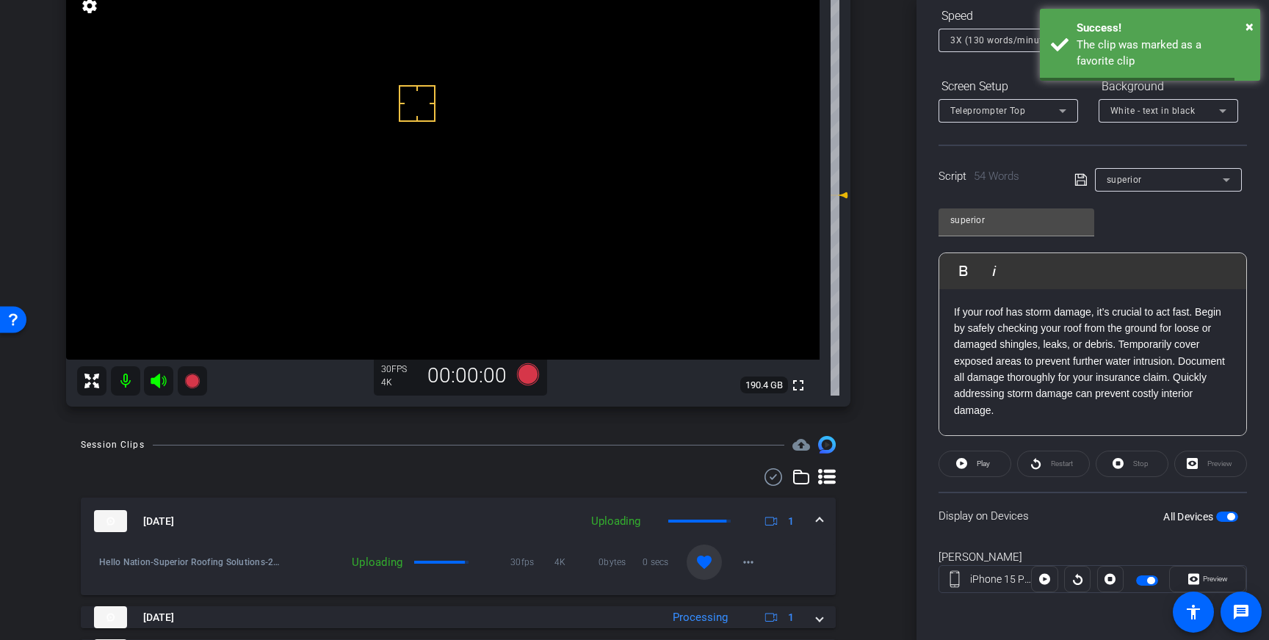
click at [814, 517] on div "[DATE] Uploading 1" at bounding box center [455, 521] width 722 height 22
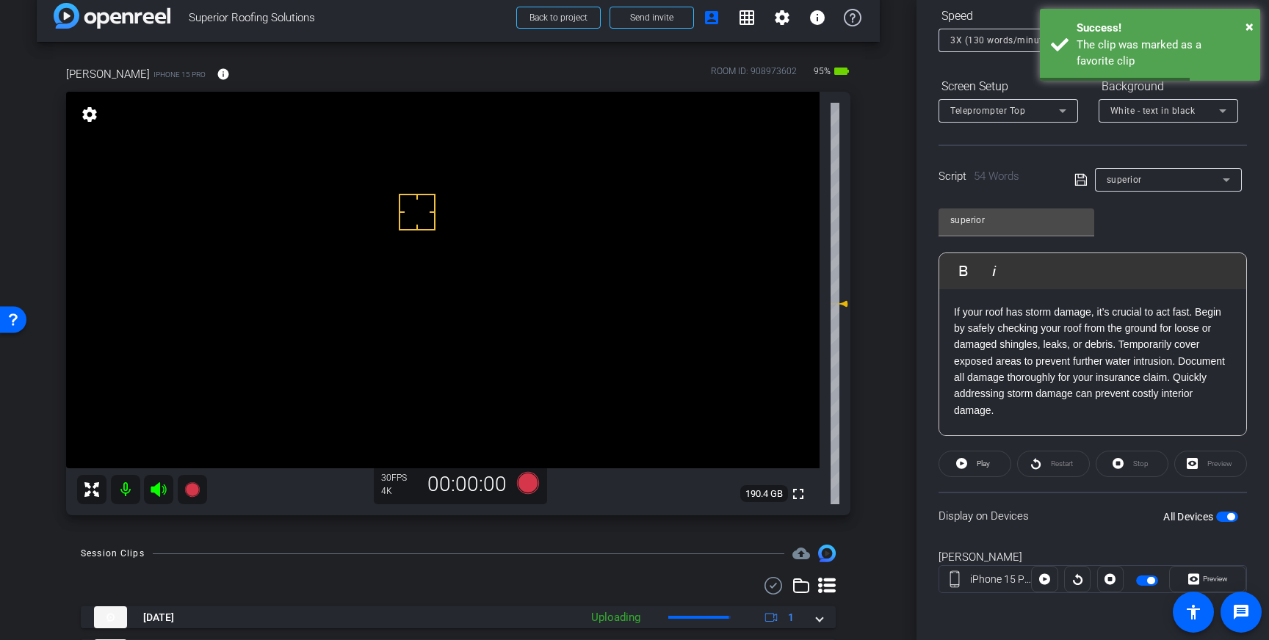
scroll to position [9, 0]
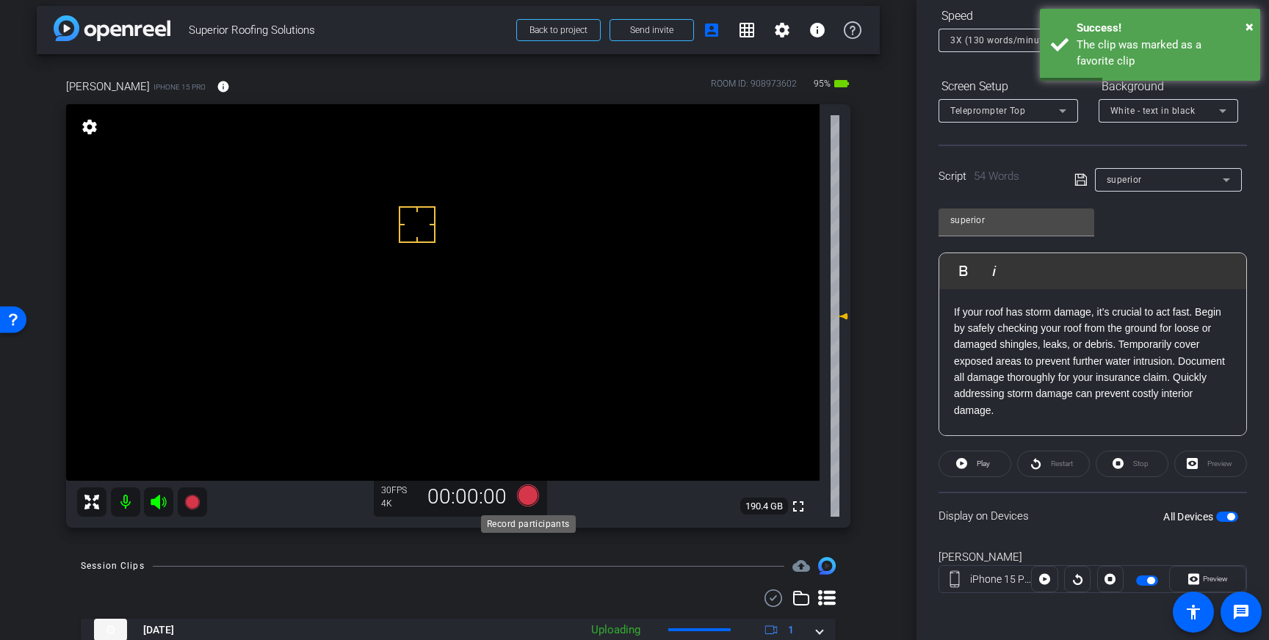
click at [533, 492] on icon at bounding box center [528, 496] width 22 height 22
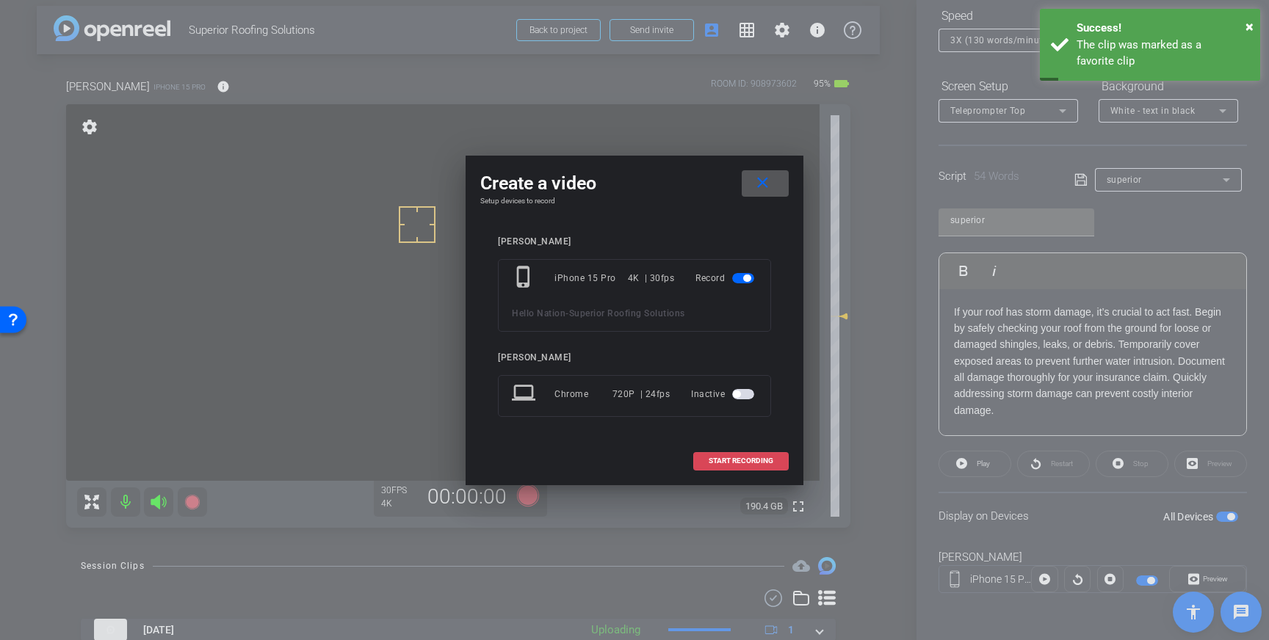
click at [749, 461] on span "START RECORDING" at bounding box center [740, 460] width 65 height 7
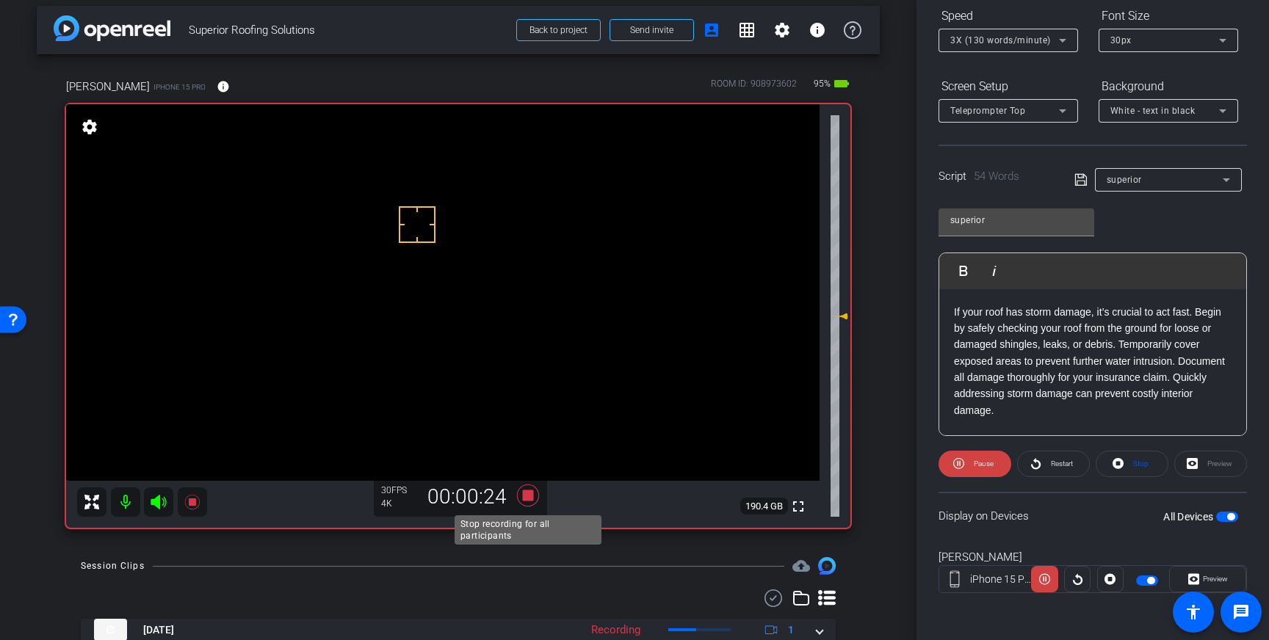
click at [527, 496] on icon at bounding box center [528, 496] width 22 height 22
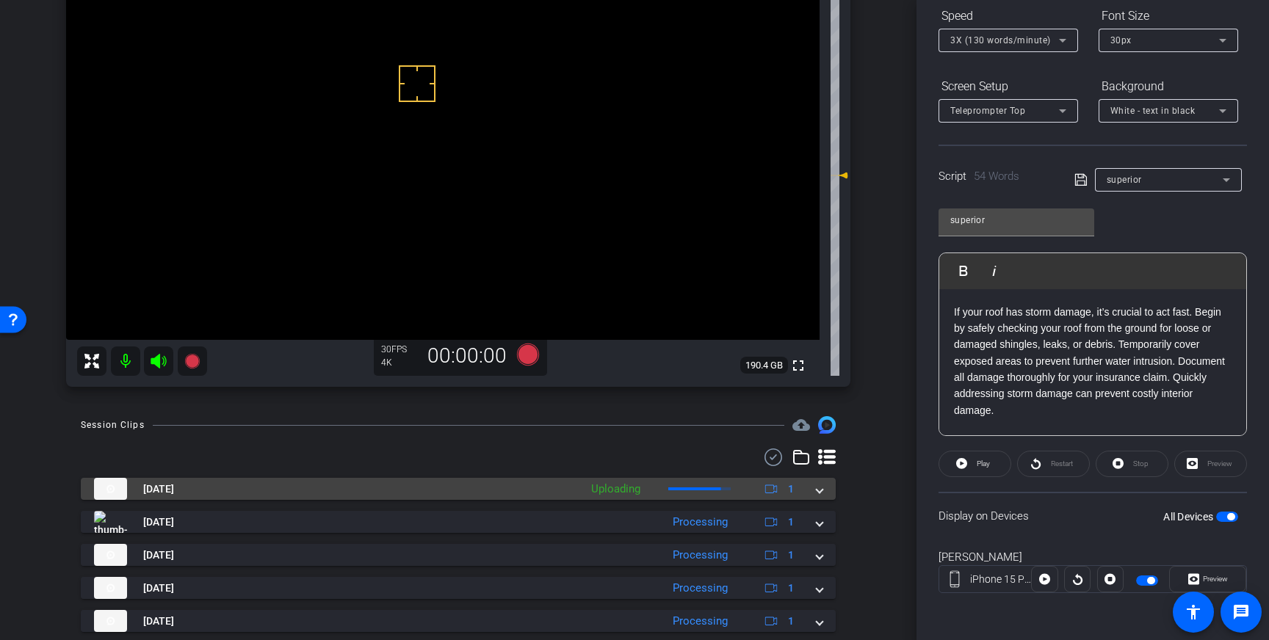
scroll to position [150, 0]
drag, startPoint x: 821, startPoint y: 491, endPoint x: 785, endPoint y: 507, distance: 39.4
click at [821, 491] on span at bounding box center [819, 486] width 6 height 15
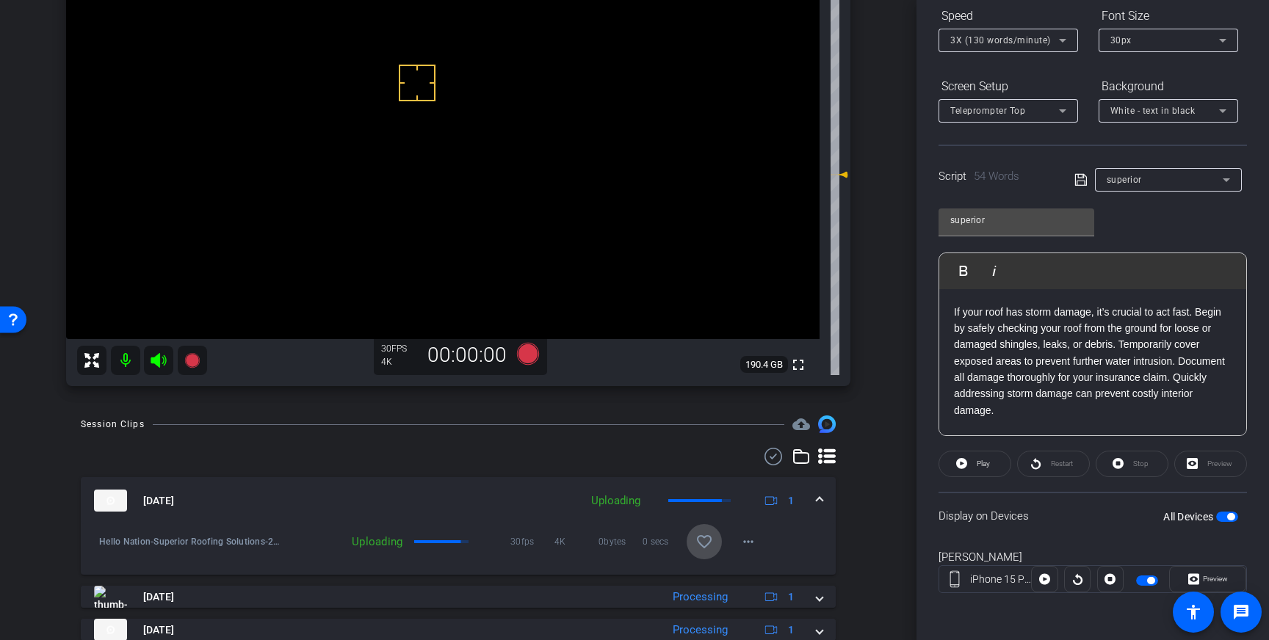
drag, startPoint x: 697, startPoint y: 539, endPoint x: 781, endPoint y: 512, distance: 88.7
click at [699, 539] on mat-icon "favorite_border" at bounding box center [704, 542] width 18 height 18
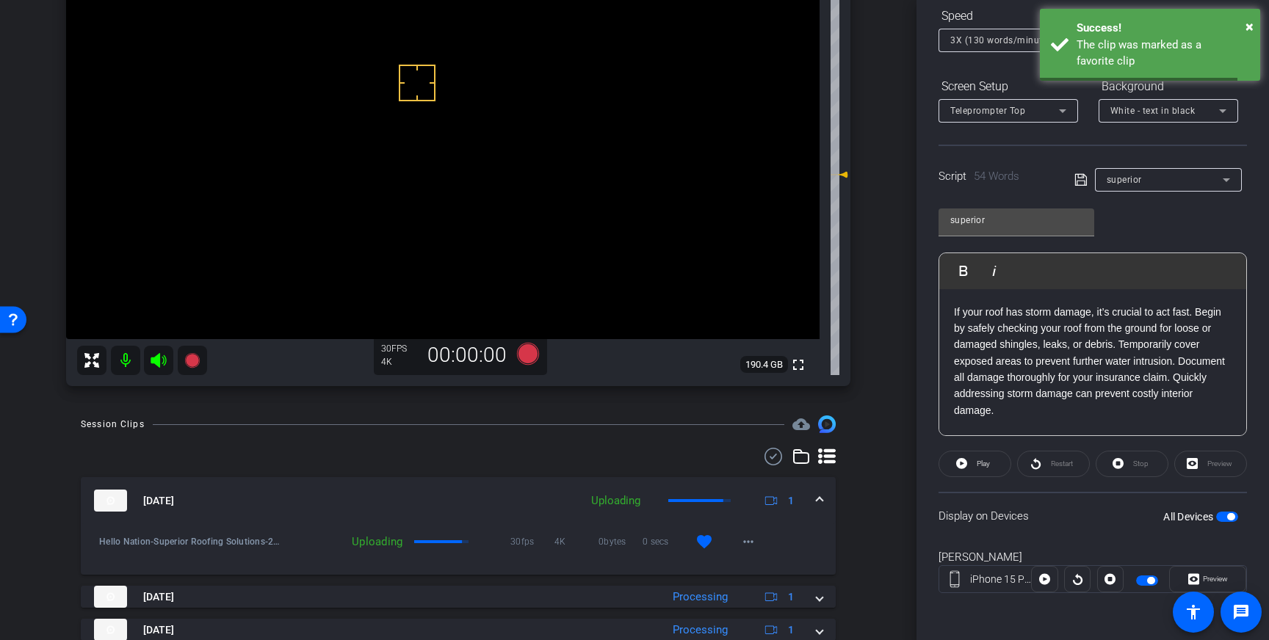
drag, startPoint x: 813, startPoint y: 499, endPoint x: 996, endPoint y: 488, distance: 183.9
click at [818, 498] on mat-expansion-panel-header "[DATE] Uploading 1" at bounding box center [458, 500] width 755 height 47
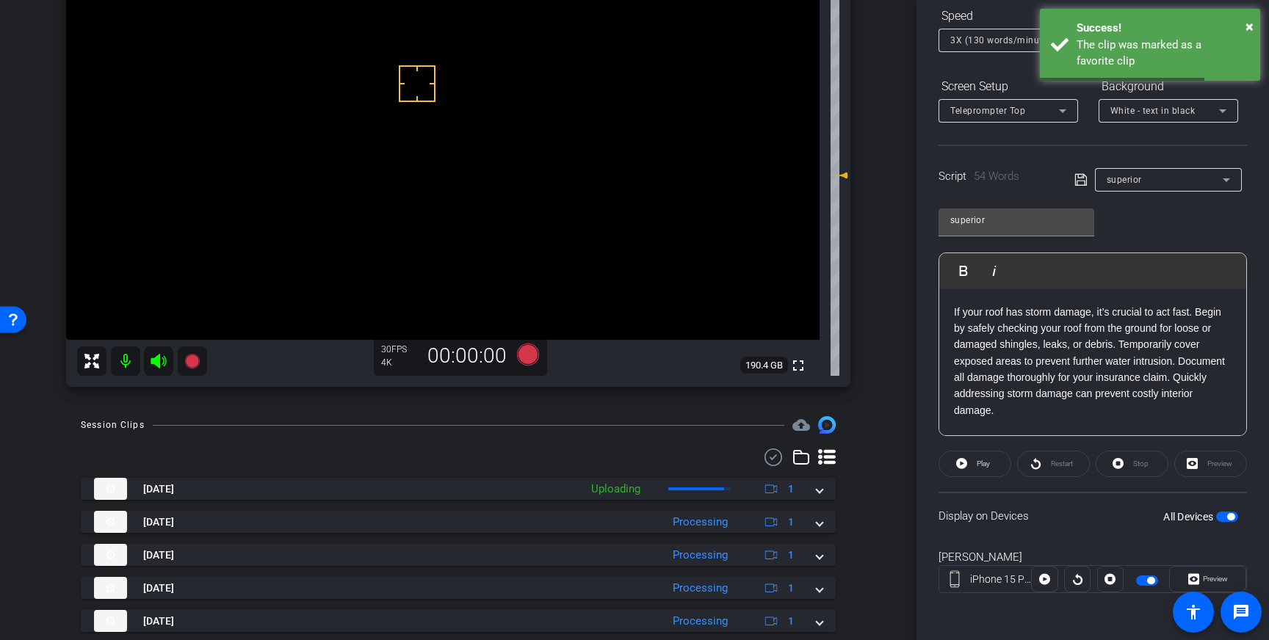
click at [1235, 518] on span "button" at bounding box center [1227, 517] width 22 height 10
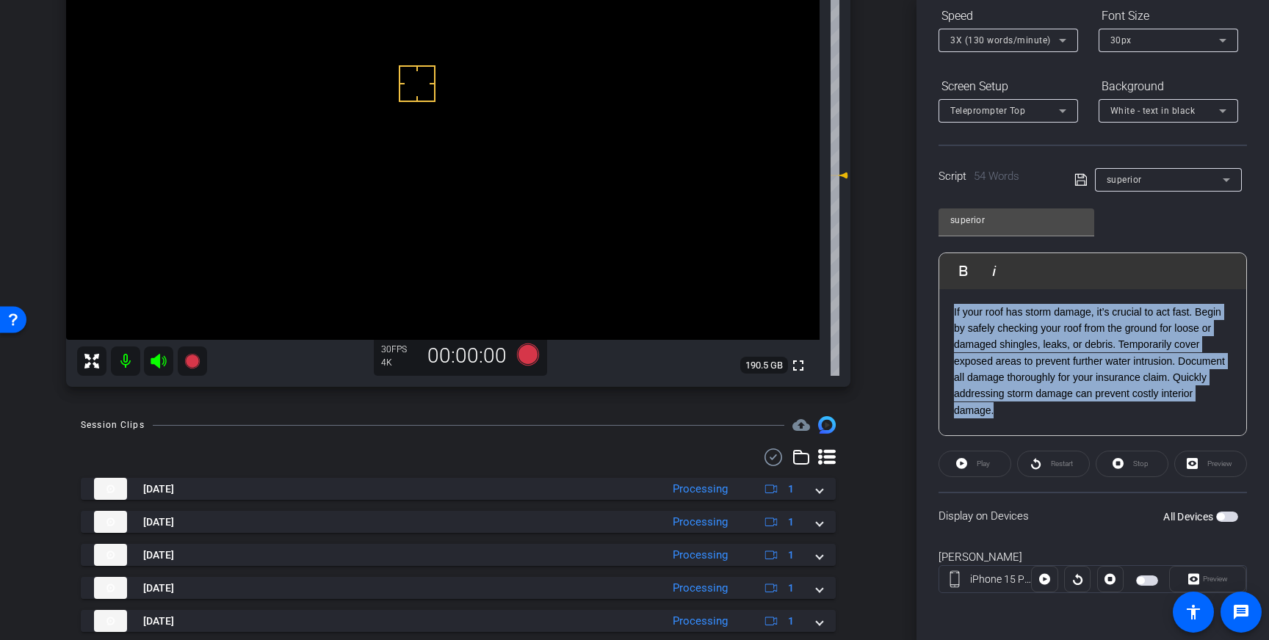
drag, startPoint x: 981, startPoint y: 382, endPoint x: 953, endPoint y: 316, distance: 71.7
click at [954, 316] on p "If your roof has storm damage, it’s crucial to act fast. Begin by safely checki…" at bounding box center [1092, 361] width 277 height 115
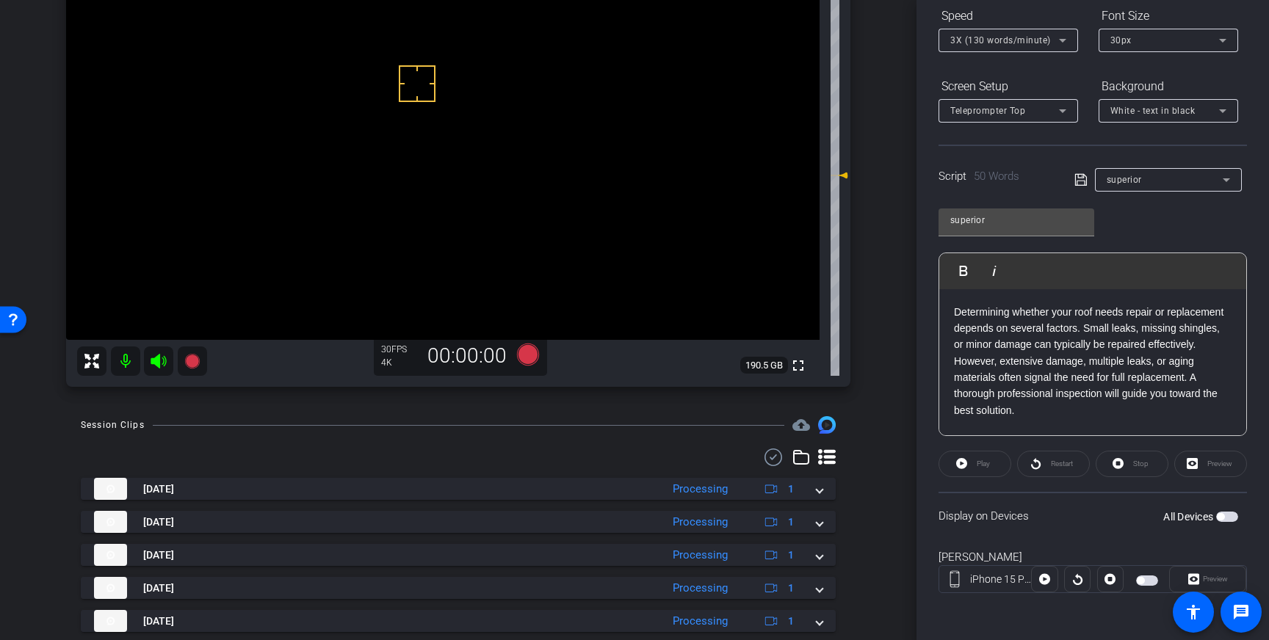
drag, startPoint x: 1075, startPoint y: 173, endPoint x: 1092, endPoint y: 201, distance: 32.6
click at [1075, 173] on icon at bounding box center [1080, 180] width 13 height 18
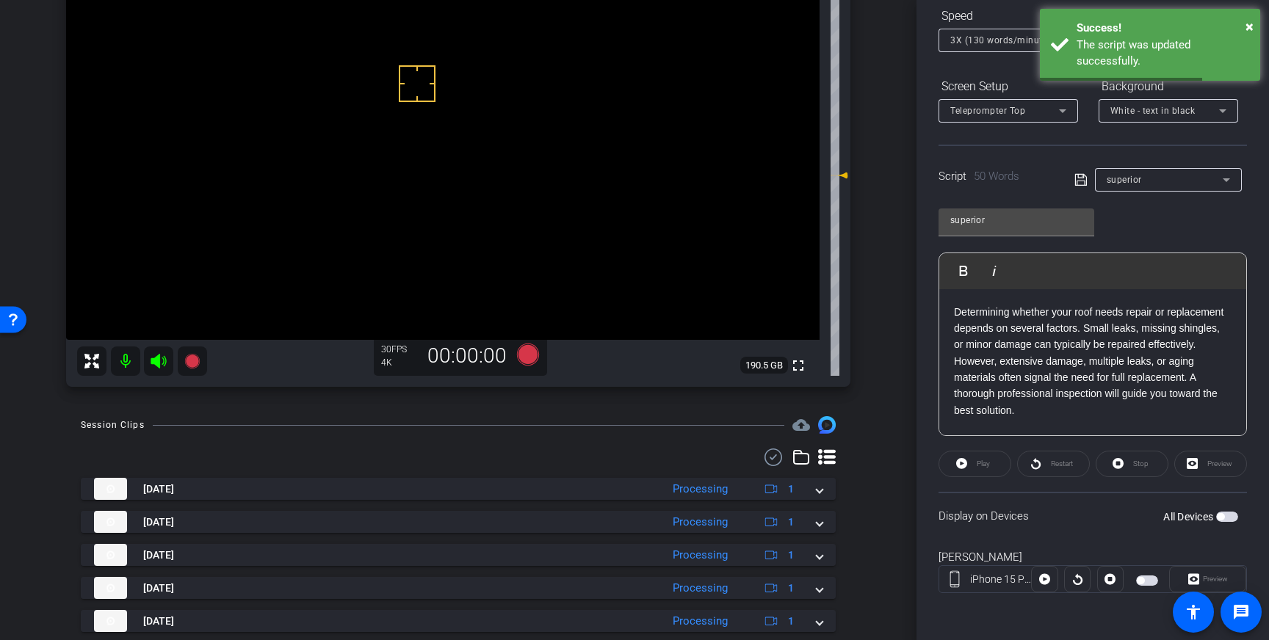
click at [1231, 517] on span "button" at bounding box center [1227, 517] width 22 height 10
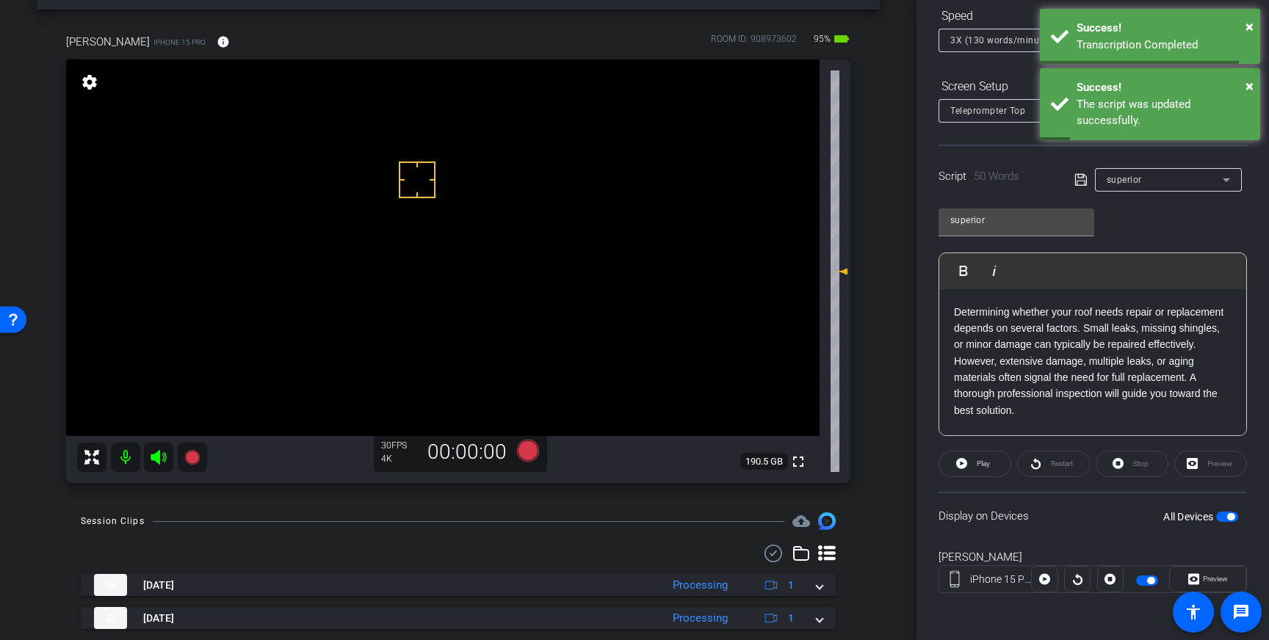
scroll to position [57, 0]
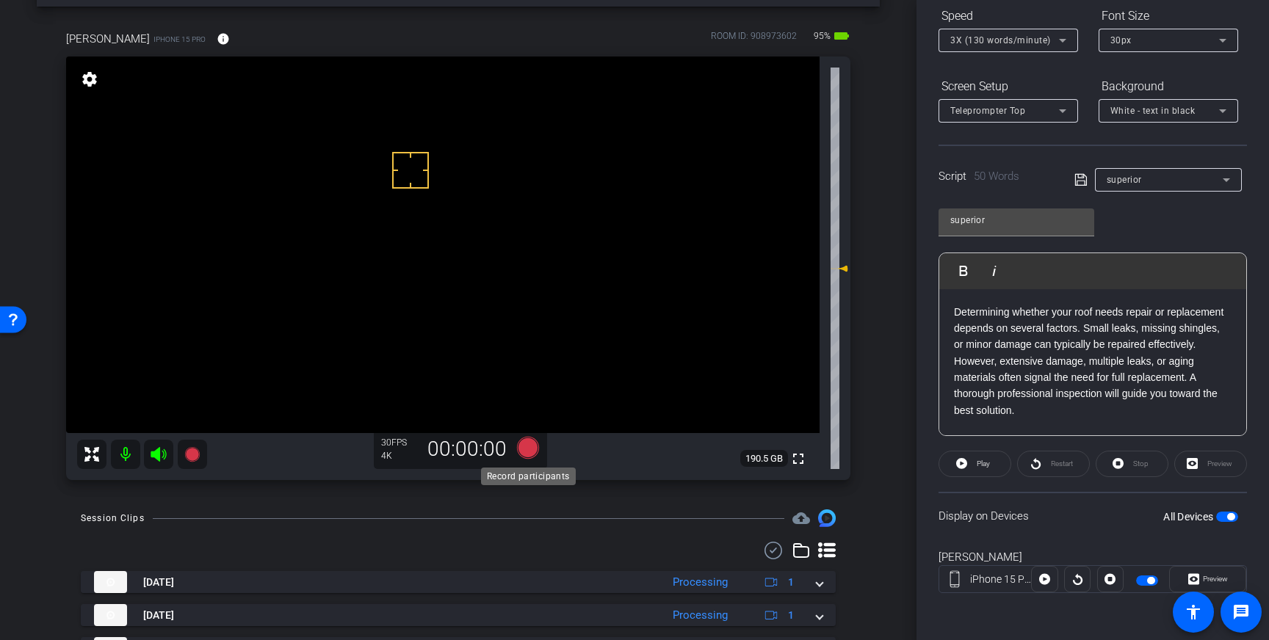
click at [533, 451] on icon at bounding box center [528, 448] width 22 height 22
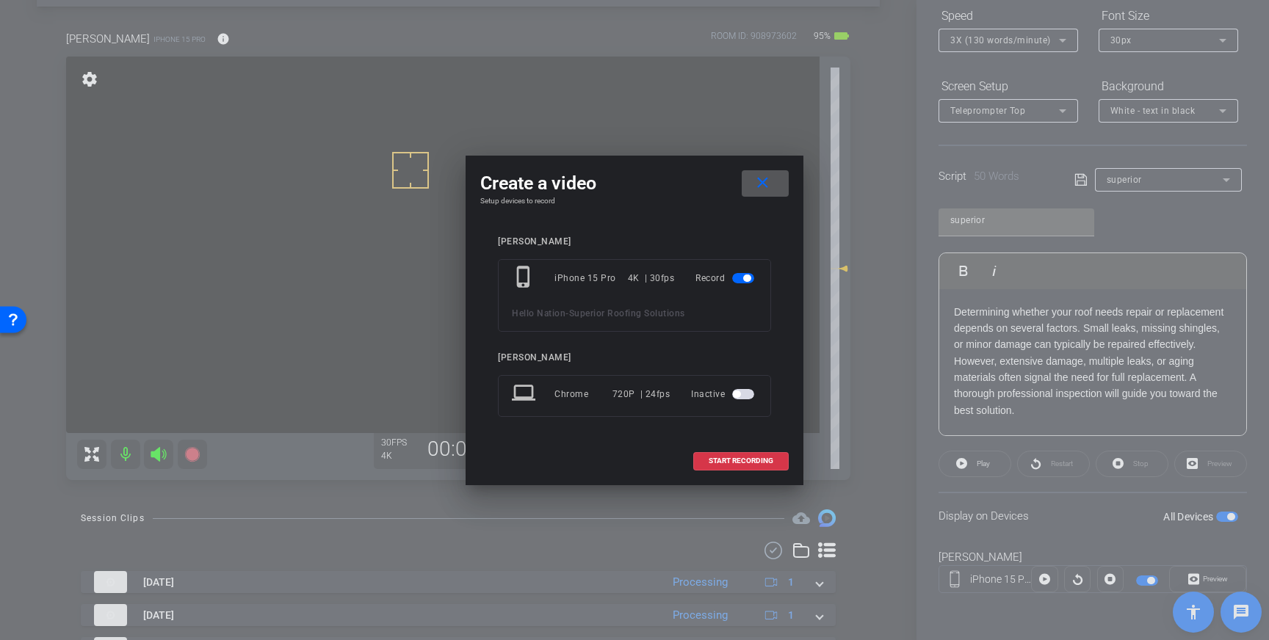
drag, startPoint x: 736, startPoint y: 460, endPoint x: 820, endPoint y: 410, distance: 97.8
click at [736, 460] on span "START RECORDING" at bounding box center [740, 460] width 65 height 7
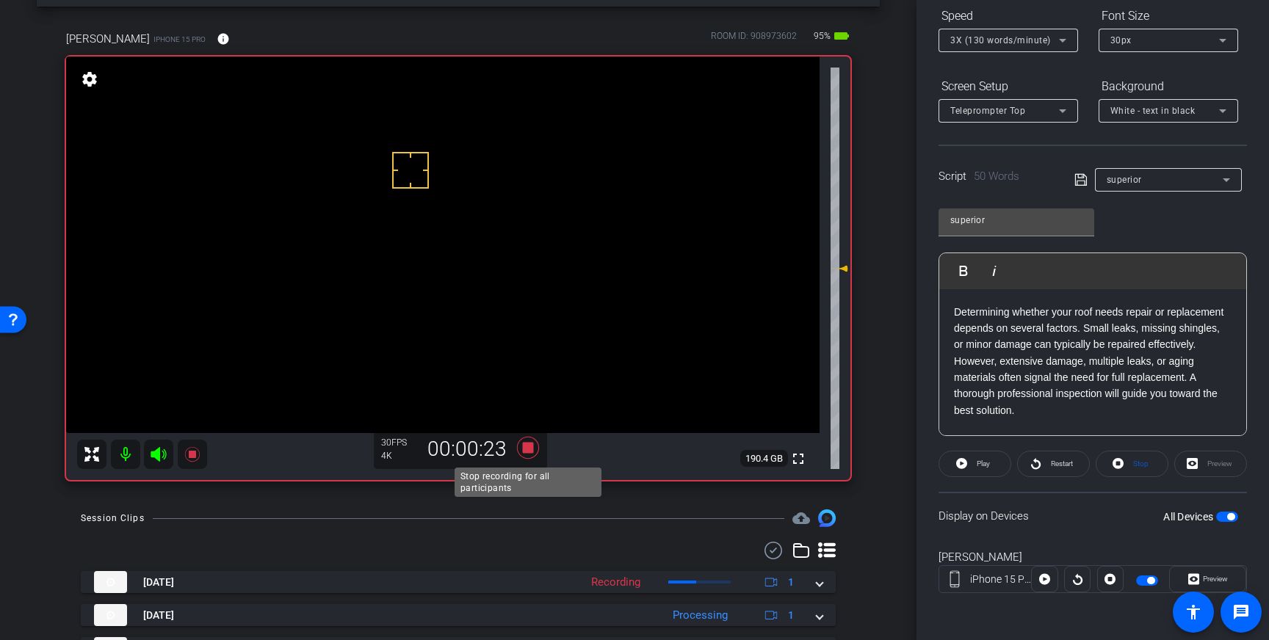
click at [527, 447] on icon at bounding box center [528, 448] width 22 height 22
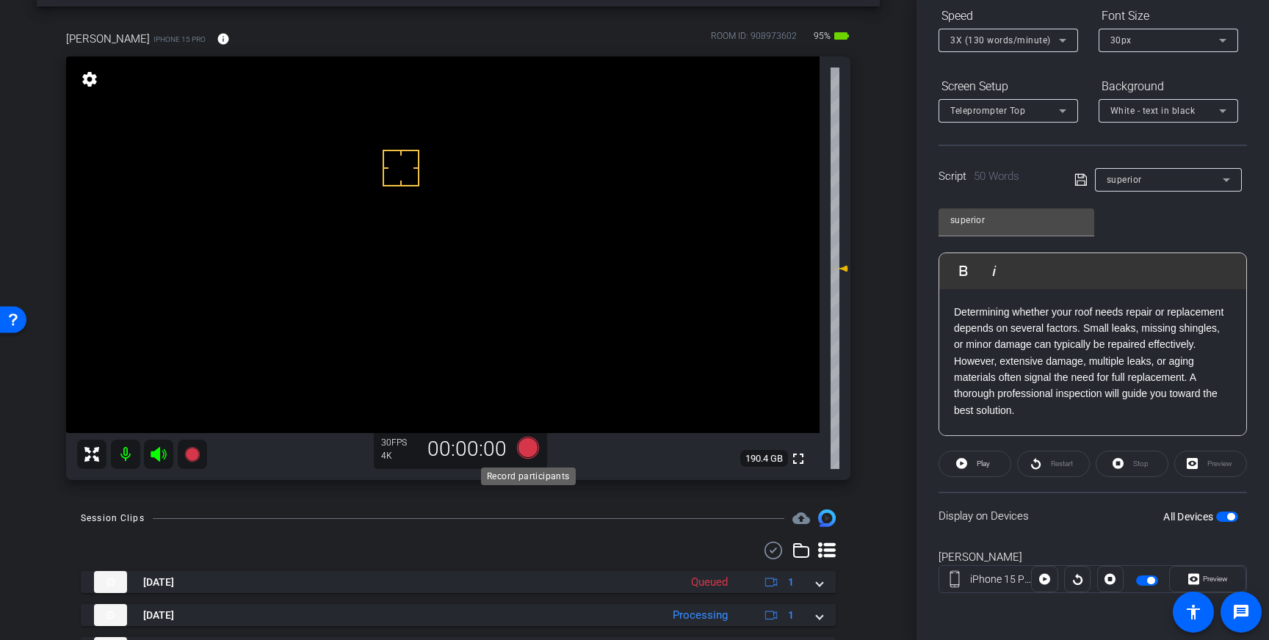
click at [525, 454] on icon at bounding box center [528, 448] width 22 height 22
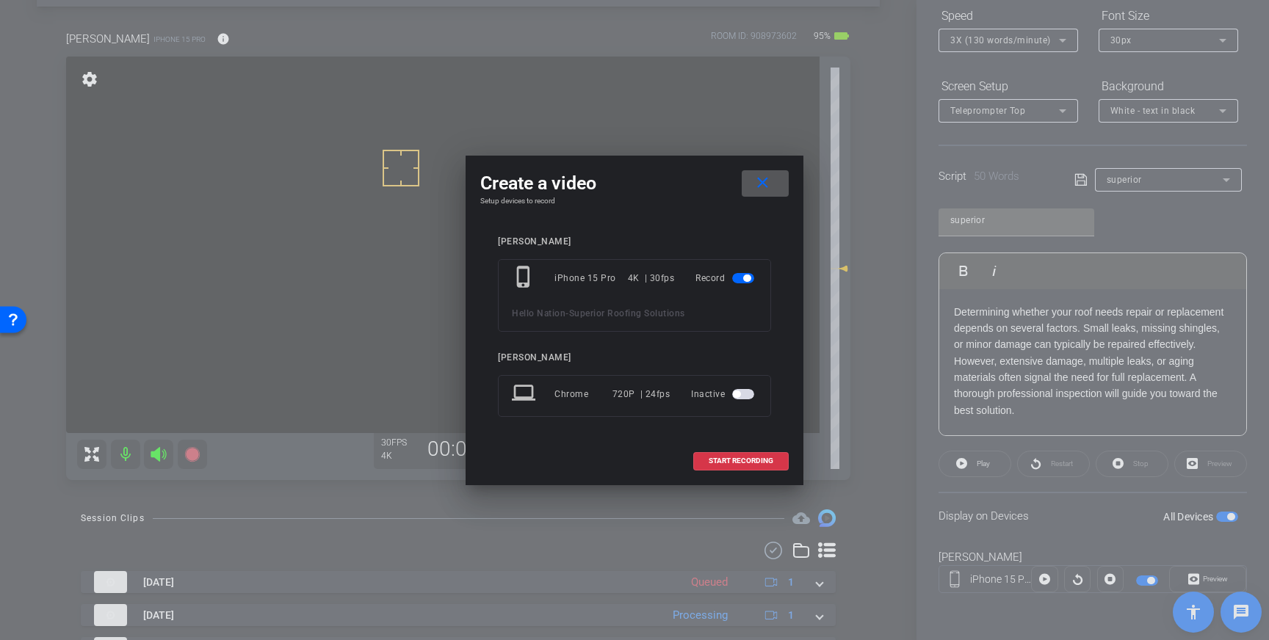
drag, startPoint x: 772, startPoint y: 457, endPoint x: 794, endPoint y: 439, distance: 28.7
click at [772, 457] on span "START RECORDING" at bounding box center [740, 460] width 65 height 7
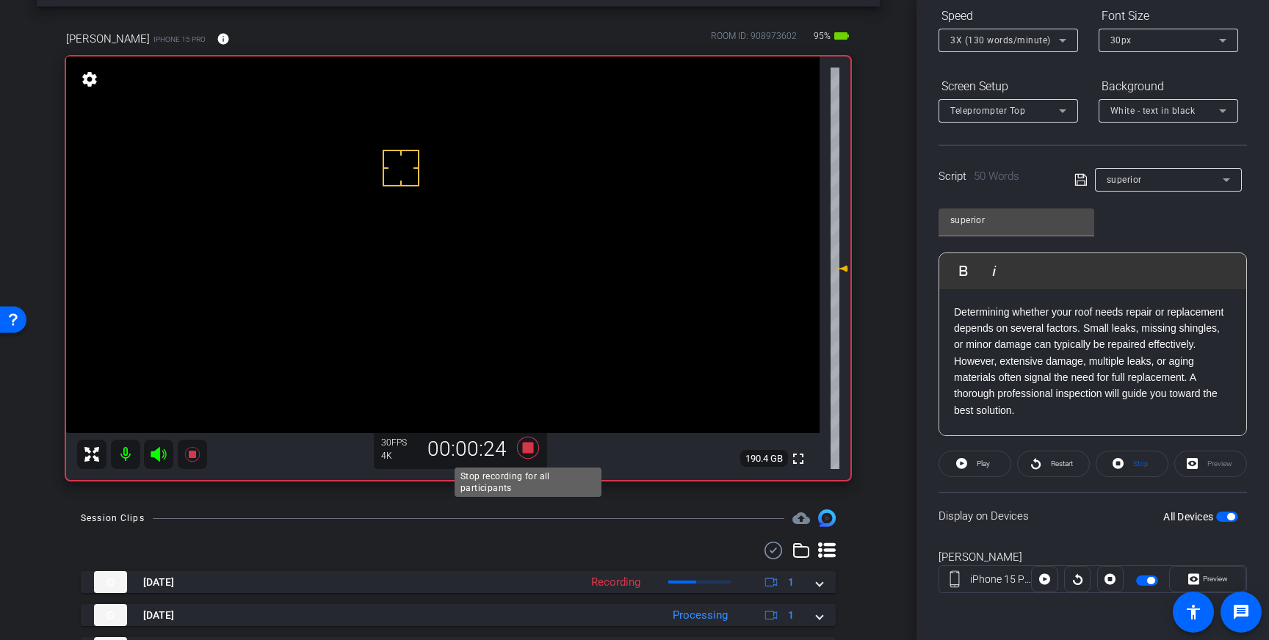
click at [529, 447] on icon at bounding box center [528, 448] width 22 height 22
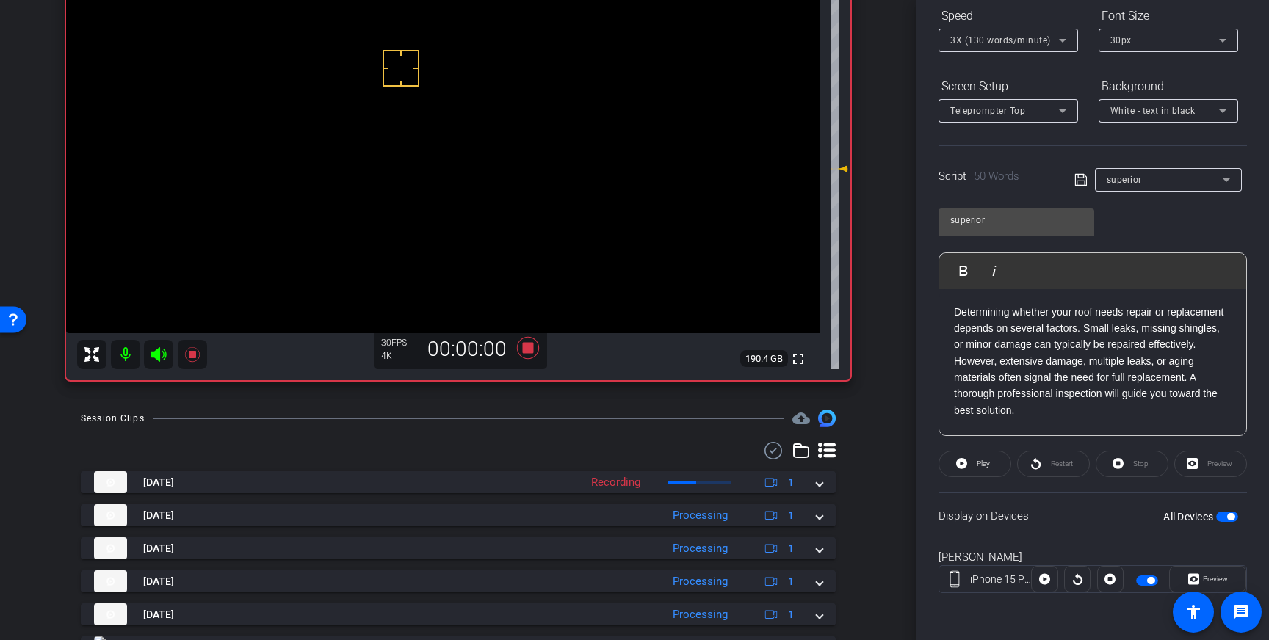
scroll to position [158, 0]
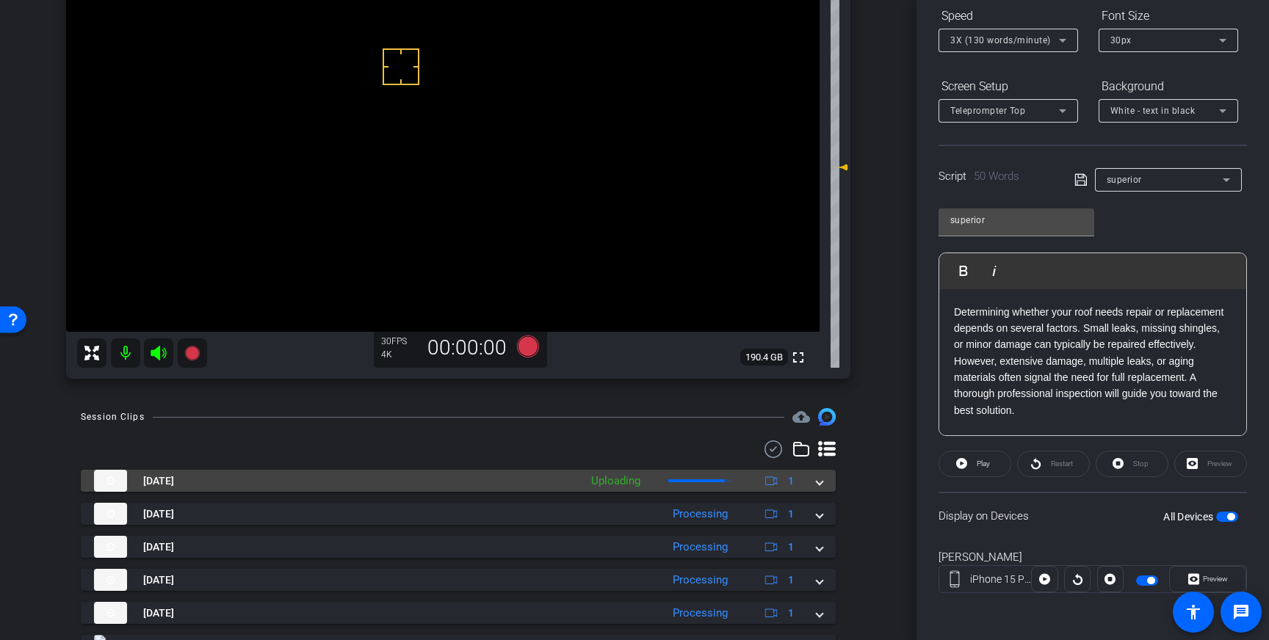
click at [827, 482] on mat-expansion-panel-header "[DATE] Uploading 1" at bounding box center [458, 481] width 755 height 22
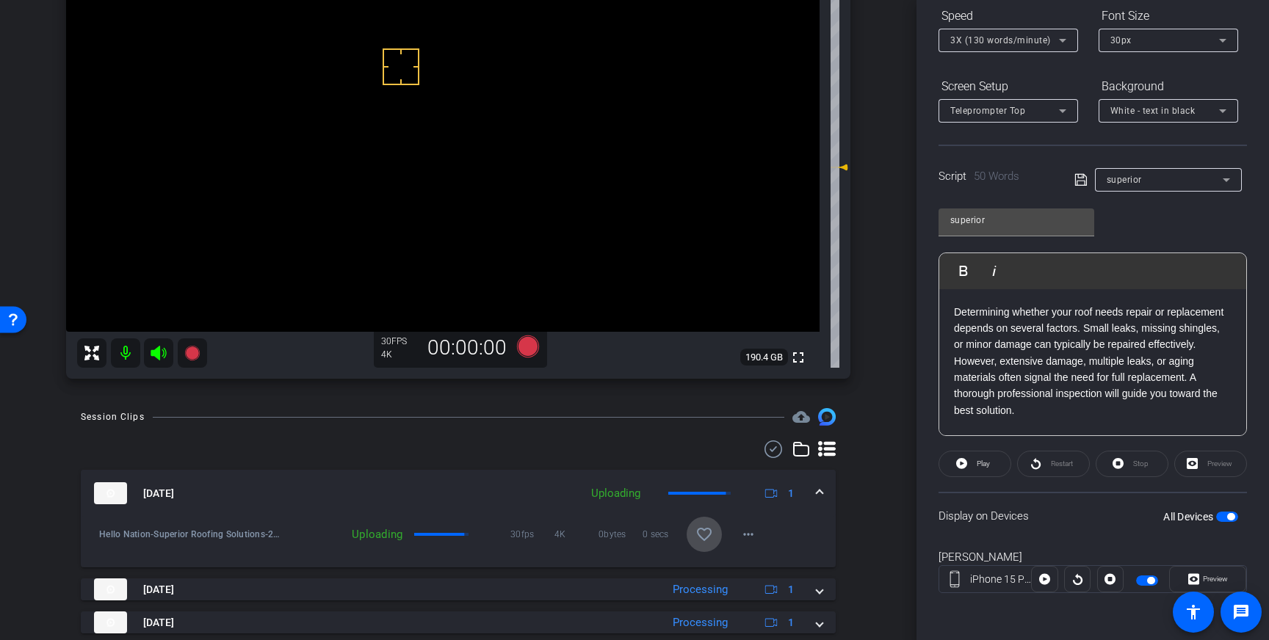
click at [690, 537] on span at bounding box center [703, 534] width 35 height 35
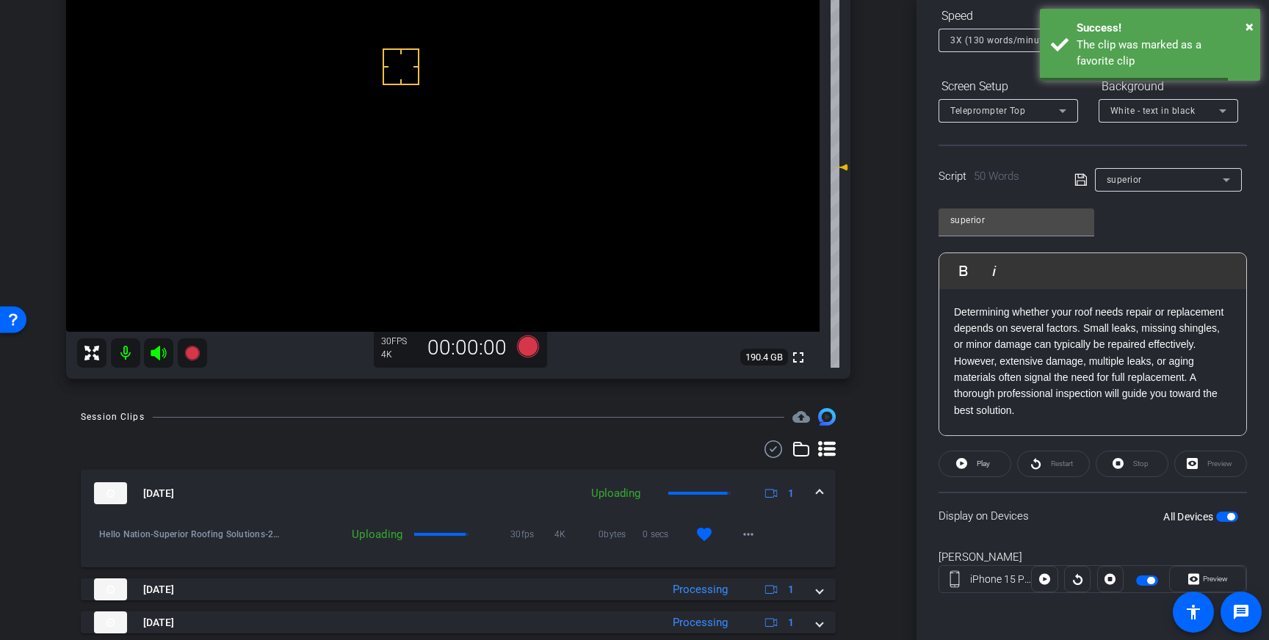
click at [821, 487] on span at bounding box center [819, 493] width 6 height 15
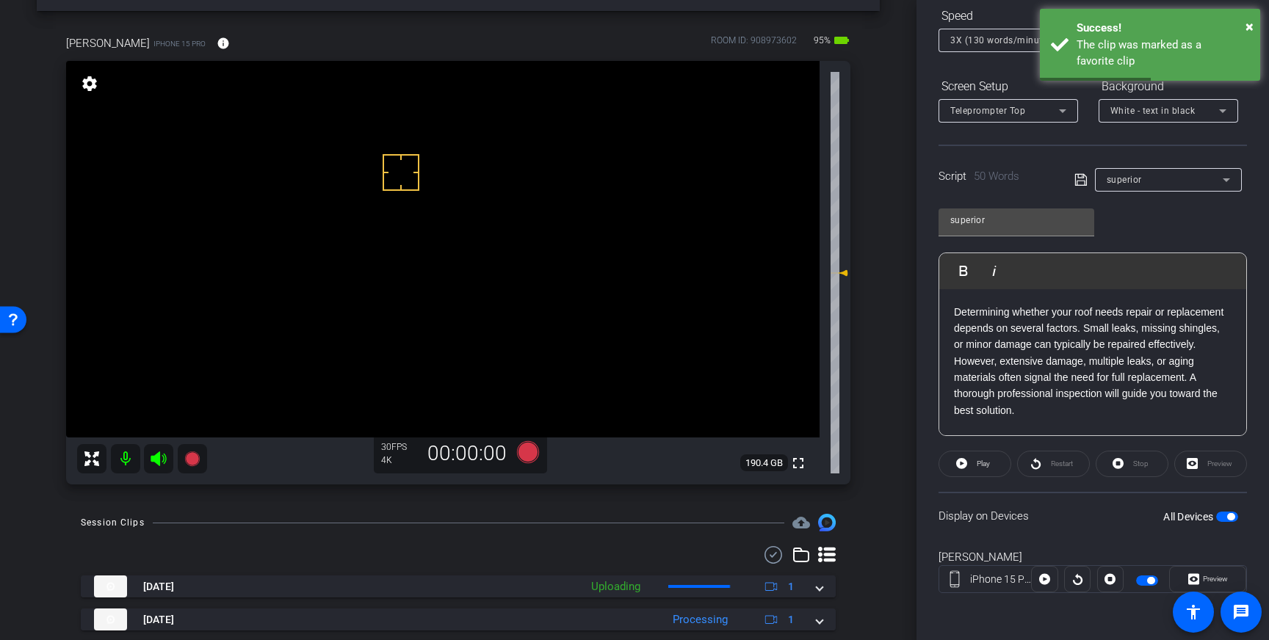
scroll to position [35, 0]
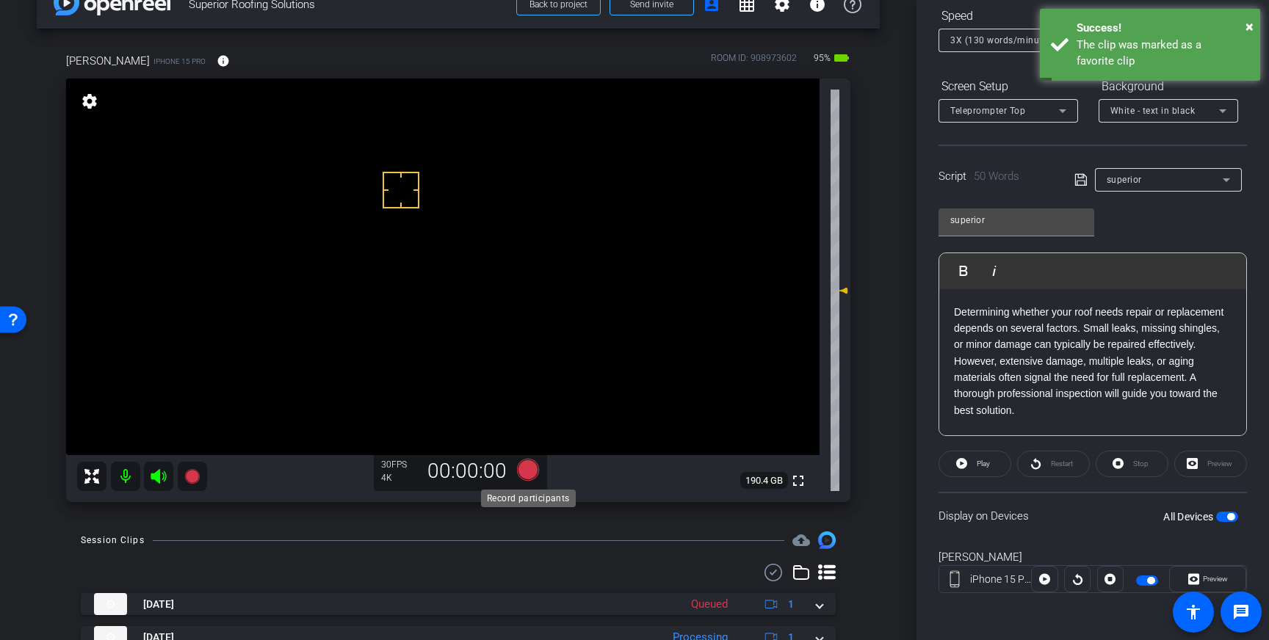
click at [525, 465] on icon at bounding box center [528, 470] width 22 height 22
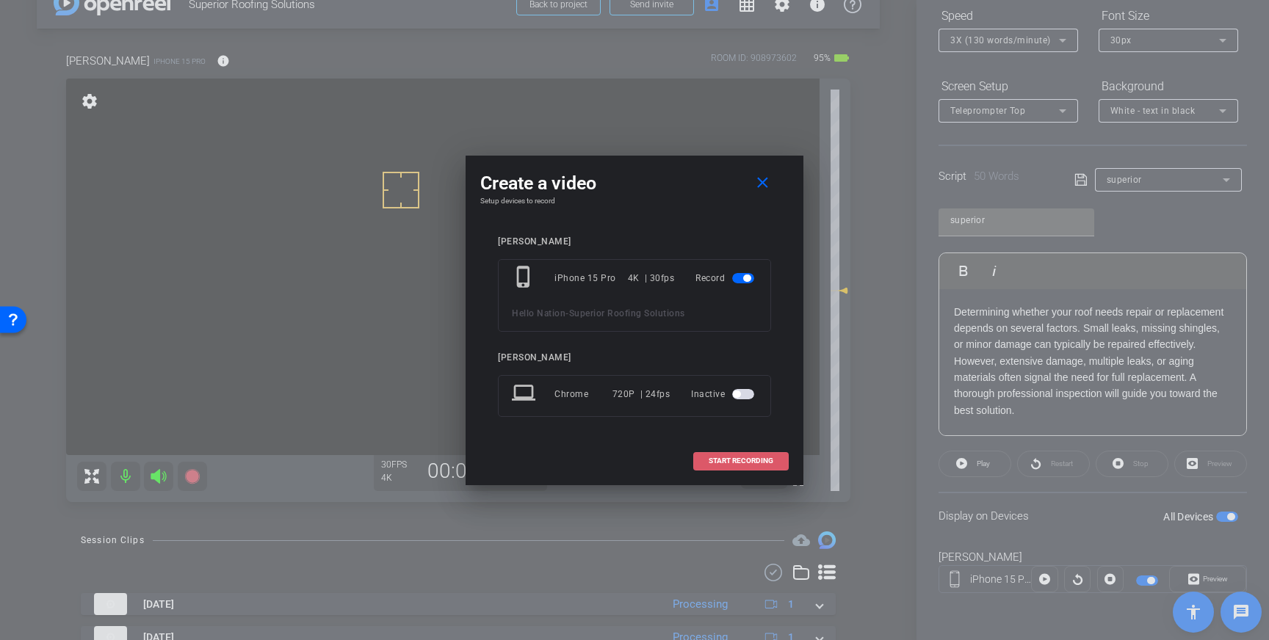
click at [747, 460] on span "START RECORDING" at bounding box center [740, 460] width 65 height 7
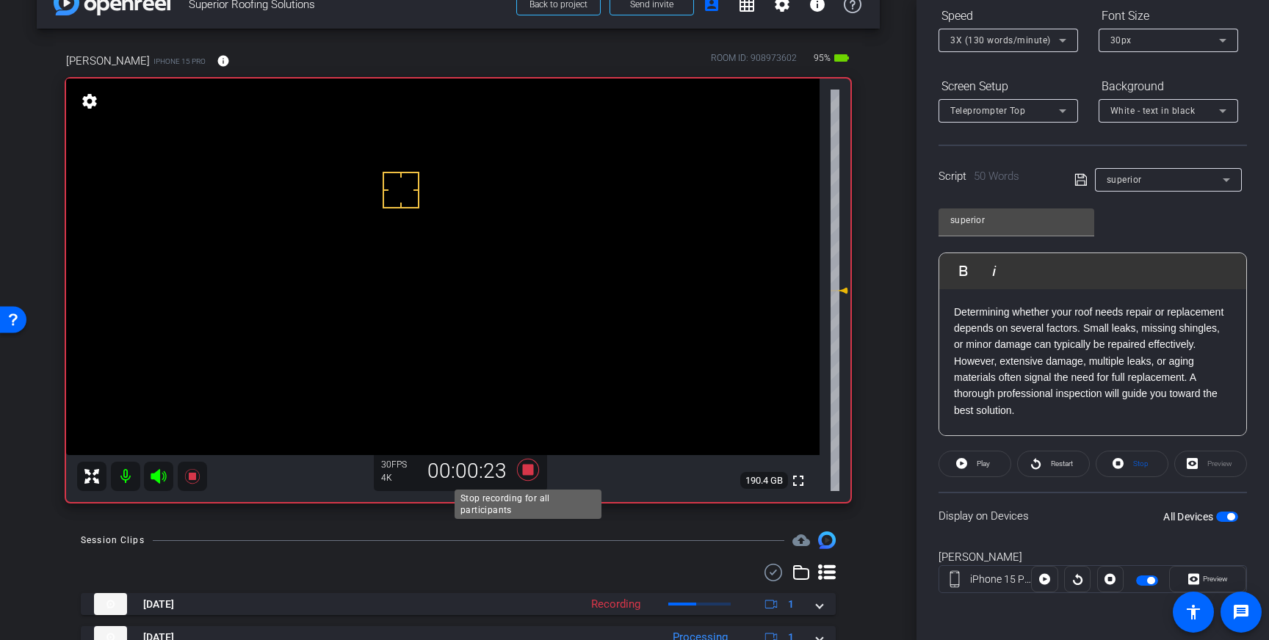
click at [531, 471] on icon at bounding box center [528, 470] width 22 height 22
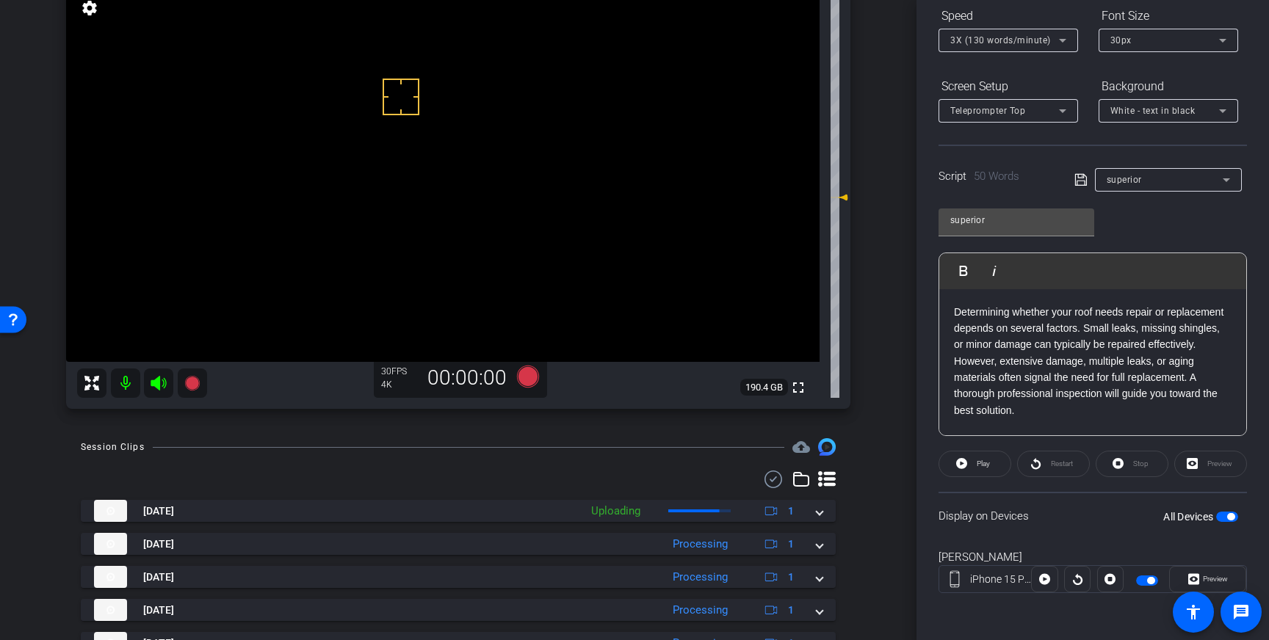
scroll to position [156, 0]
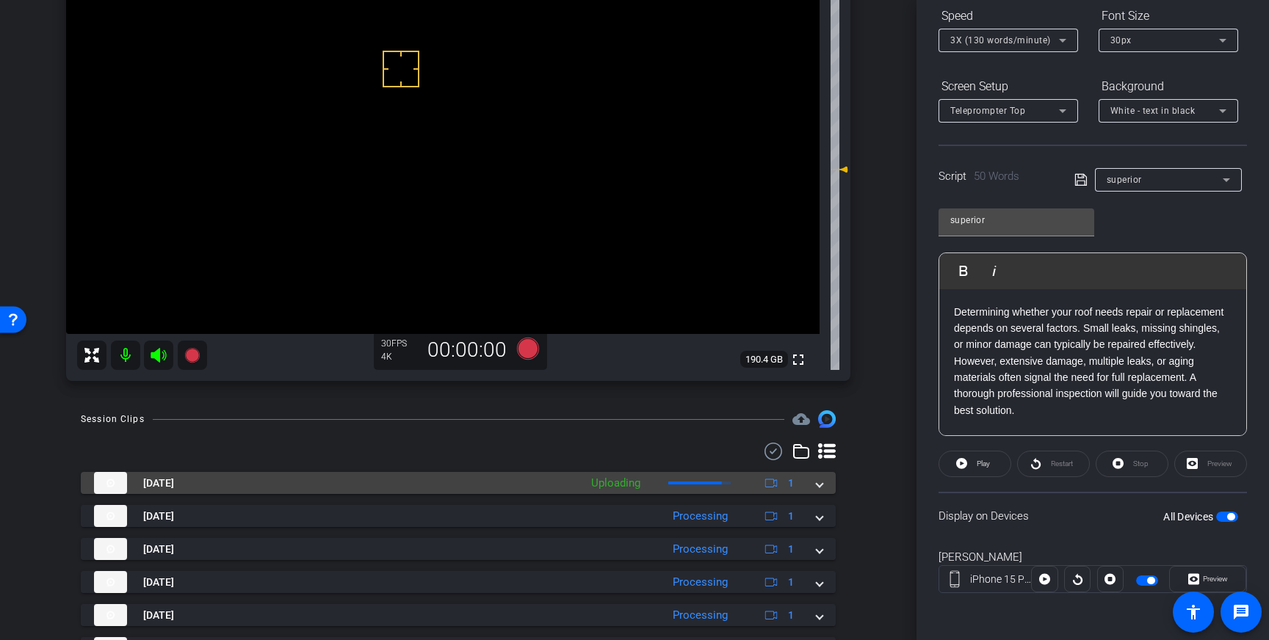
click at [827, 485] on mat-expansion-panel-header "[DATE] Uploading 1" at bounding box center [458, 483] width 755 height 22
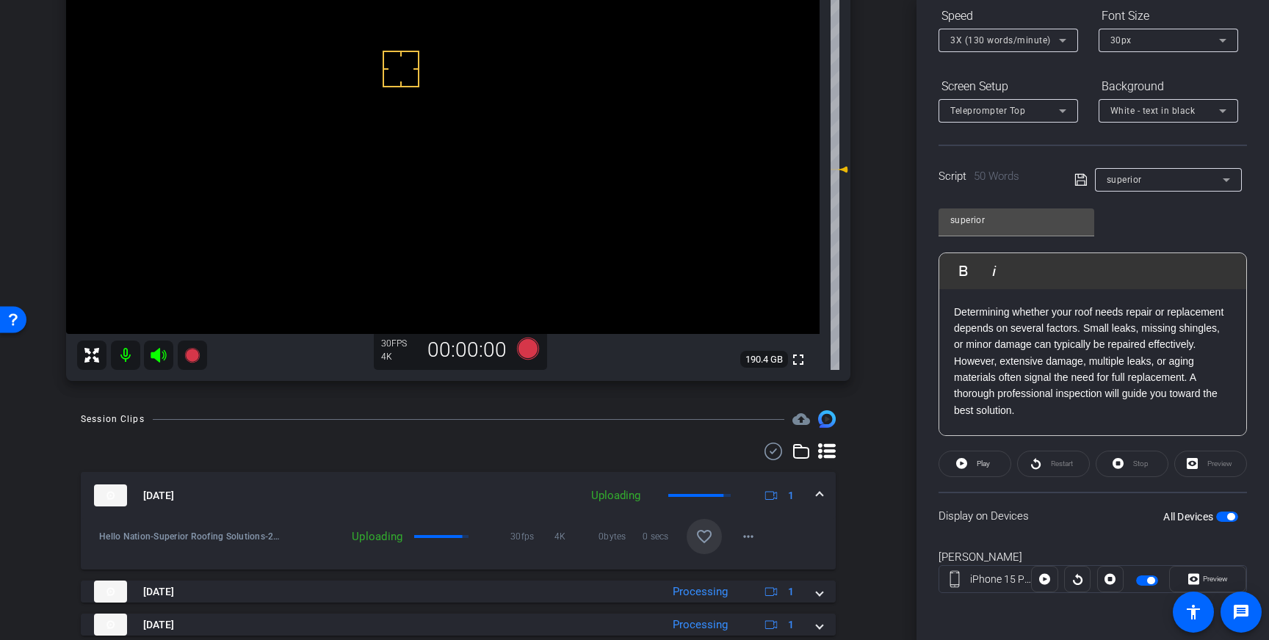
click at [702, 532] on mat-icon "favorite_border" at bounding box center [704, 537] width 18 height 18
click at [1227, 513] on span "button" at bounding box center [1227, 517] width 22 height 10
click at [811, 494] on div "[DATE] Processing 1" at bounding box center [455, 496] width 722 height 22
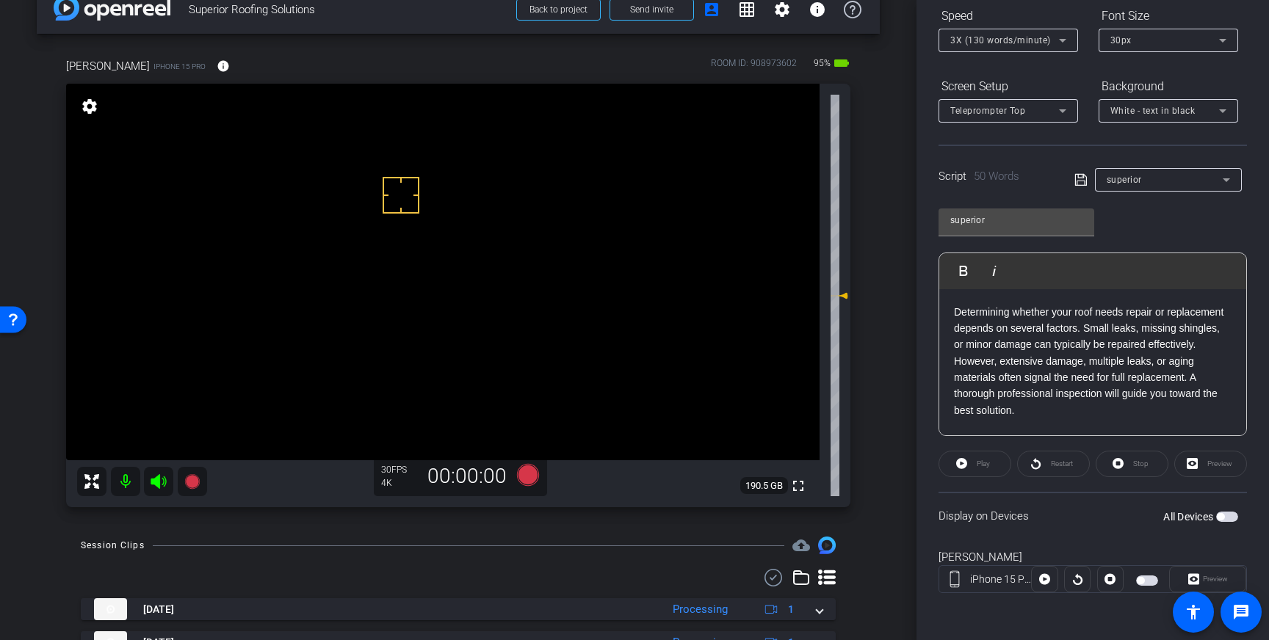
scroll to position [9, 0]
